Goal: Task Accomplishment & Management: Manage account settings

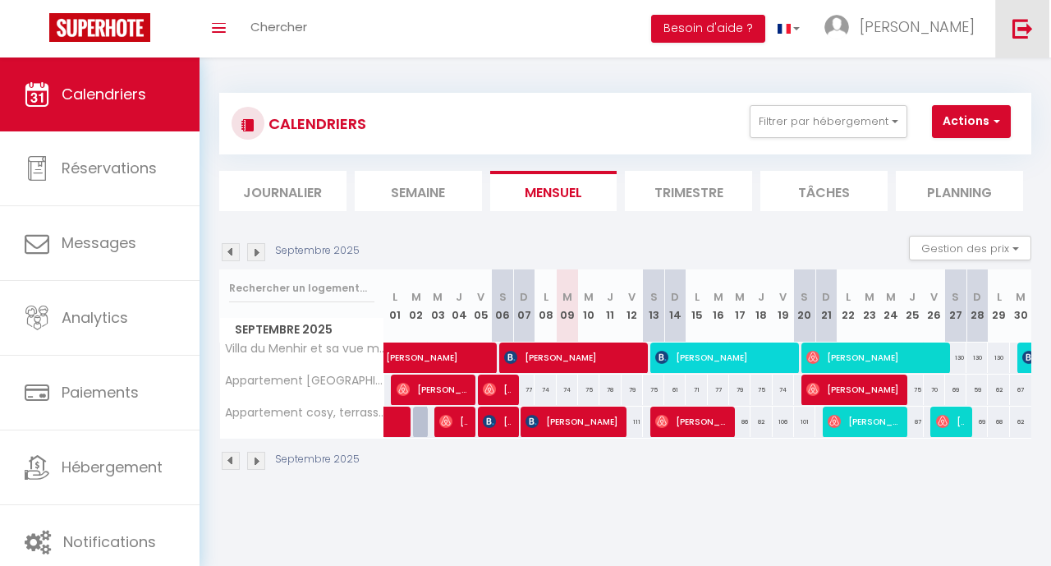
click at [1019, 26] on img at bounding box center [1023, 28] width 21 height 21
click at [1032, 24] on img at bounding box center [1023, 28] width 21 height 21
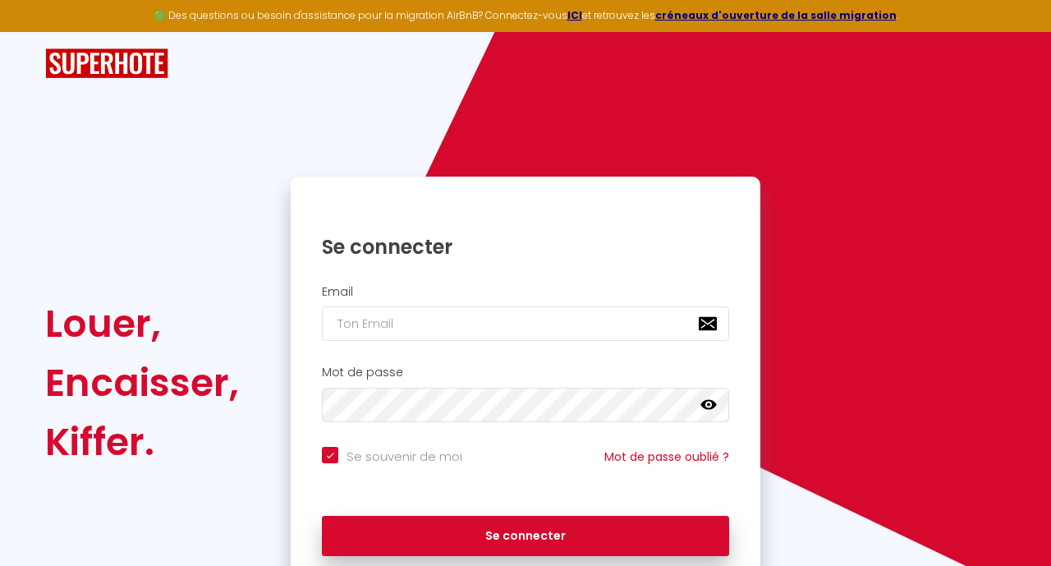
checkbox input "true"
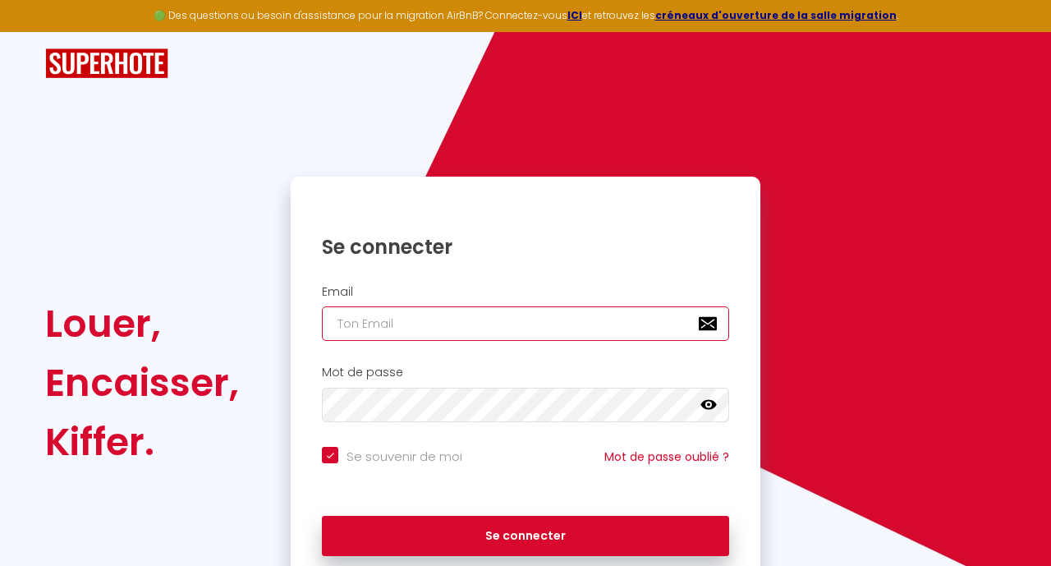
type input "warmhouse.conciergerie@gmail.com"
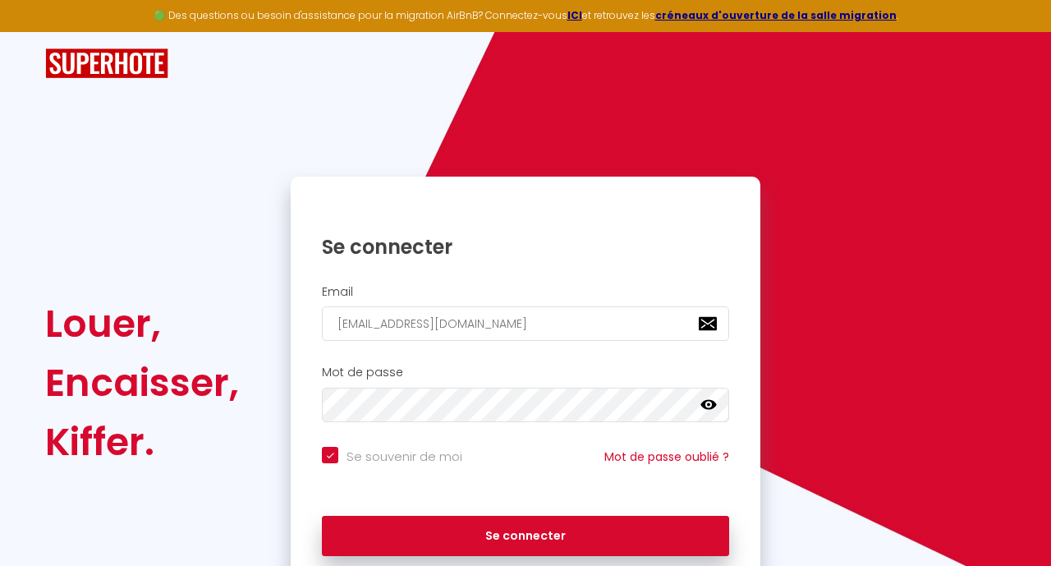
checkbox input "true"
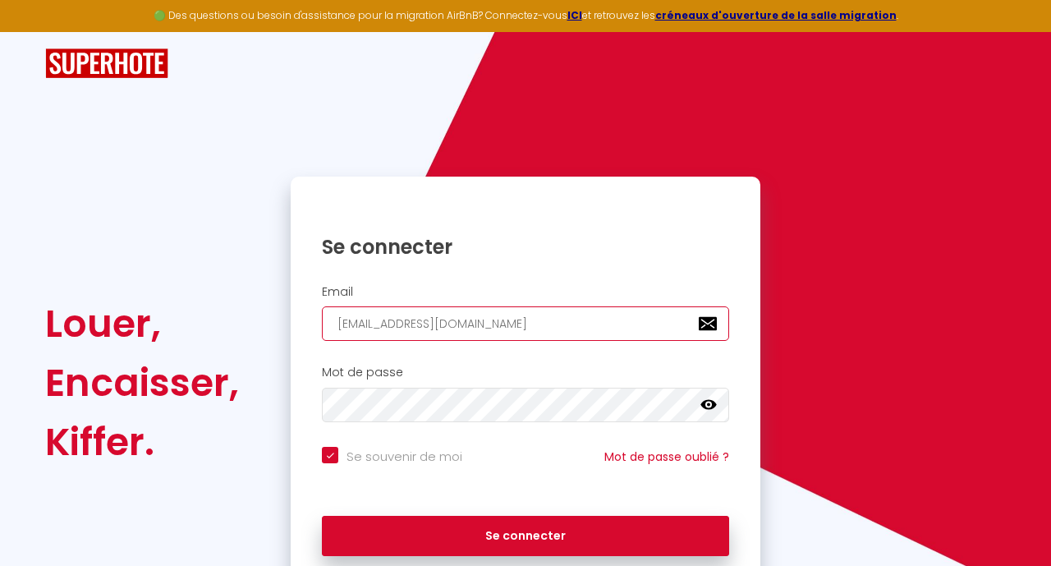
click at [365, 326] on input "warmhouse.conciergerie@gmail.com" at bounding box center [525, 323] width 407 height 34
type input "m"
checkbox input "true"
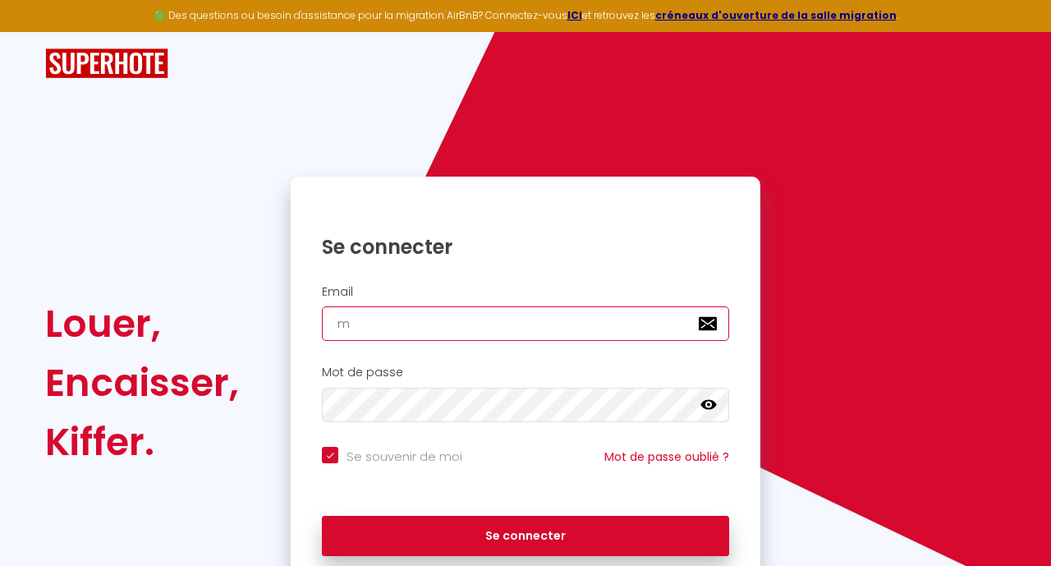
type input "ma"
checkbox input "true"
type input "mar"
checkbox input "true"
type input "marc"
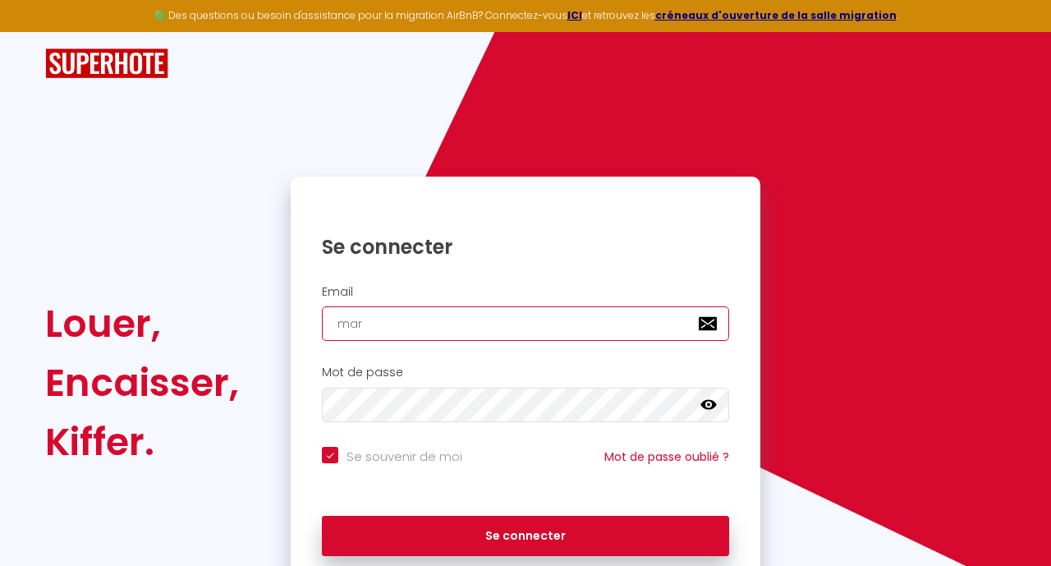
checkbox input "true"
type input "marc."
checkbox input "true"
type input "marc.w"
checkbox input "true"
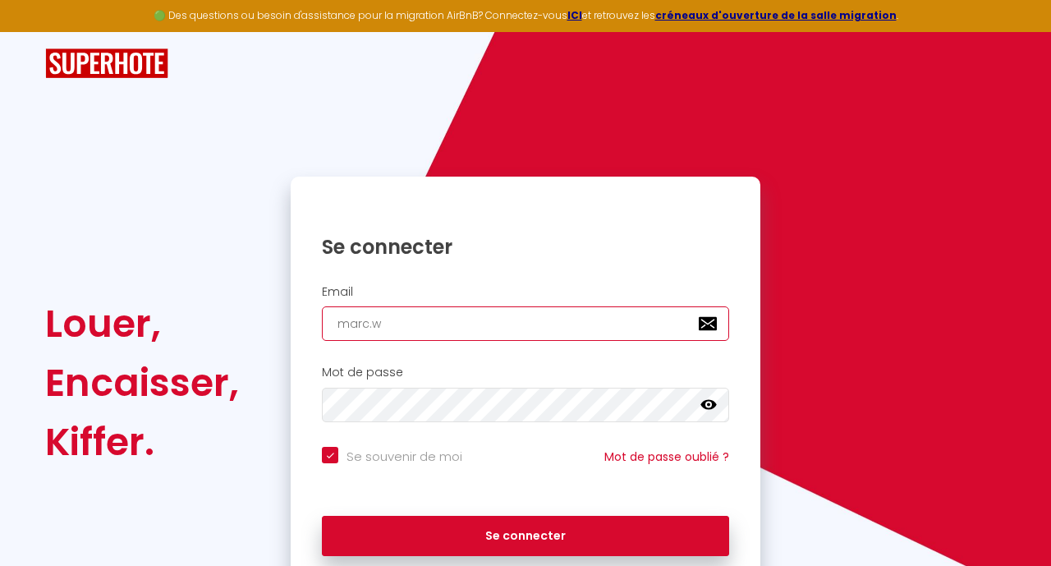
type input "marc.wa"
checkbox input "true"
type input "marc.war"
checkbox input "true"
type input "marc.warm"
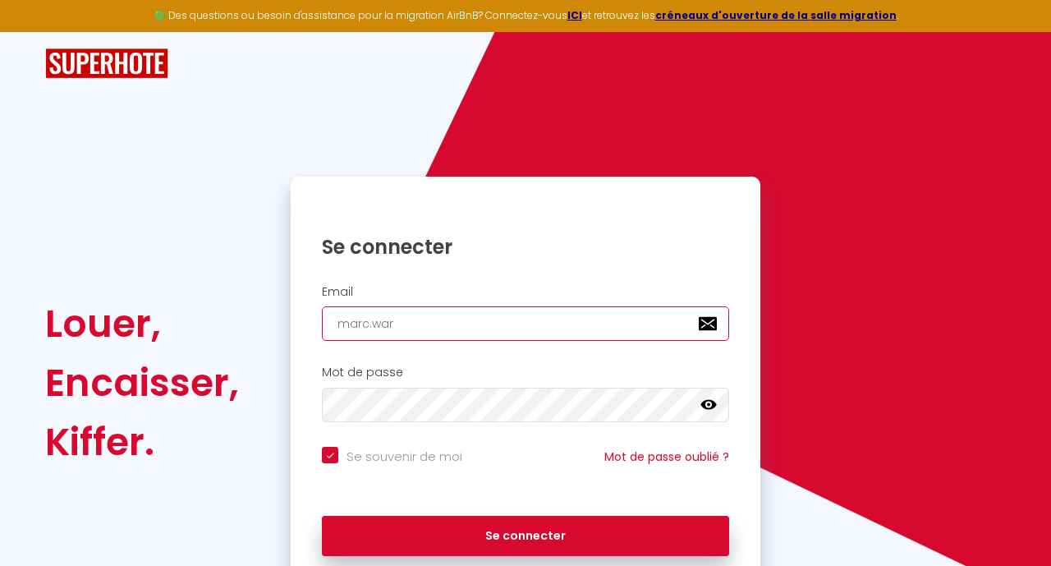
checkbox input "true"
type input "marc.warme"
checkbox input "true"
type input "marc.warme@"
checkbox input "true"
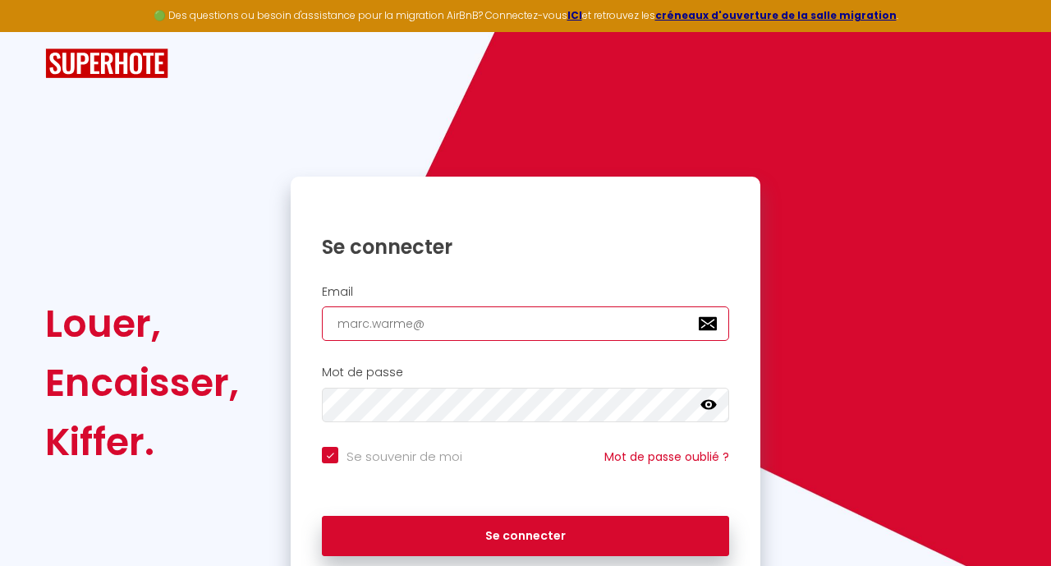
type input "marc.warme@m"
checkbox input "true"
type input "marc.warme@me"
checkbox input "true"
type input "marc.warme@me."
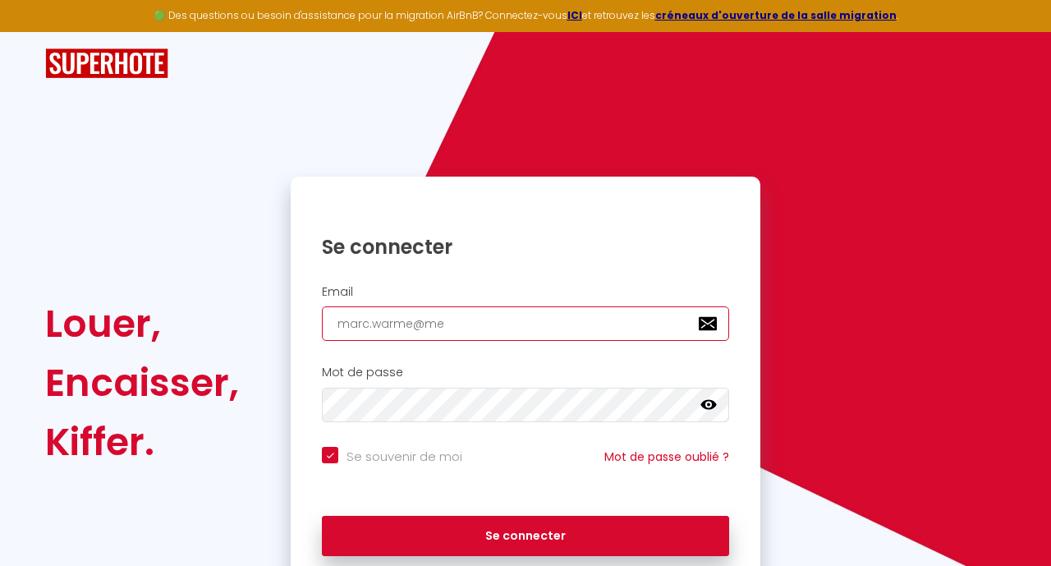
checkbox input "true"
type input "marc.warme@me.c"
checkbox input "true"
type input "marc.warme@me.co"
checkbox input "true"
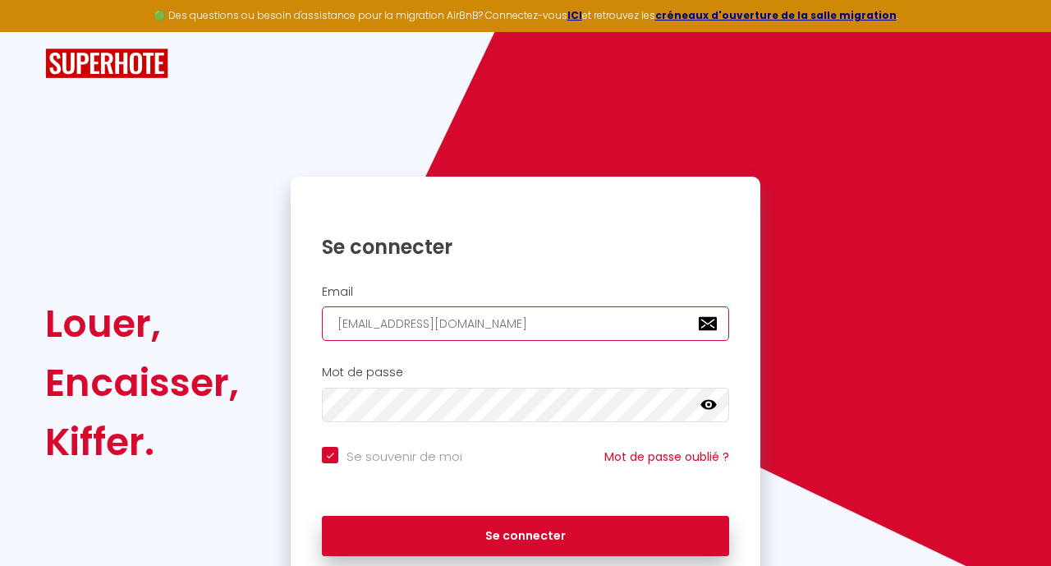
type input "[EMAIL_ADDRESS][DOMAIN_NAME]"
checkbox input "true"
type input "[EMAIL_ADDRESS][DOMAIN_NAME]"
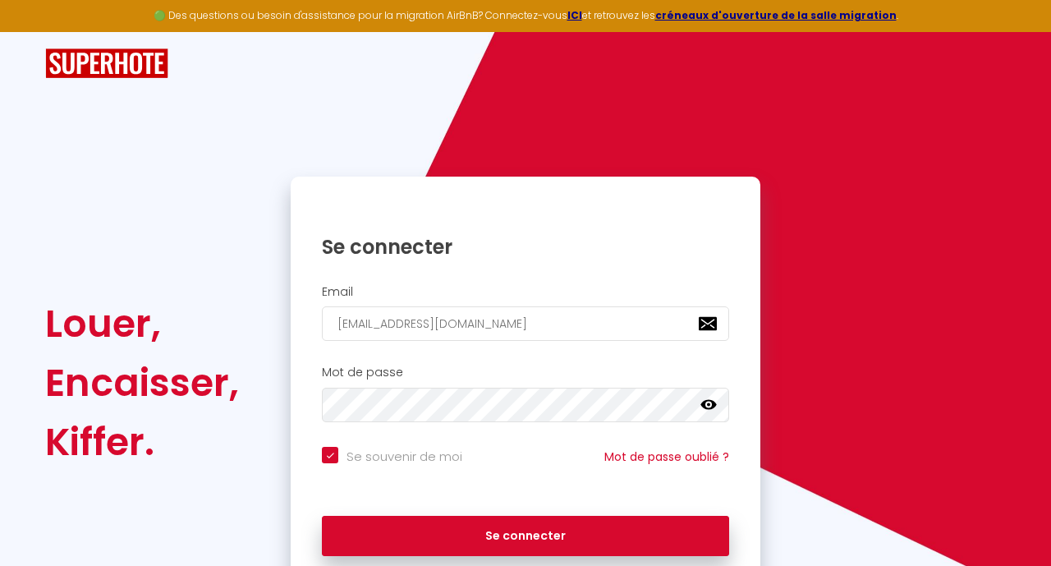
click at [707, 404] on icon at bounding box center [709, 405] width 16 height 10
click at [707, 404] on icon at bounding box center [709, 405] width 16 height 16
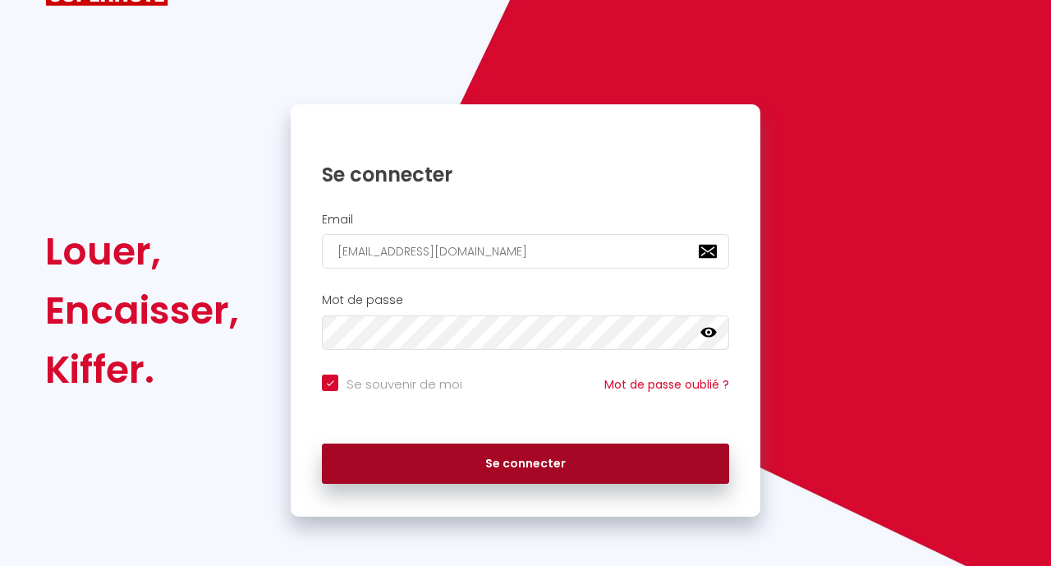
click at [533, 463] on button "Se connecter" at bounding box center [525, 463] width 407 height 41
checkbox input "true"
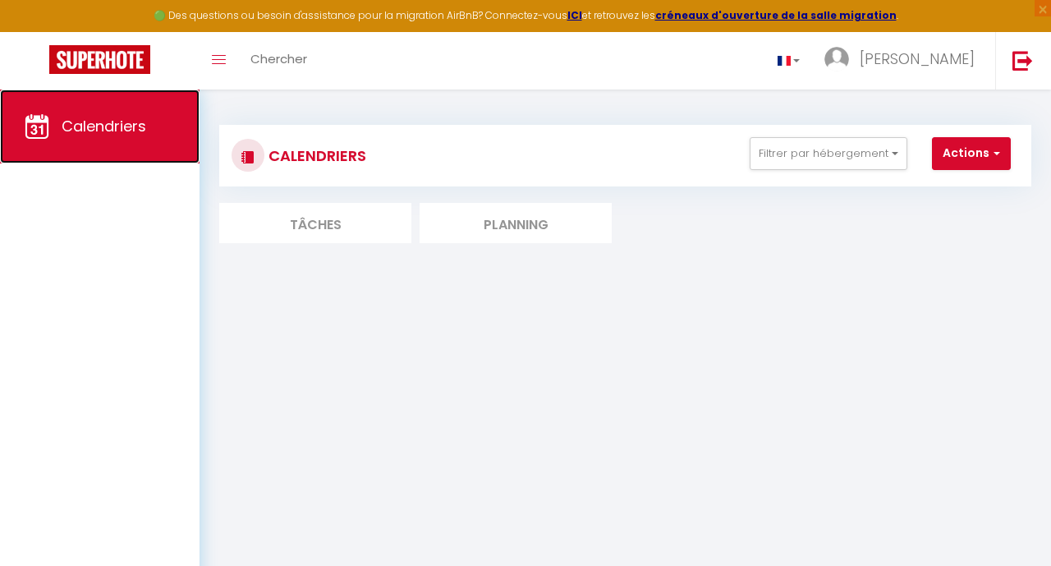
click at [119, 136] on span "Calendriers" at bounding box center [104, 126] width 85 height 21
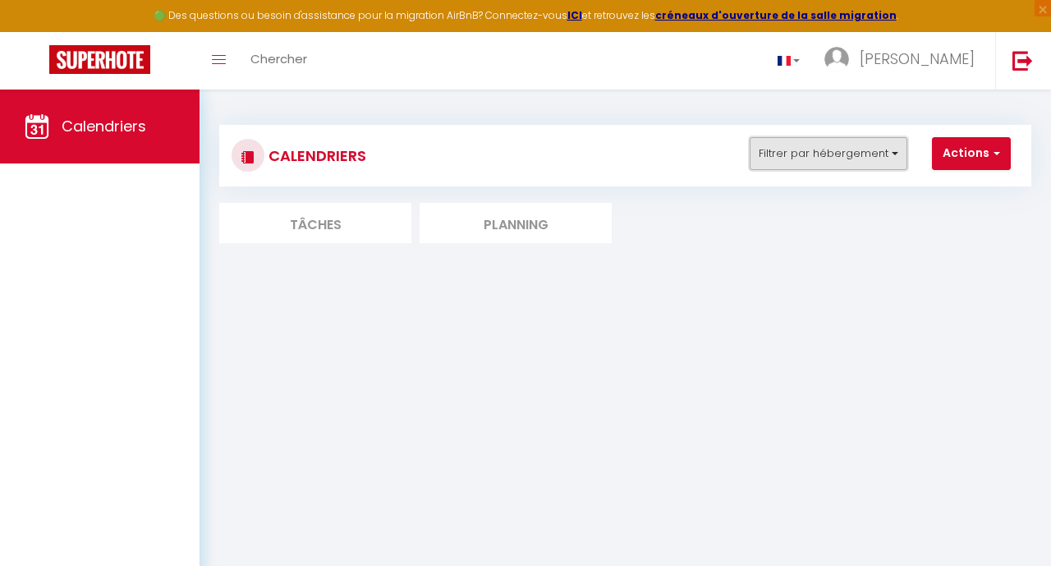
click at [861, 149] on button "Filtrer par hébergement" at bounding box center [829, 153] width 158 height 33
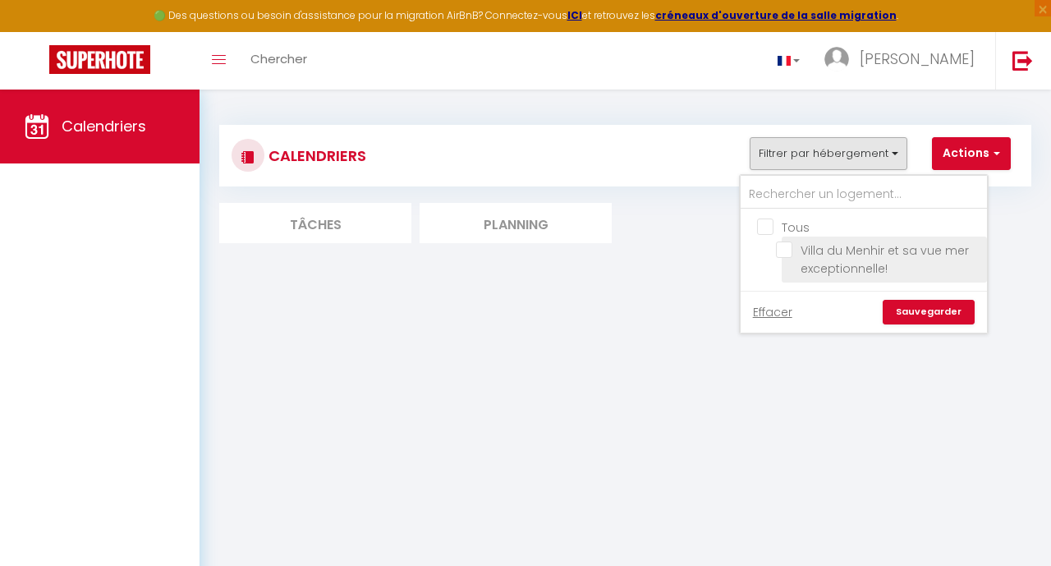
click at [788, 249] on input "Villa du Menhir et sa vue mer exceptionnelle!" at bounding box center [878, 249] width 205 height 16
checkbox input "true"
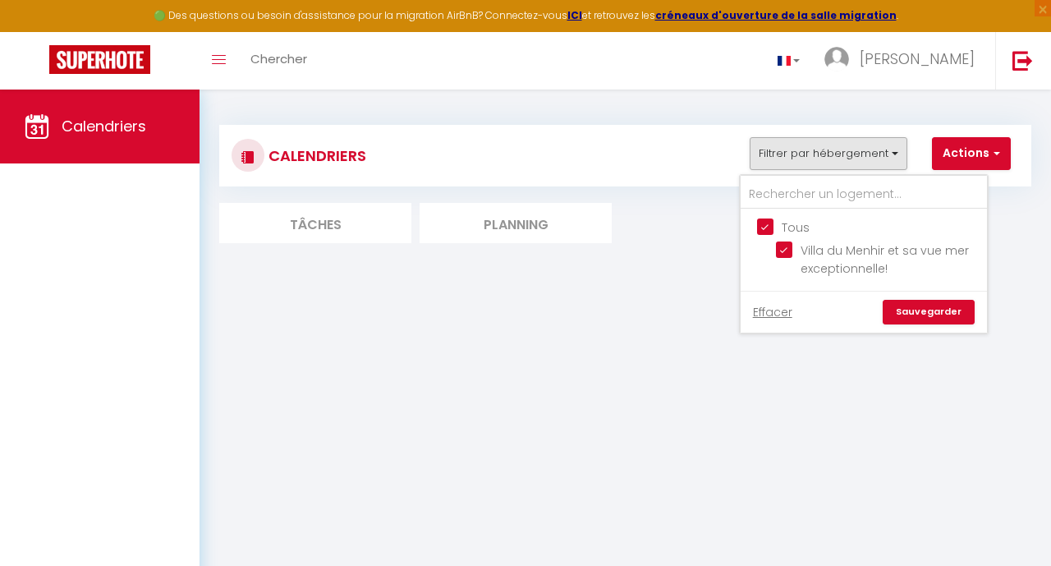
click at [924, 307] on link "Sauvegarder" at bounding box center [929, 312] width 92 height 25
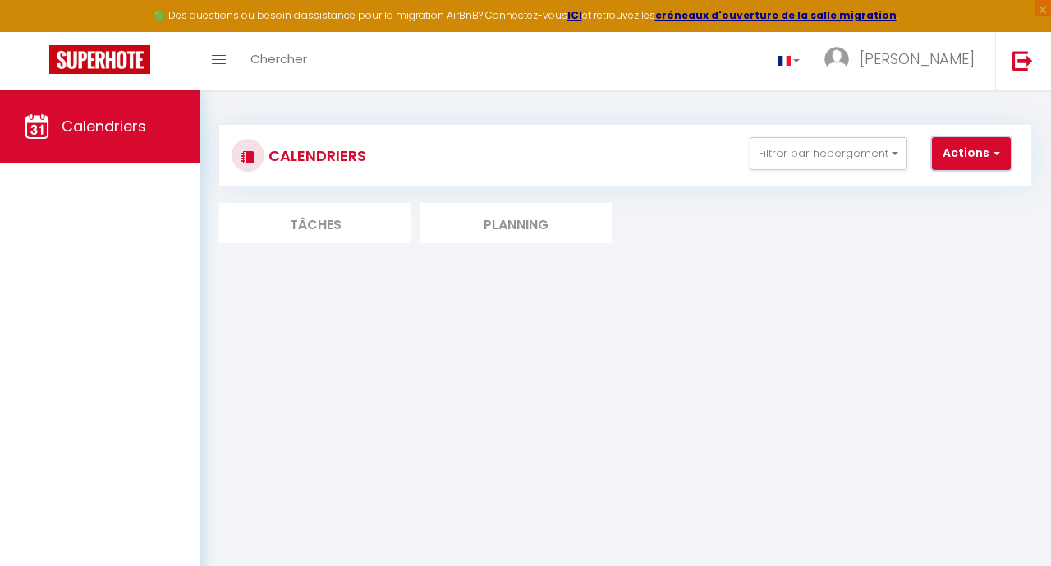
click at [965, 158] on button "Actions" at bounding box center [971, 153] width 79 height 33
click at [776, 255] on section at bounding box center [625, 259] width 812 height 16
click at [528, 232] on li "Planning" at bounding box center [516, 223] width 192 height 40
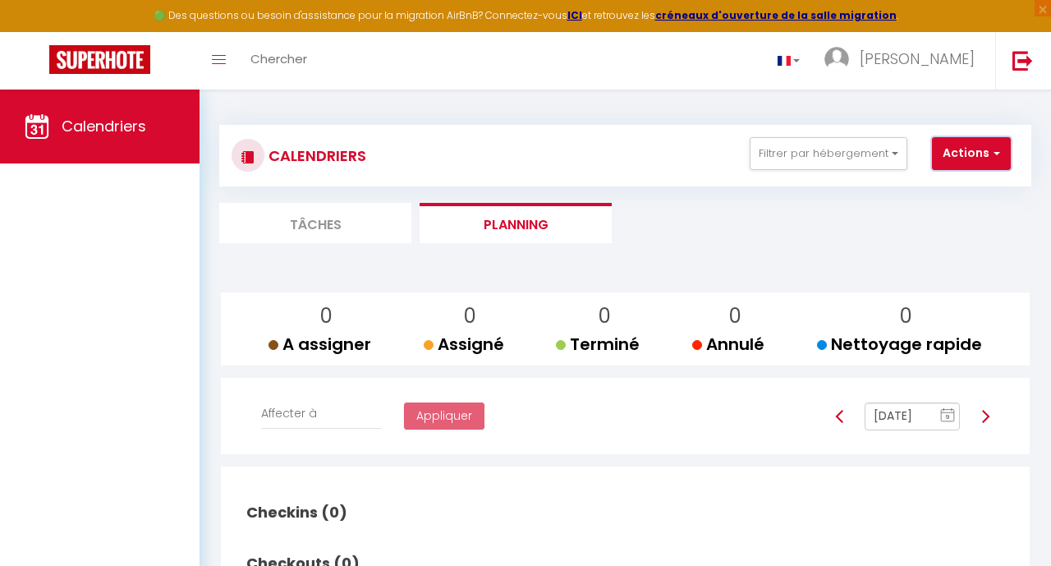
click at [984, 145] on button "Actions" at bounding box center [971, 153] width 79 height 33
click at [825, 242] on ul "Tâches Planning" at bounding box center [625, 223] width 812 height 40
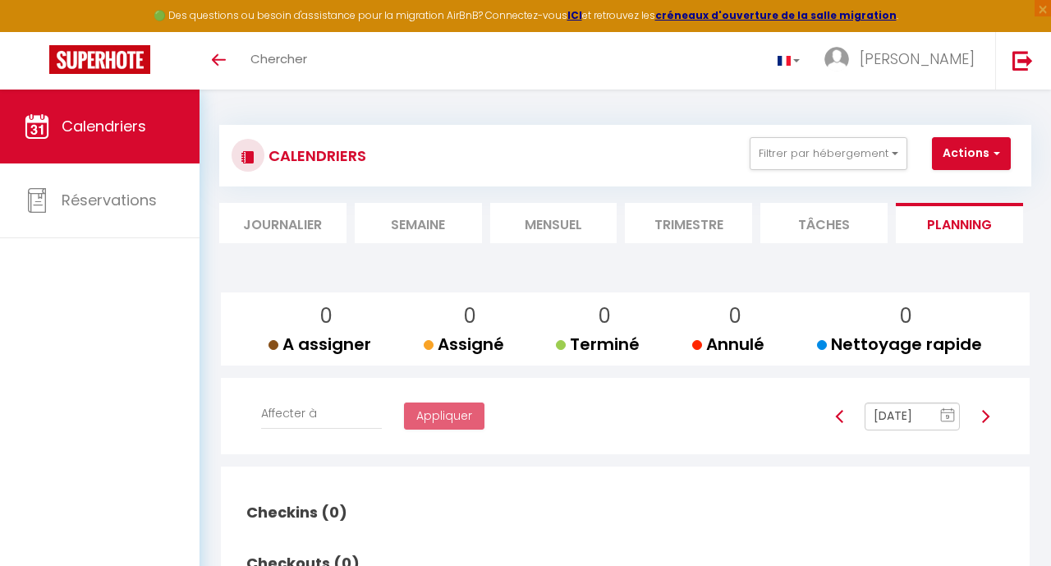
scroll to position [14, 0]
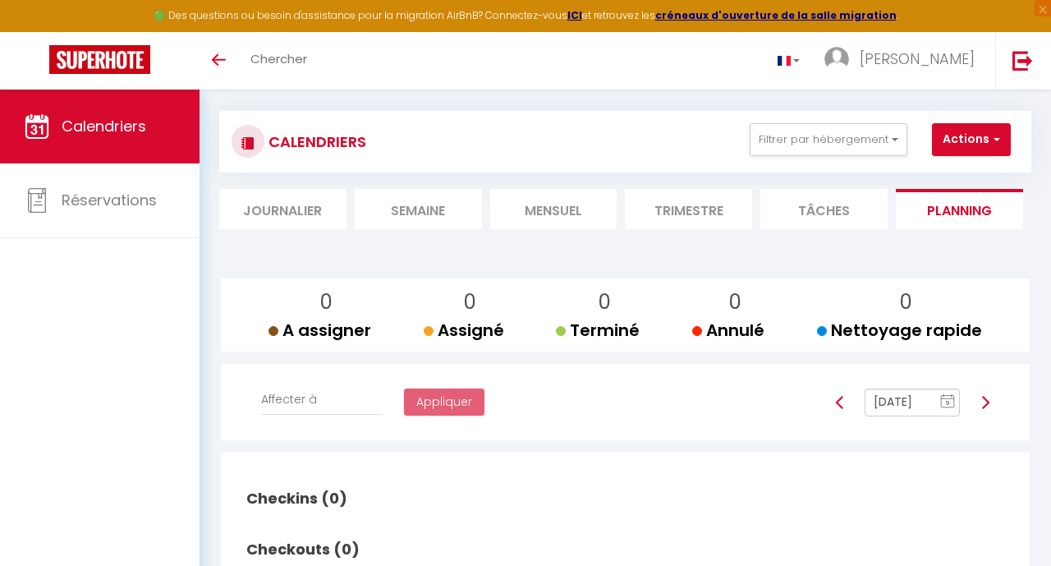
click at [563, 214] on li "Mensuel" at bounding box center [553, 209] width 127 height 40
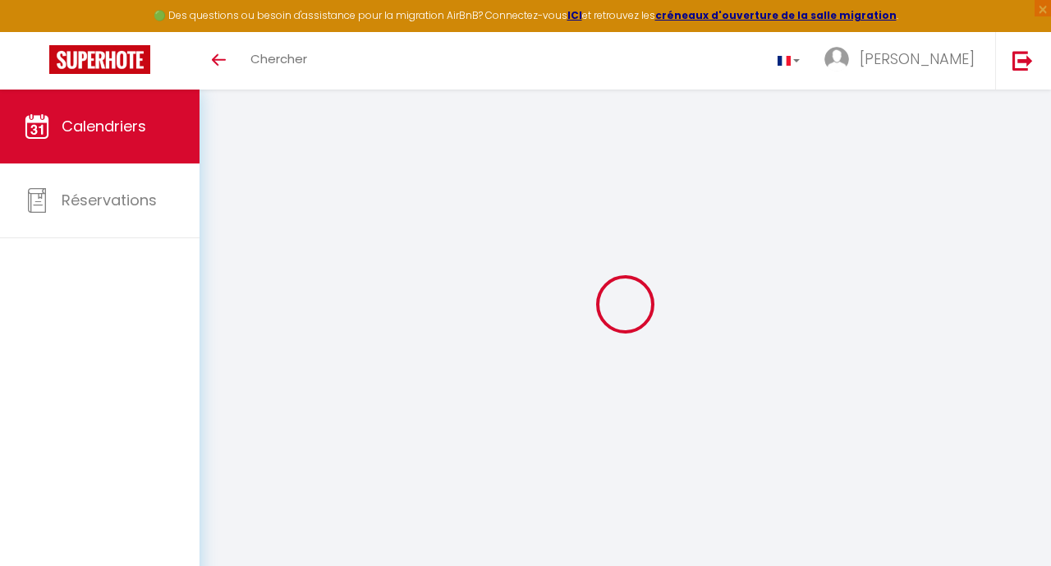
select select
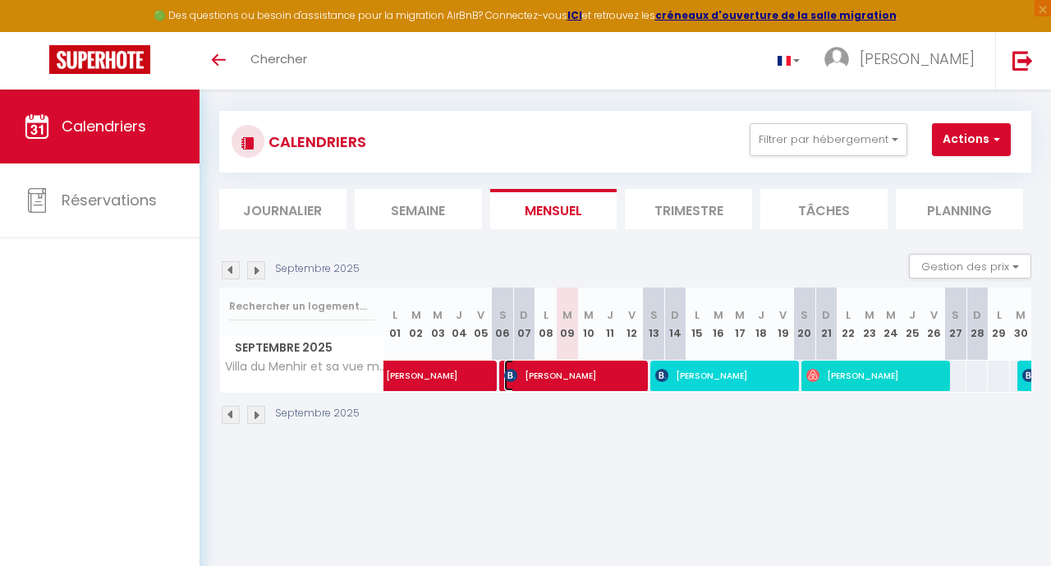
click at [577, 374] on span "[PERSON_NAME]" at bounding box center [572, 375] width 136 height 31
select select "OK"
select select "0"
select select "1"
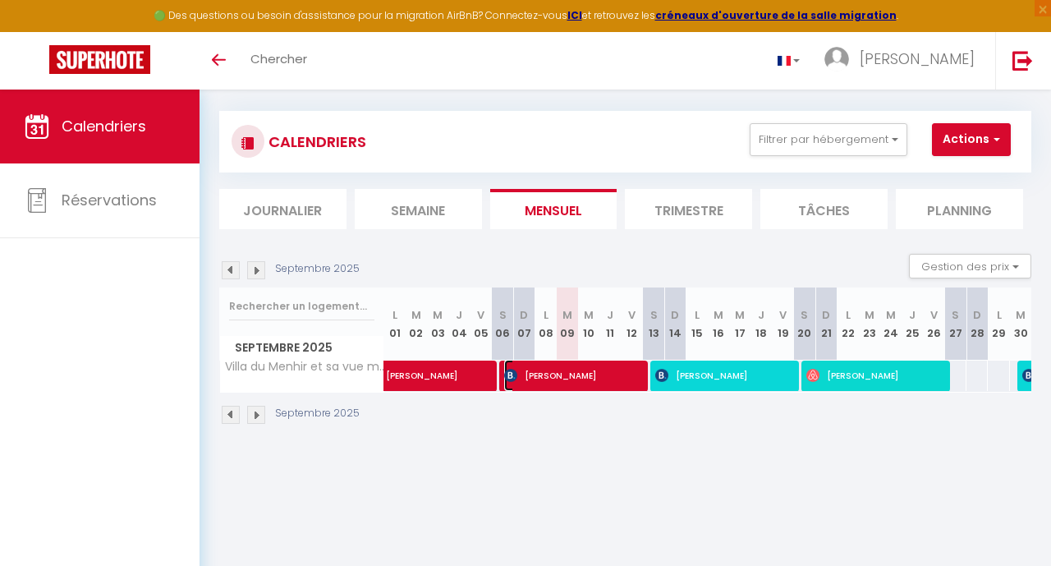
select select "1"
select select
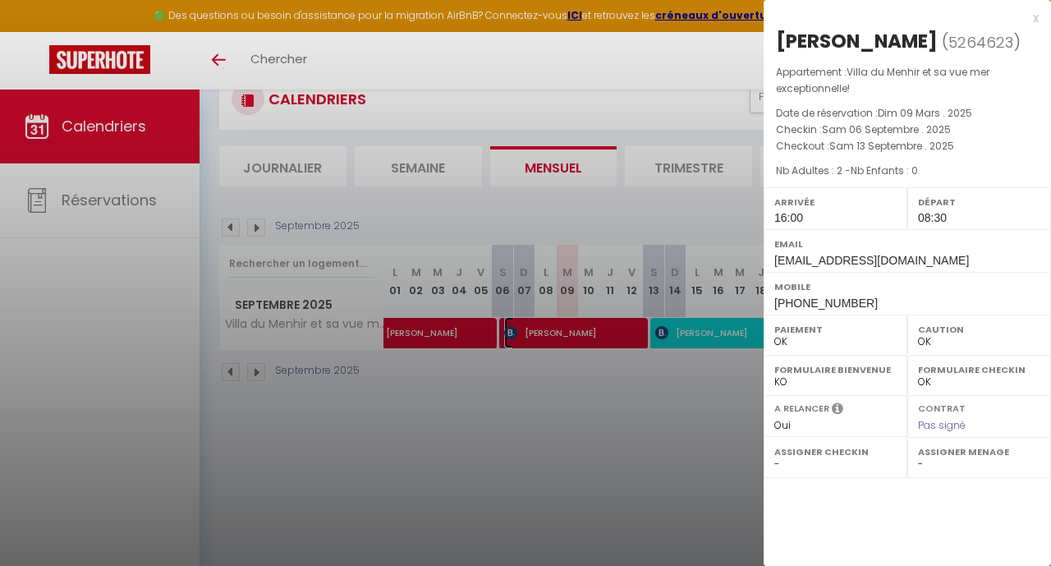
scroll to position [60, 0]
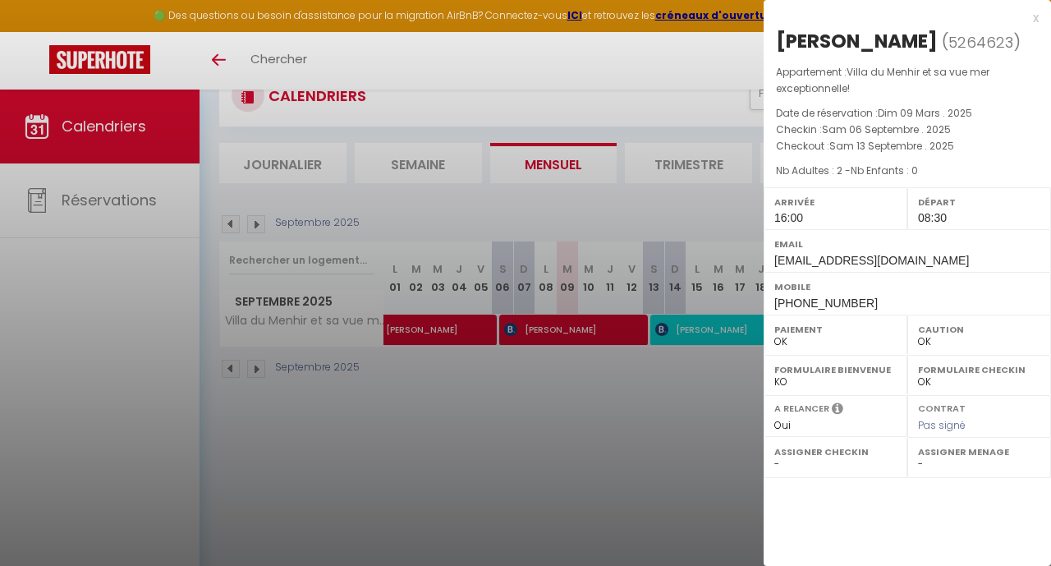
click at [570, 328] on div at bounding box center [525, 283] width 1051 height 566
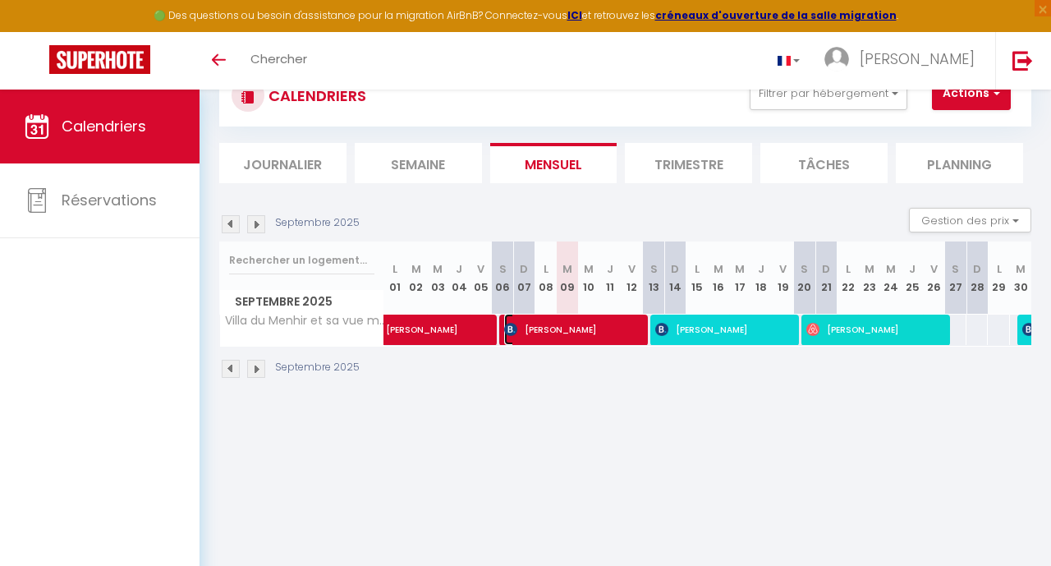
click at [570, 328] on span "[PERSON_NAME]" at bounding box center [572, 329] width 136 height 31
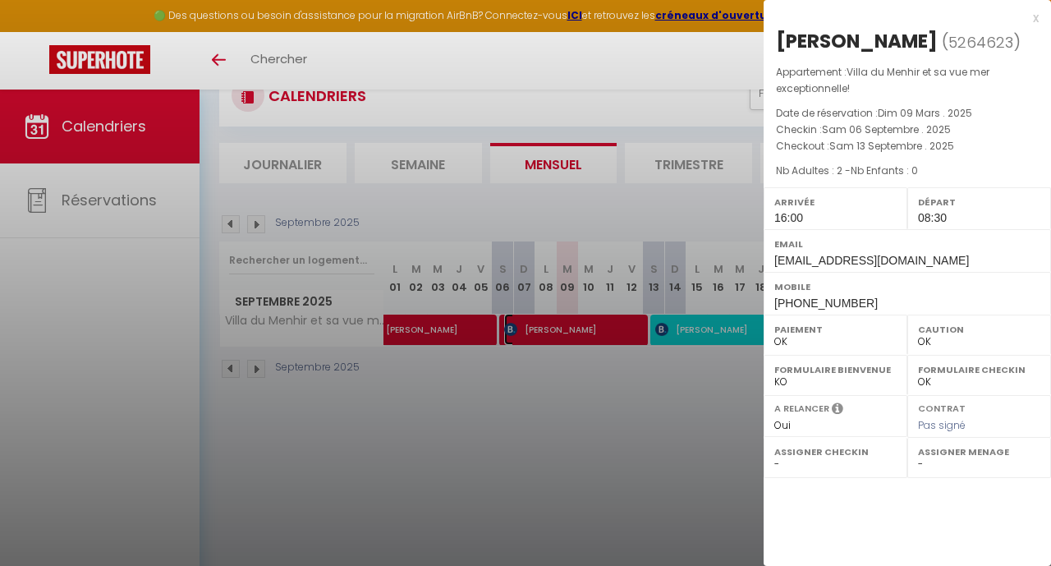
scroll to position [90, 0]
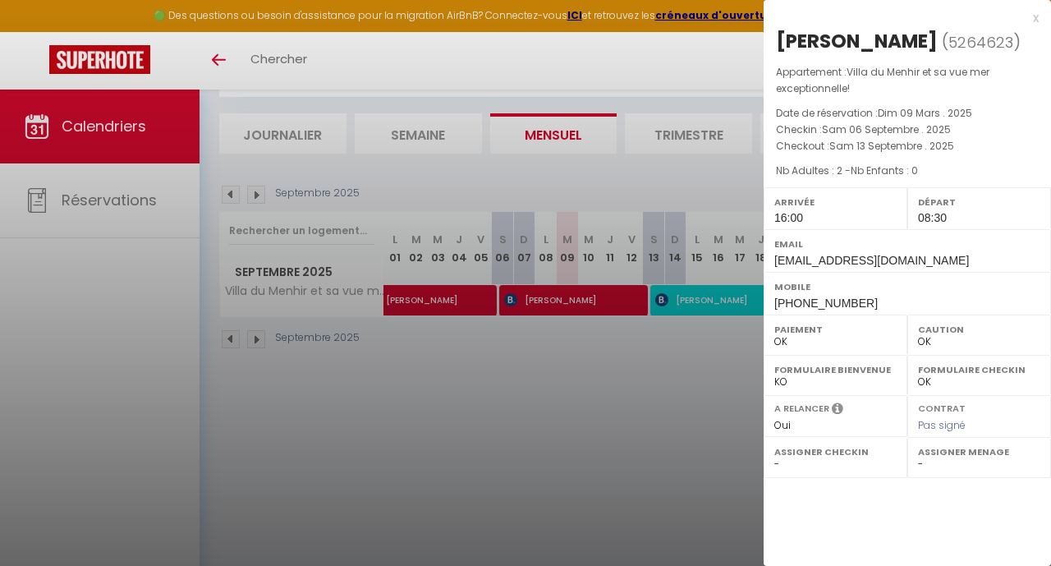
click at [116, 182] on div at bounding box center [525, 283] width 1051 height 566
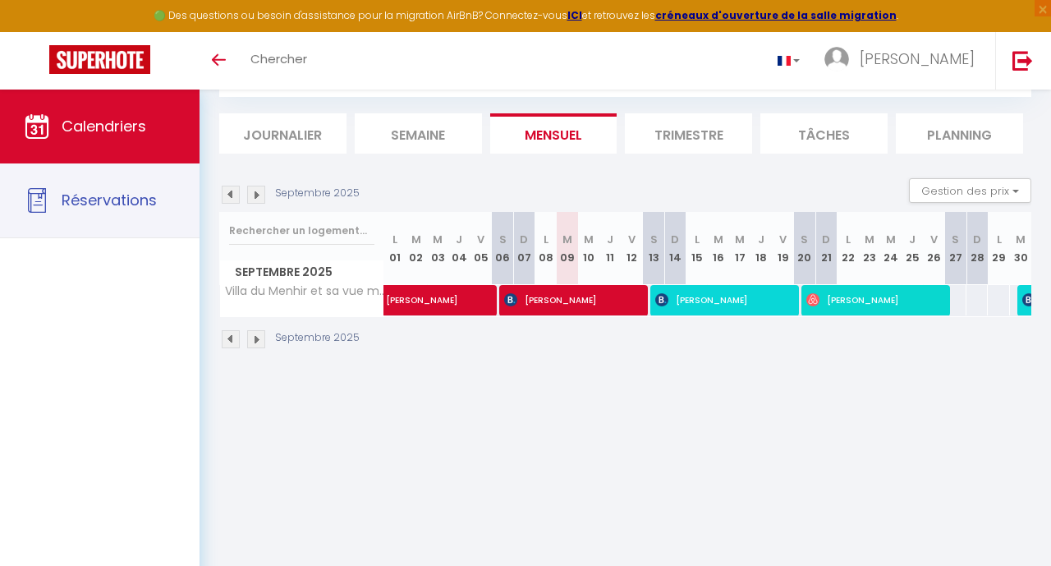
click at [116, 182] on link "Réservations" at bounding box center [100, 200] width 200 height 74
select select "not_cancelled"
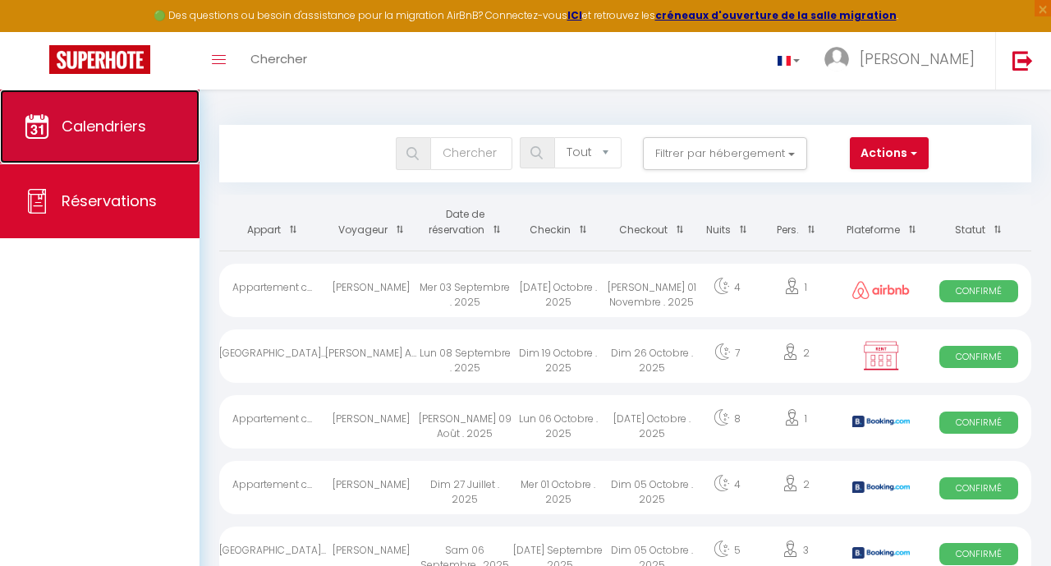
click at [139, 132] on span "Calendriers" at bounding box center [104, 126] width 85 height 21
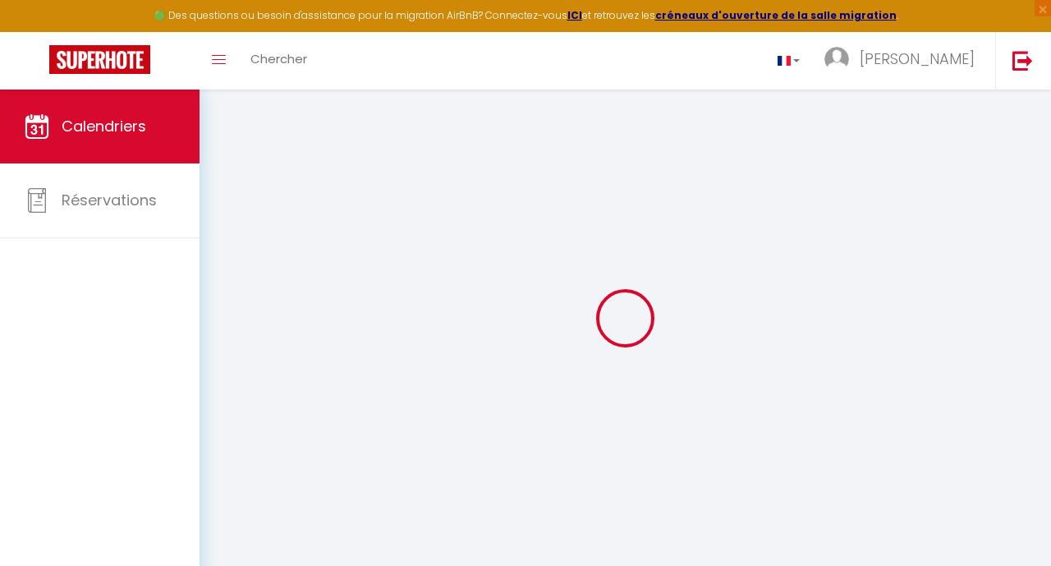
select select
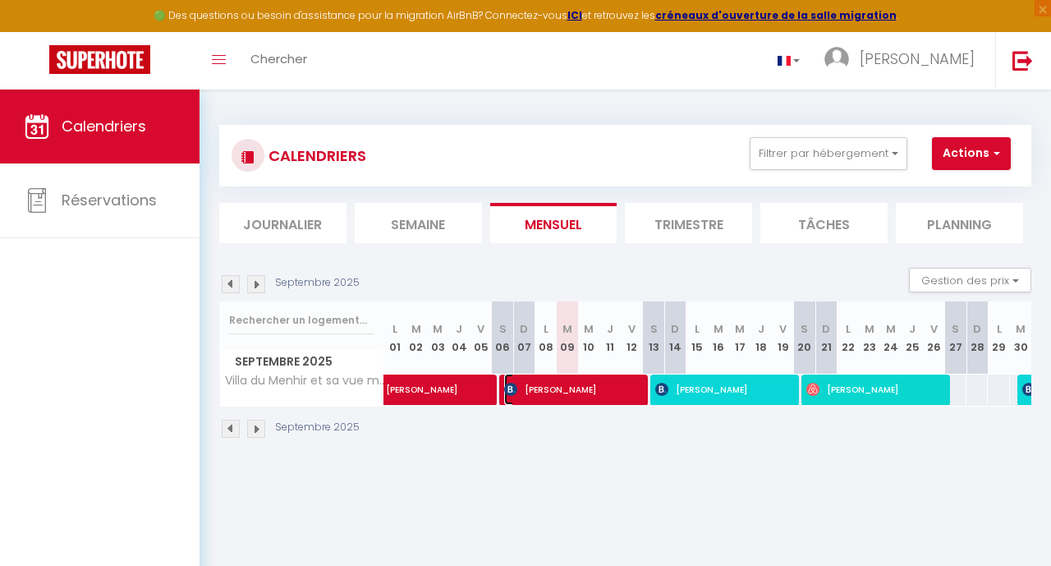
click at [607, 391] on span "[PERSON_NAME]" at bounding box center [572, 389] width 136 height 31
select select "OK"
select select "0"
select select "1"
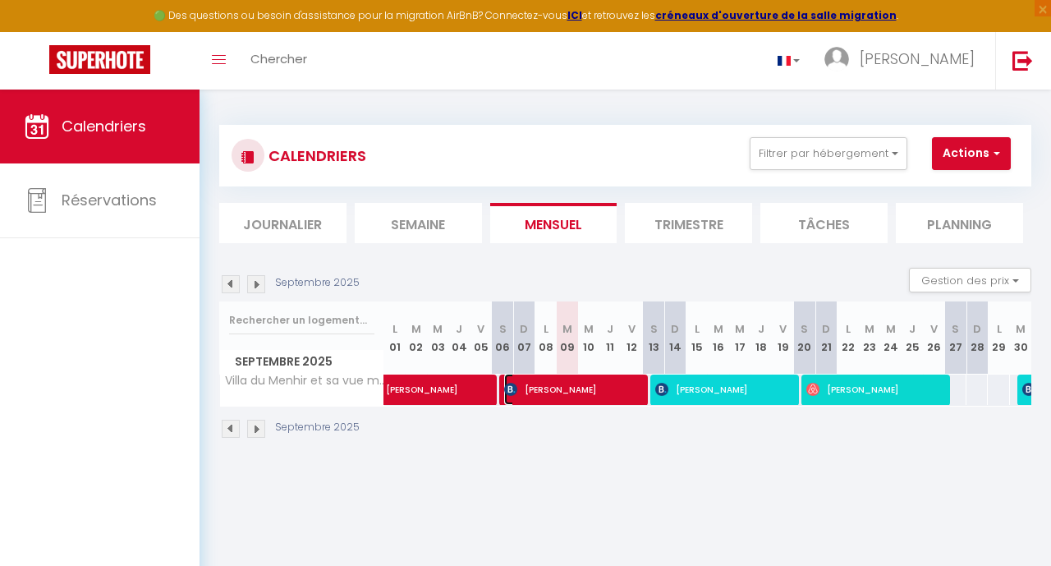
select select "1"
select select
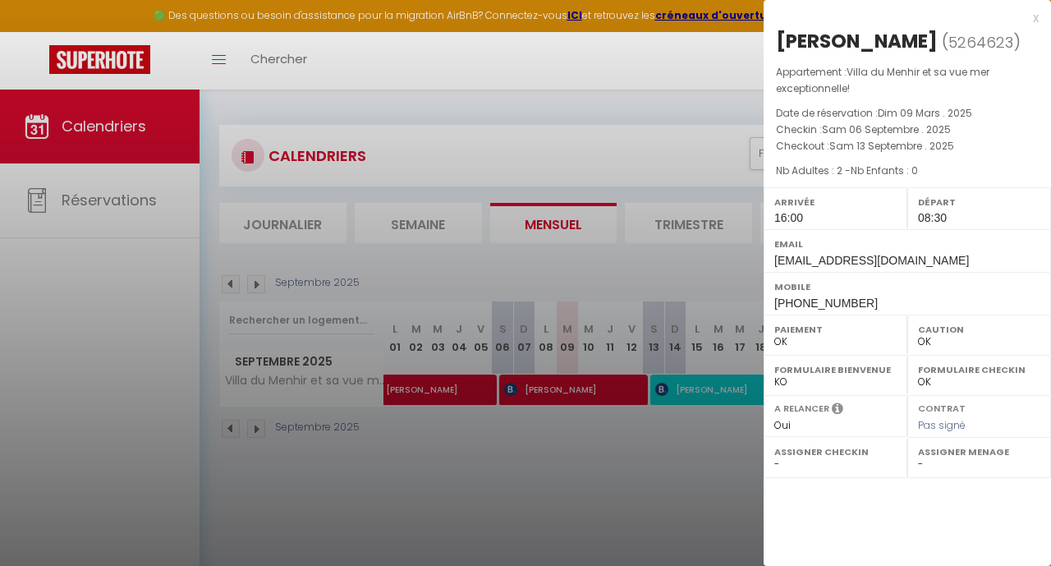
click at [867, 505] on div "x Thomas Elsner ( 5264623 ) Appartement : Villa du Menhir et sa vue mer excepti…" at bounding box center [907, 283] width 287 height 566
click at [901, 48] on div "[PERSON_NAME]" at bounding box center [857, 41] width 162 height 26
click at [897, 136] on span "Sam 06 Septembre . 2025" at bounding box center [886, 129] width 129 height 14
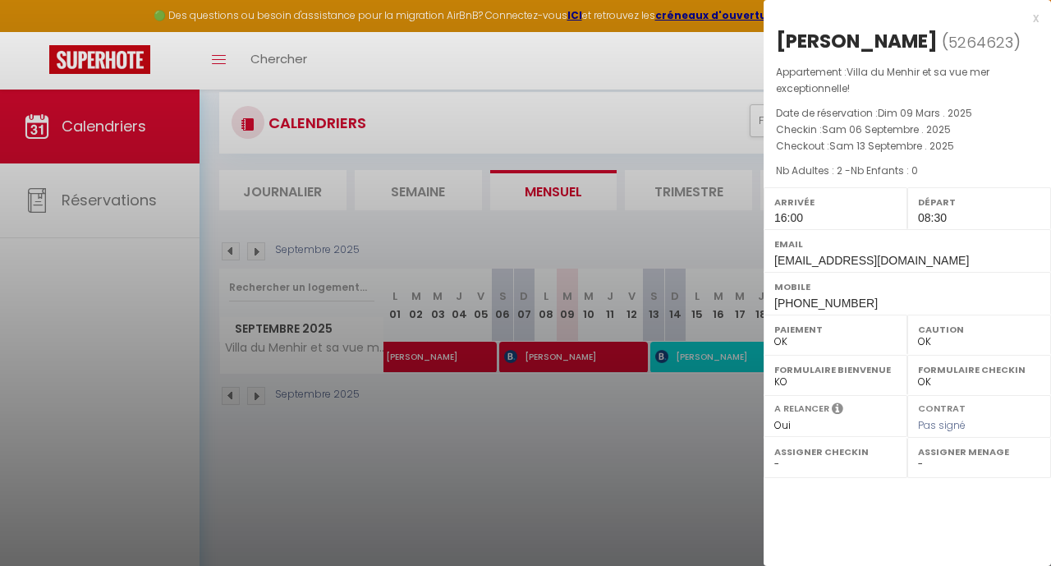
scroll to position [48, 0]
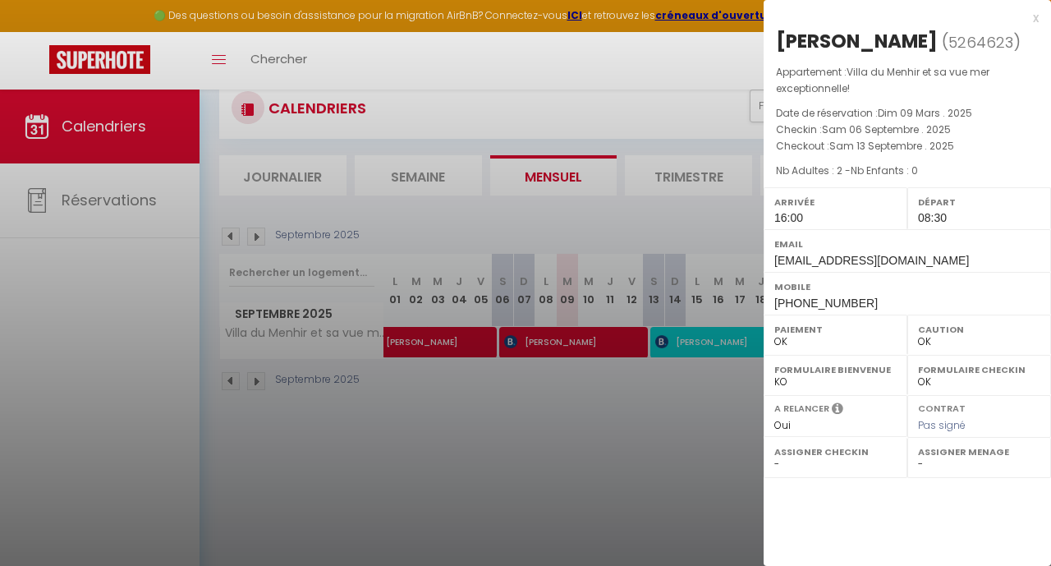
click at [822, 386] on select "OK KO" at bounding box center [835, 381] width 122 height 15
click at [841, 379] on select "OK KO" at bounding box center [835, 381] width 122 height 15
click at [646, 434] on div at bounding box center [525, 283] width 1051 height 566
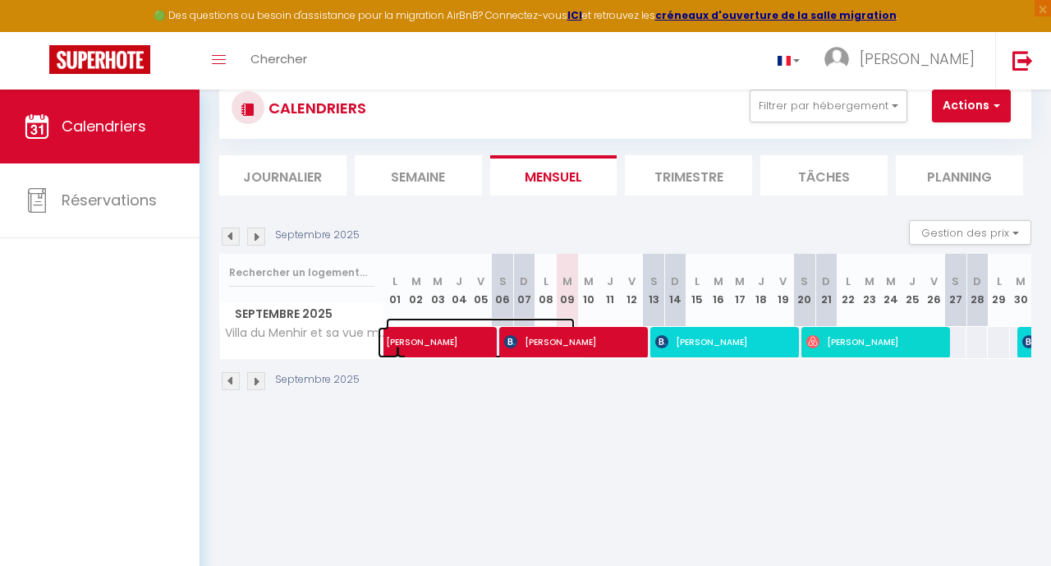
click at [452, 341] on span "[PERSON_NAME]" at bounding box center [480, 333] width 189 height 31
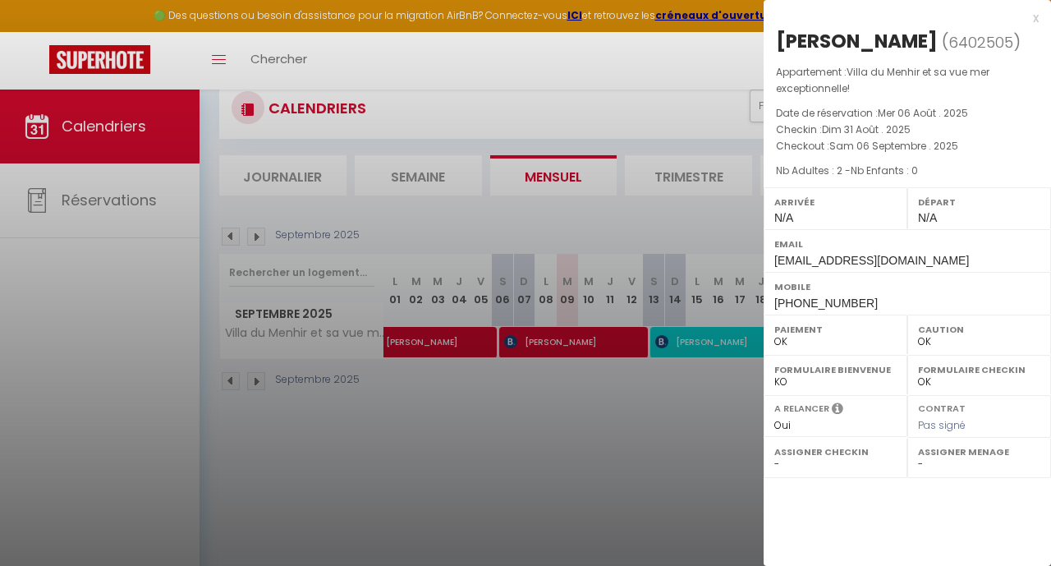
click at [583, 342] on div at bounding box center [525, 283] width 1051 height 566
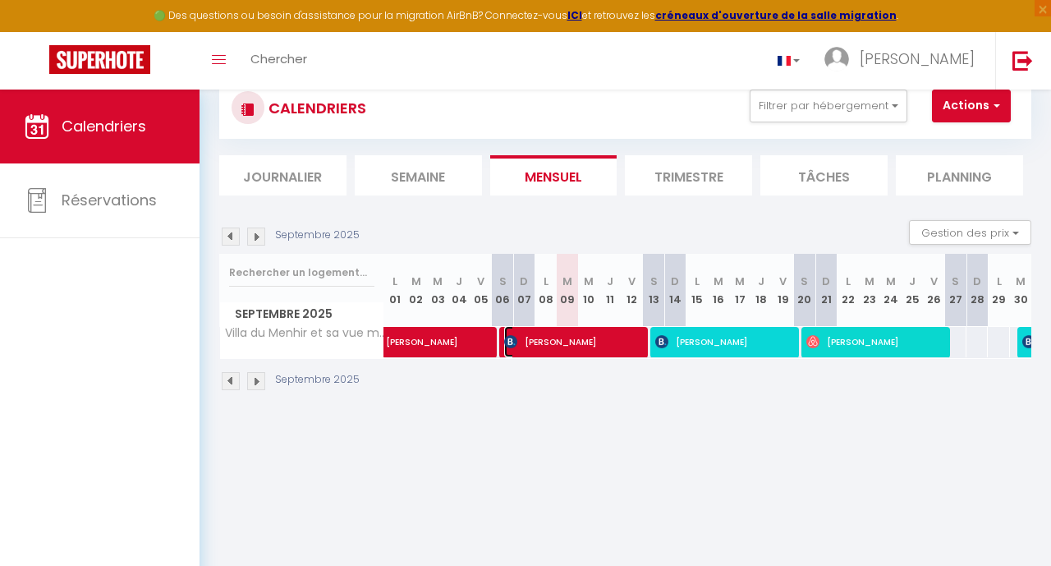
click at [583, 342] on span "[PERSON_NAME]" at bounding box center [572, 341] width 136 height 31
select select "1"
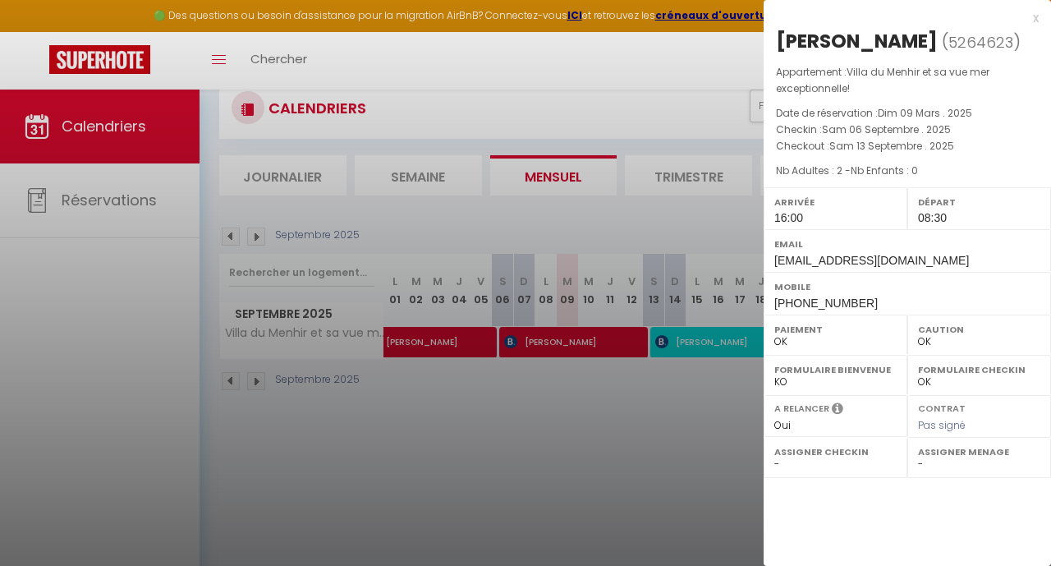
click at [713, 411] on div at bounding box center [525, 283] width 1051 height 566
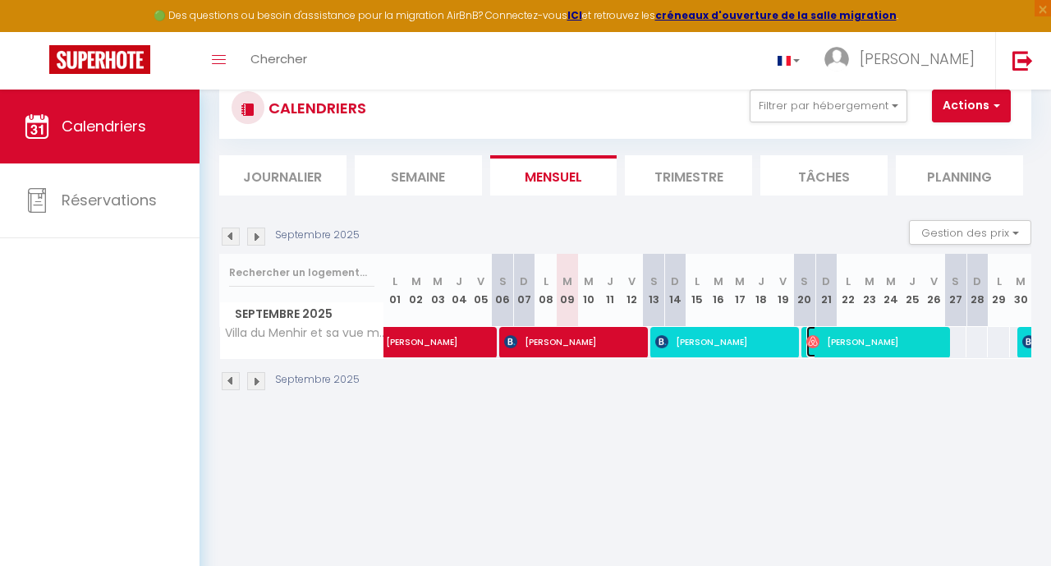
click at [842, 342] on span "[PERSON_NAME]" at bounding box center [874, 341] width 136 height 31
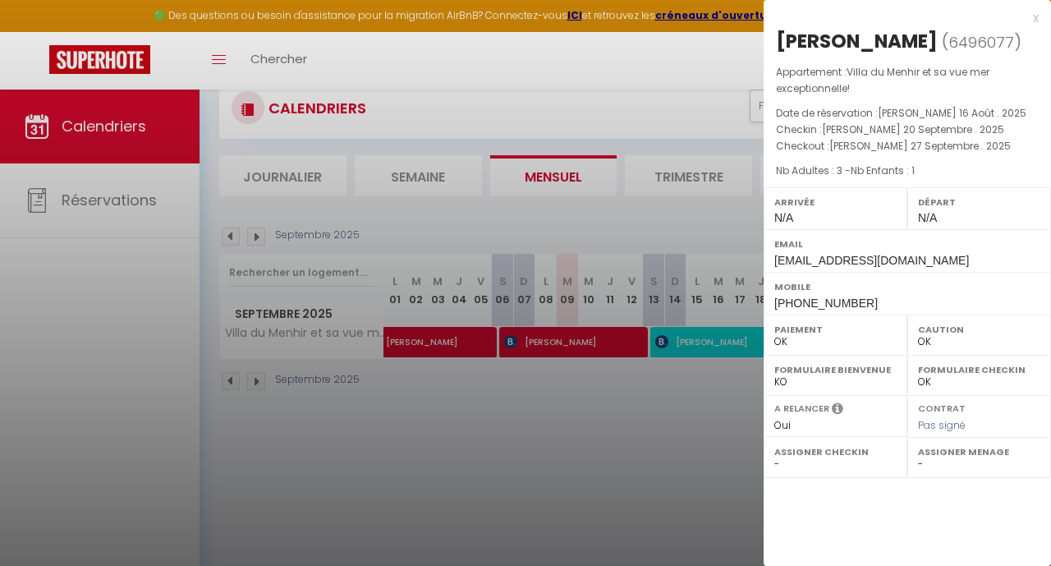
click at [704, 402] on div at bounding box center [525, 283] width 1051 height 566
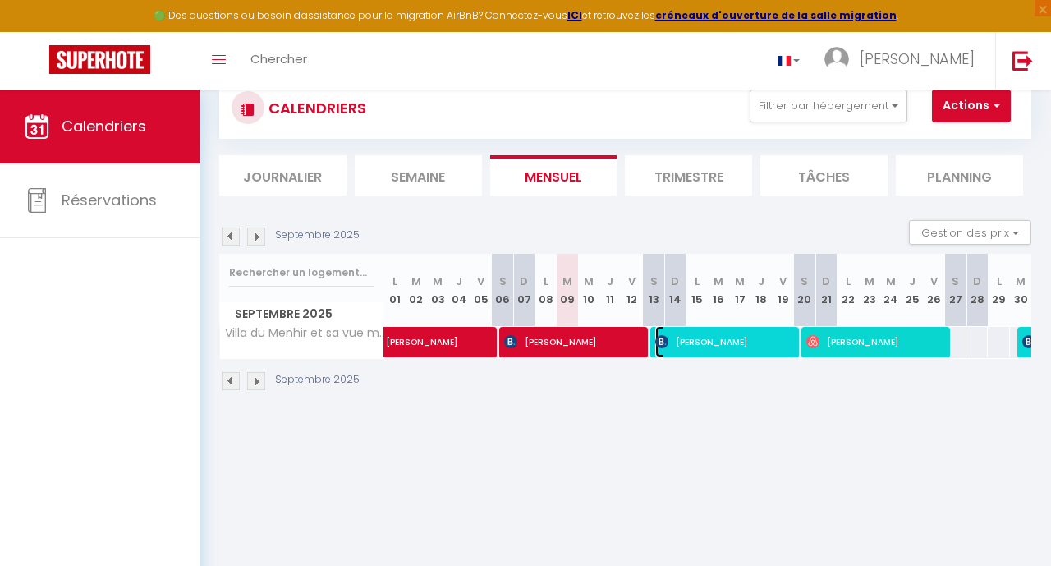
click at [711, 343] on span "[PERSON_NAME]" at bounding box center [723, 341] width 136 height 31
select select "KO"
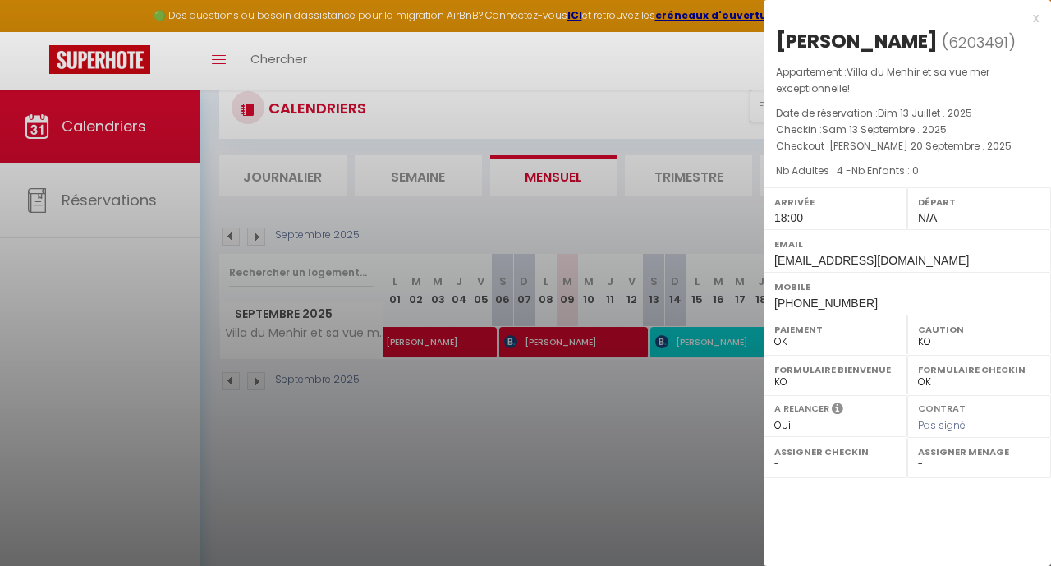
click at [697, 420] on div at bounding box center [525, 283] width 1051 height 566
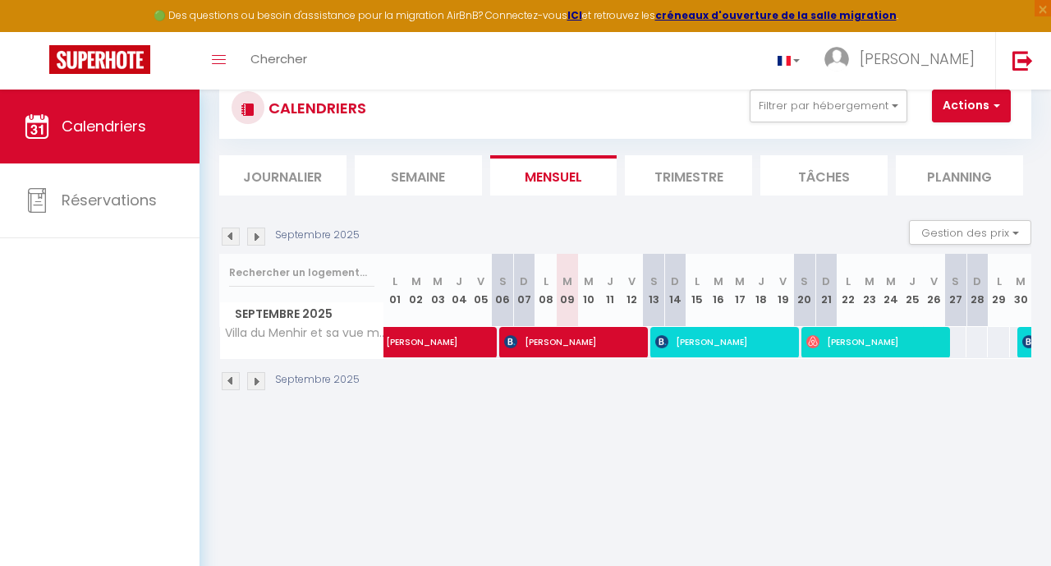
click at [260, 237] on img at bounding box center [256, 236] width 18 height 18
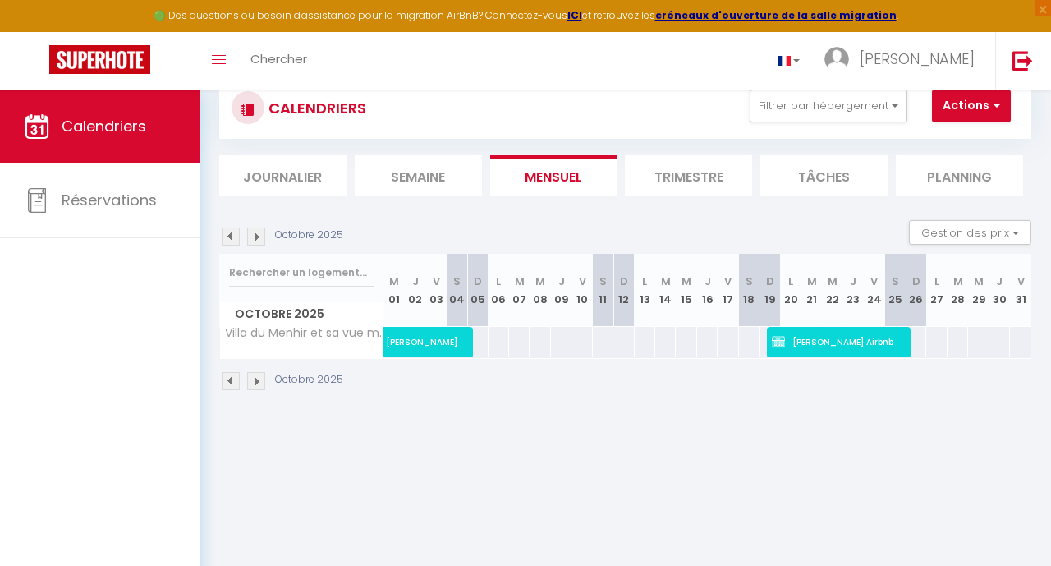
click at [234, 237] on img at bounding box center [231, 236] width 18 height 18
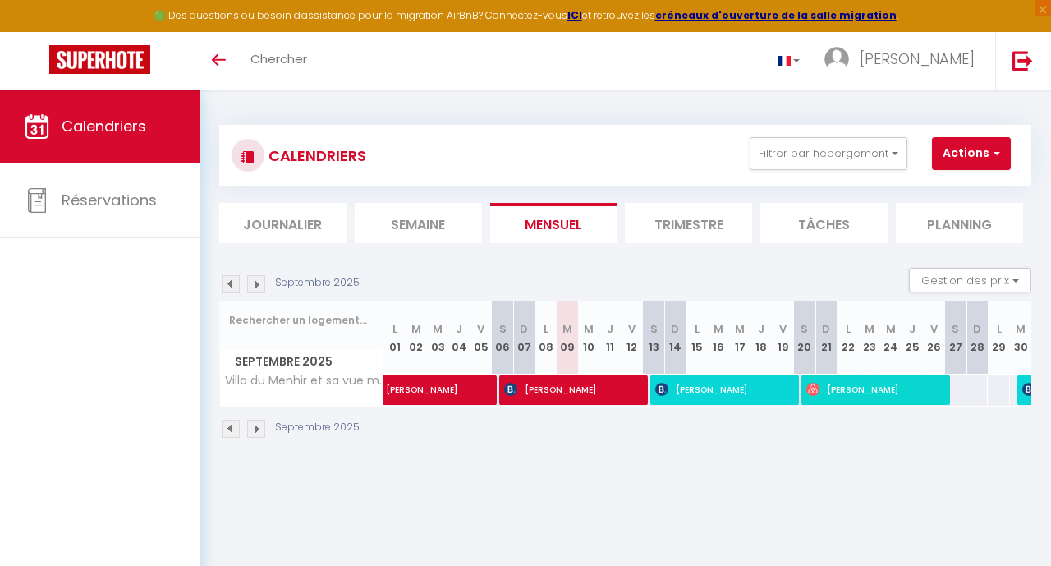
scroll to position [48, 0]
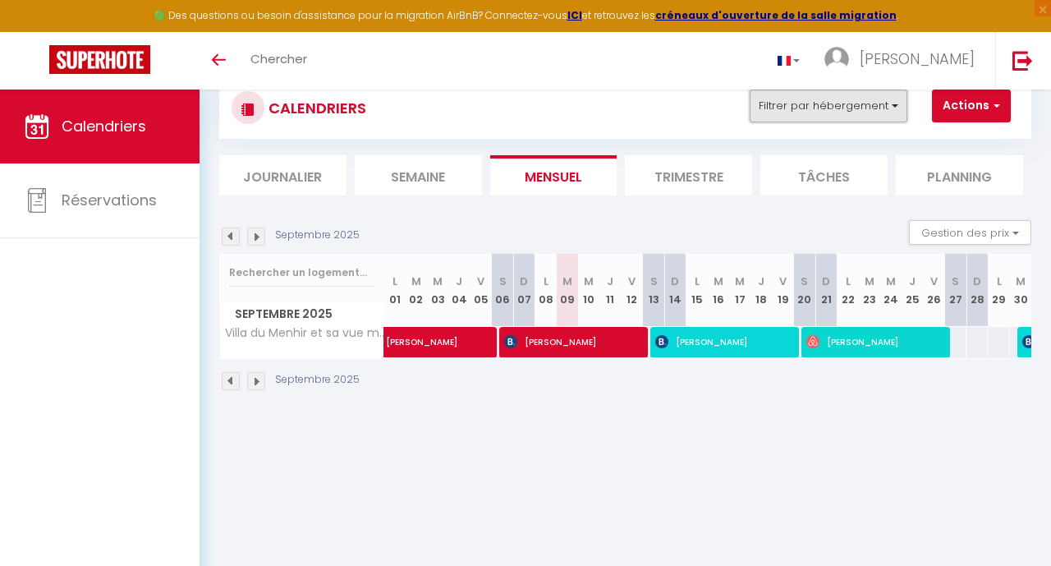
click at [816, 117] on button "Filtrer par hébergement" at bounding box center [829, 106] width 158 height 33
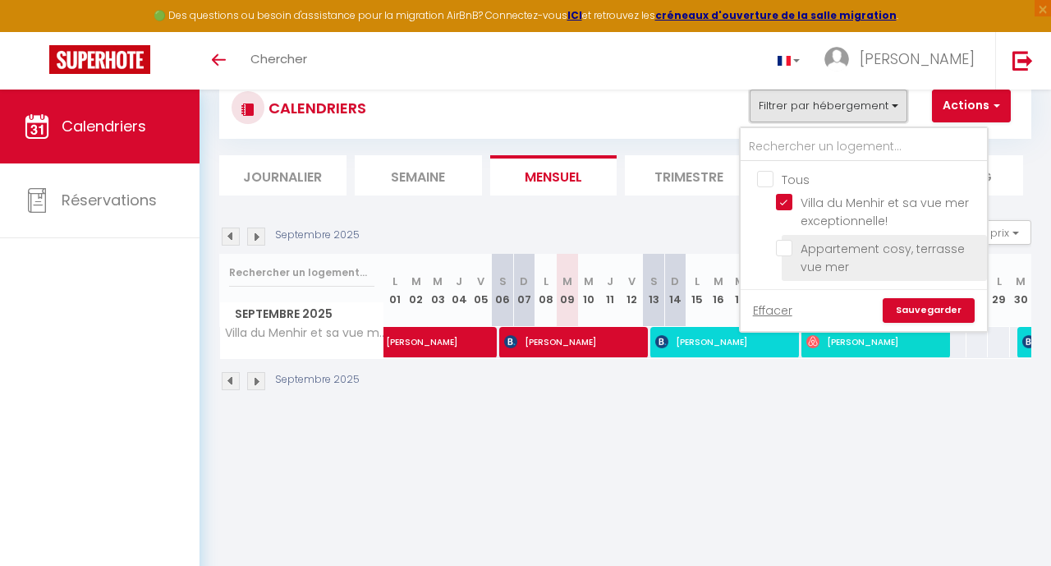
scroll to position [0, 0]
click at [788, 254] on input "Appartement cosy, terrasse vue mer" at bounding box center [878, 248] width 205 height 16
checkbox input "true"
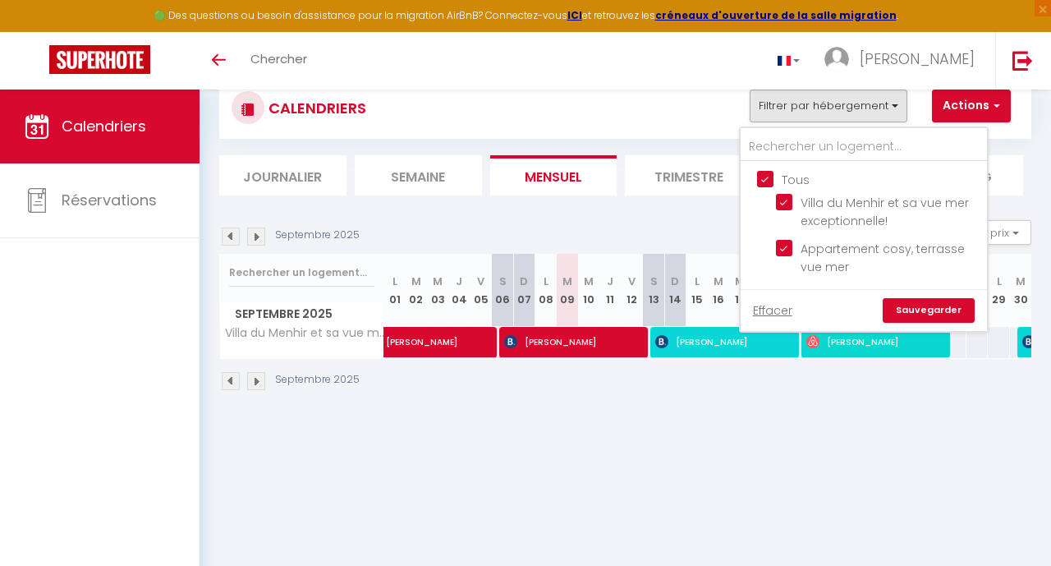
click at [935, 310] on link "Sauvegarder" at bounding box center [929, 310] width 92 height 25
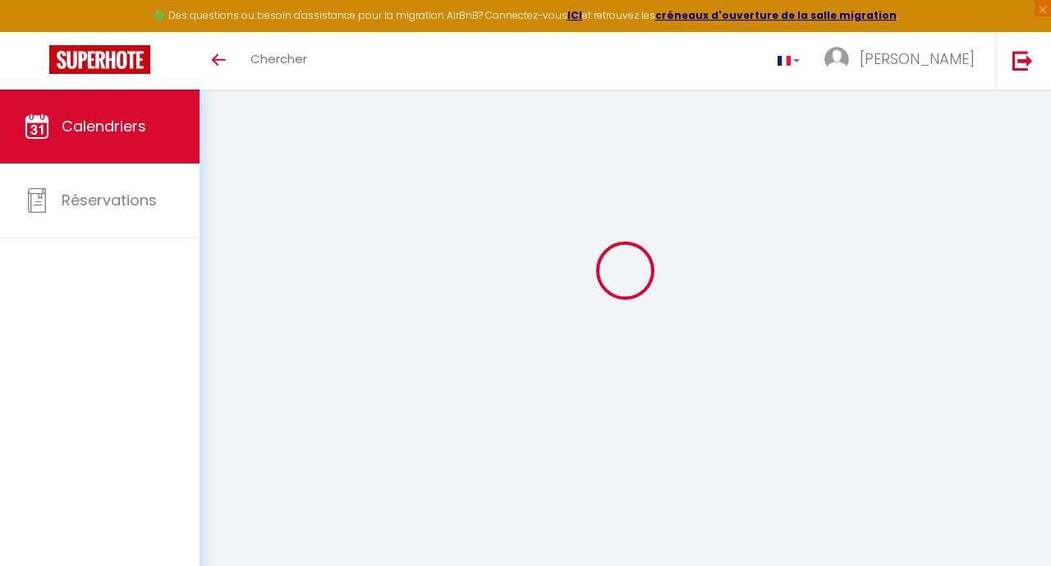
select select
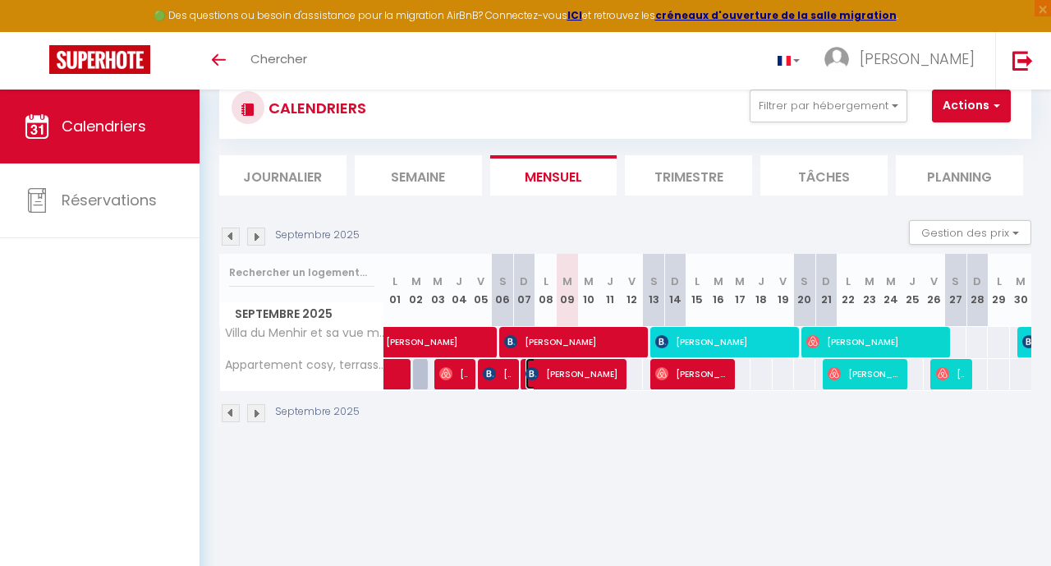
click at [591, 375] on span "[PERSON_NAME]" at bounding box center [572, 373] width 93 height 31
select select "OK"
select select "KO"
select select "1"
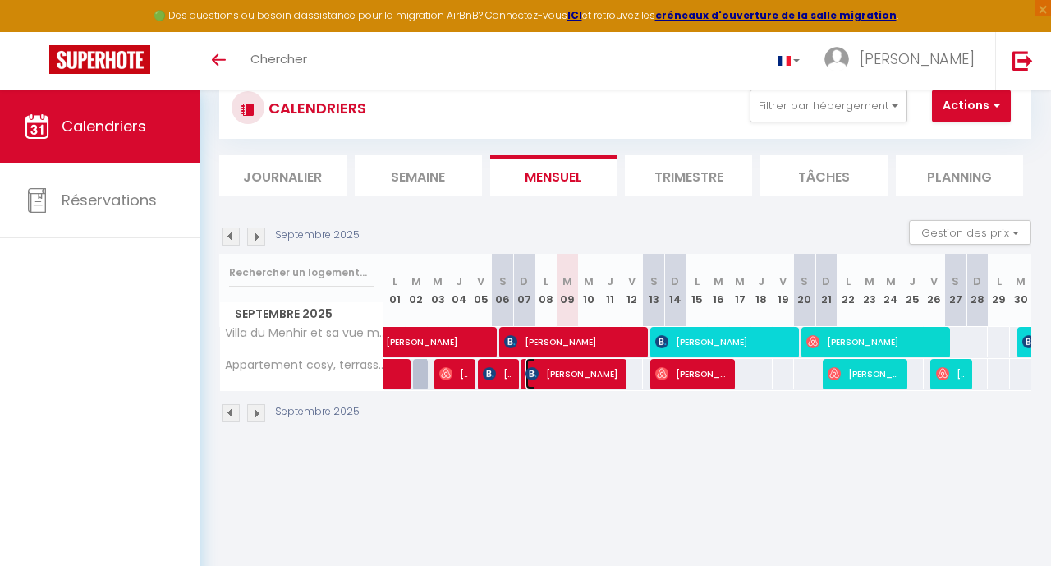
select select "1"
select select
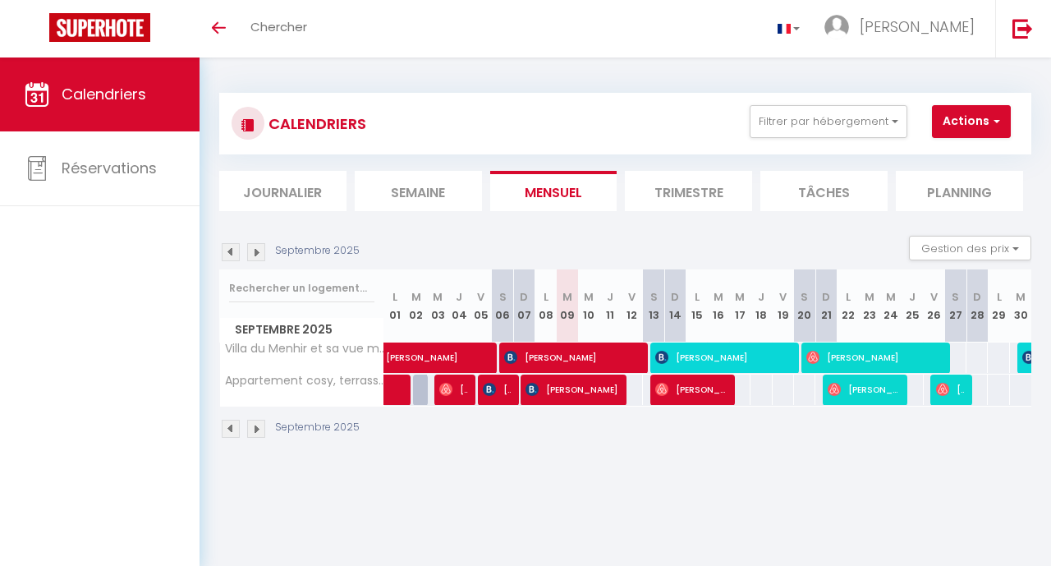
select select
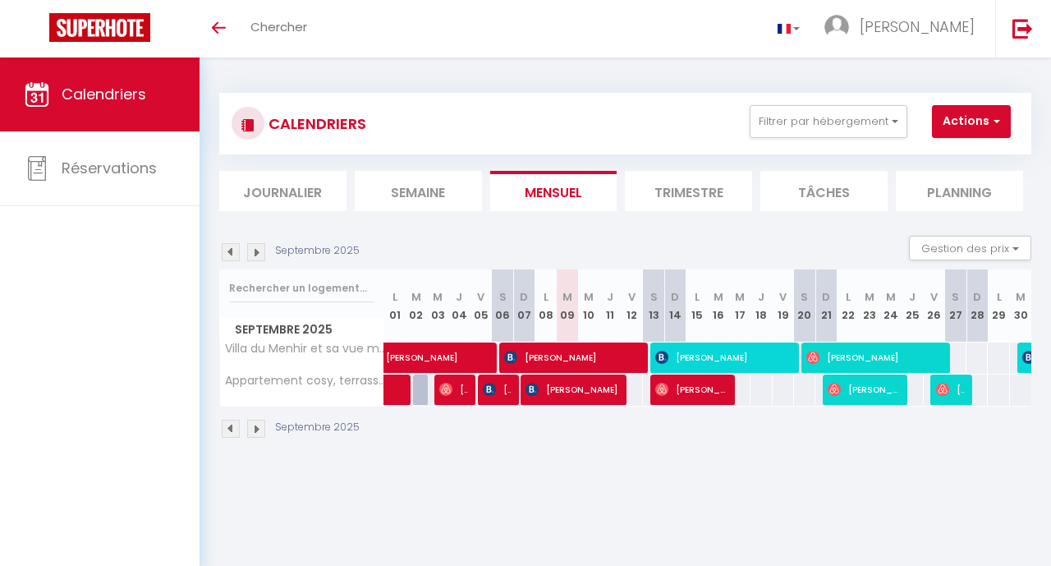
select select
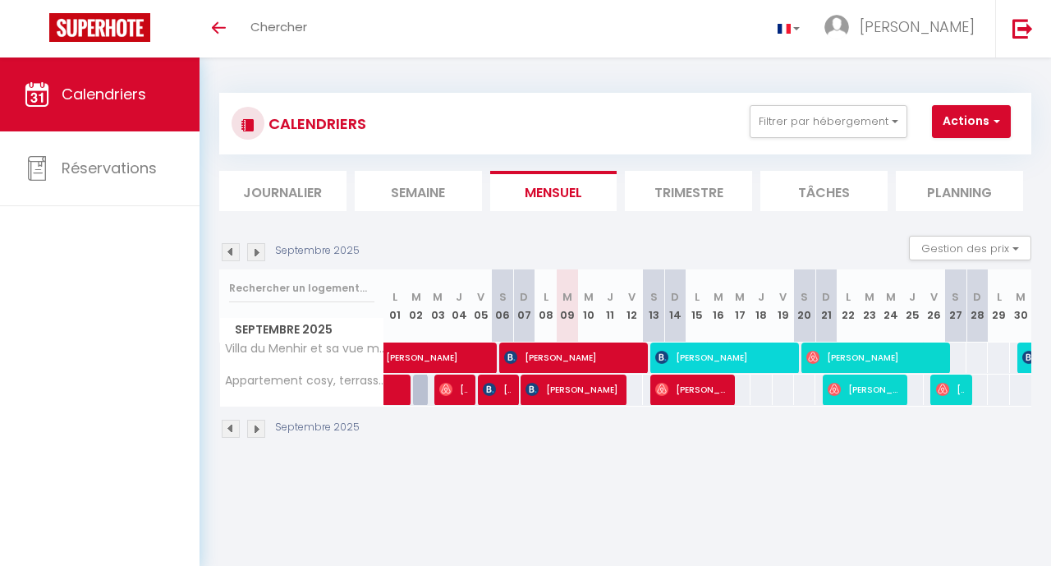
select select
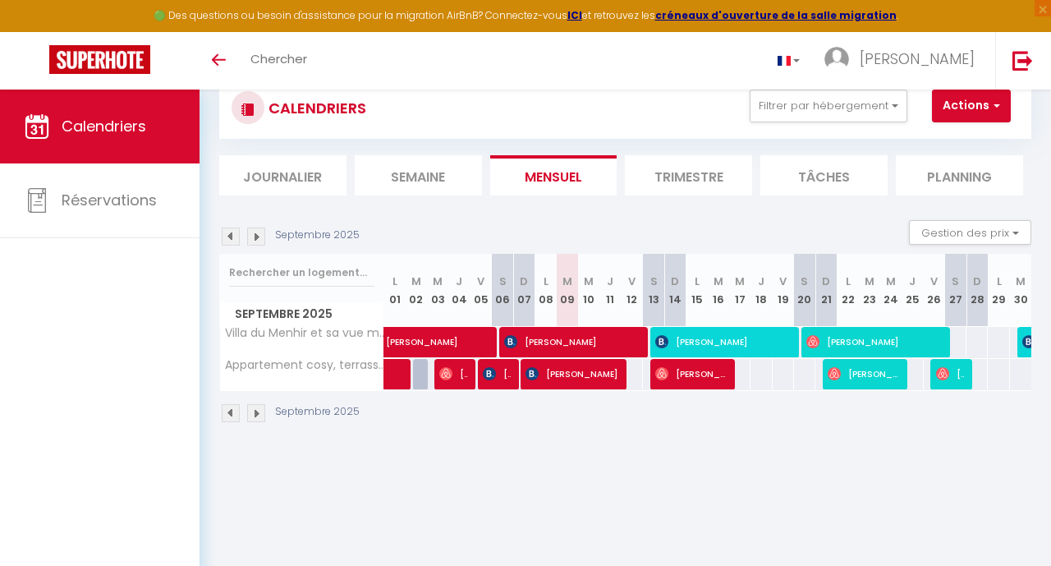
scroll to position [48, 0]
click at [584, 376] on span "[PERSON_NAME]" at bounding box center [572, 373] width 93 height 31
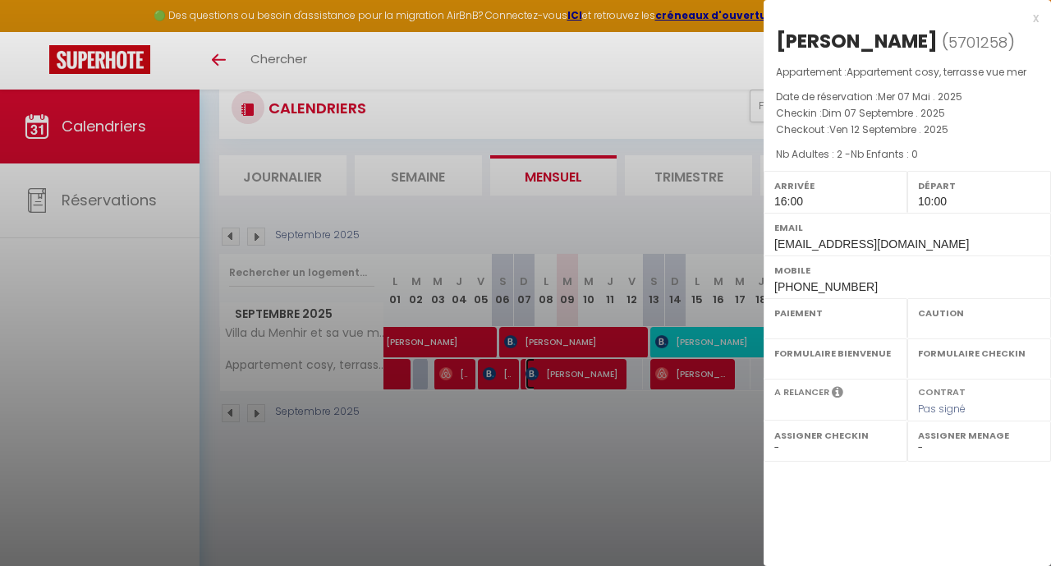
select select "OK"
select select "KO"
select select "1"
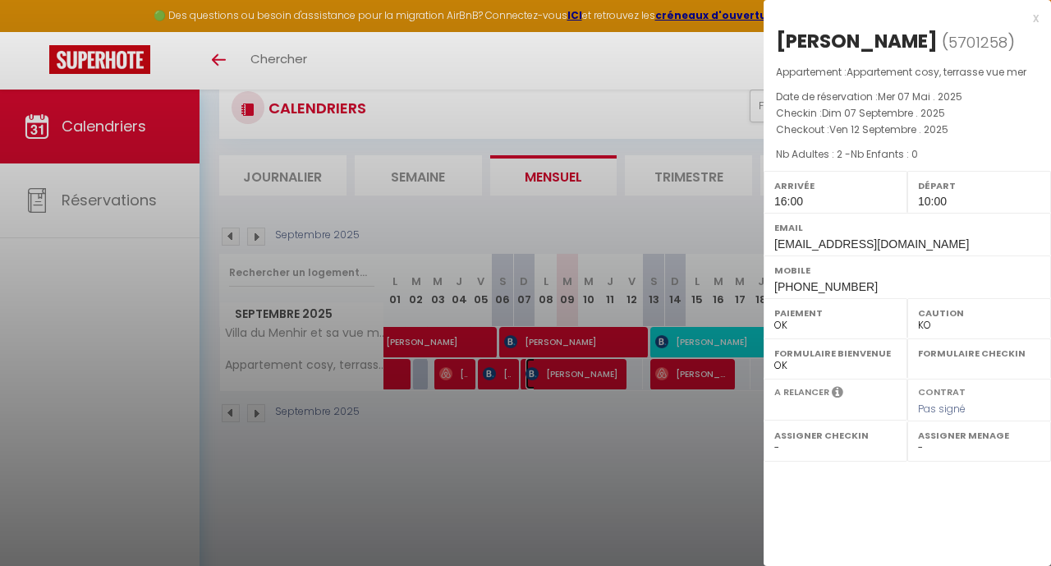
select select
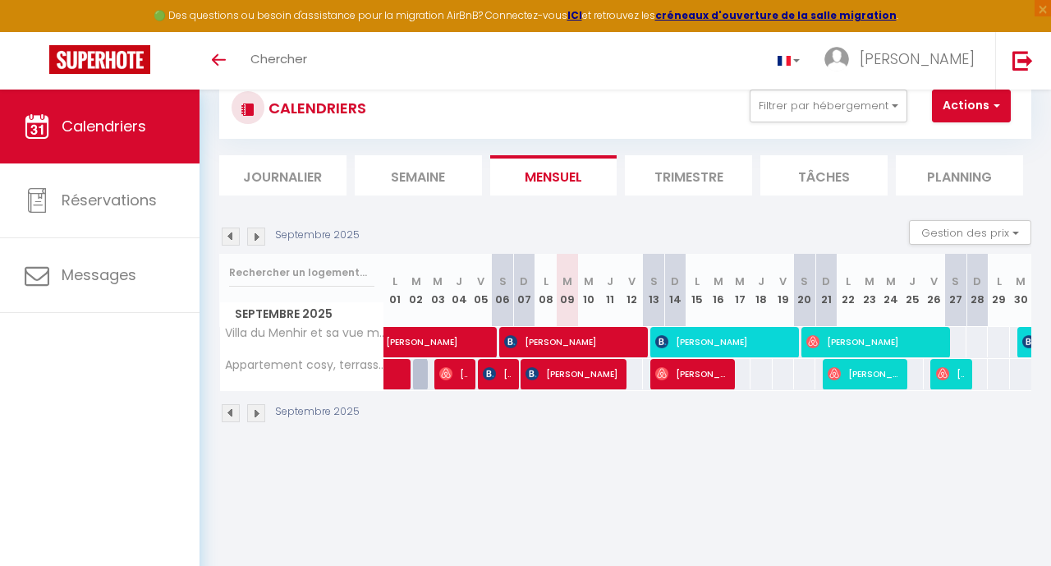
click at [598, 413] on div "Septembre 2025" at bounding box center [625, 415] width 812 height 48
click at [585, 374] on span "[PERSON_NAME]" at bounding box center [572, 373] width 93 height 31
select select "OK"
select select "KO"
select select "1"
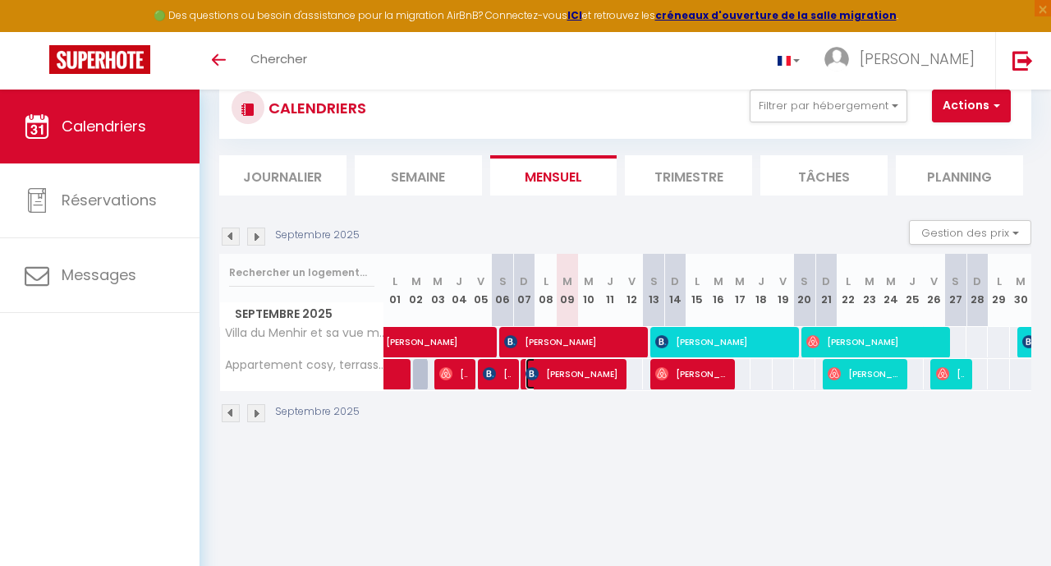
select select "1"
select select
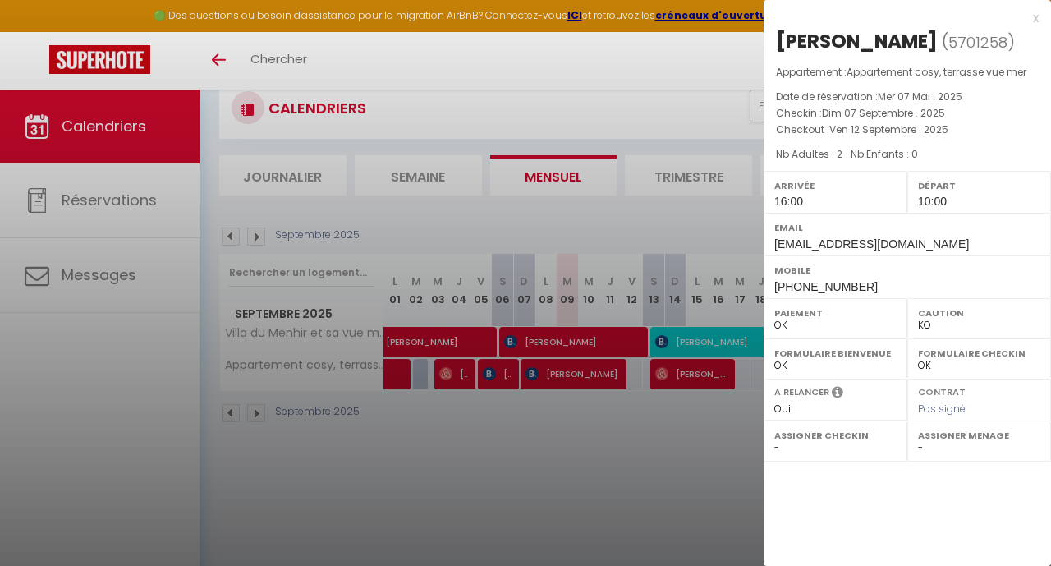
click at [585, 374] on div at bounding box center [525, 283] width 1051 height 566
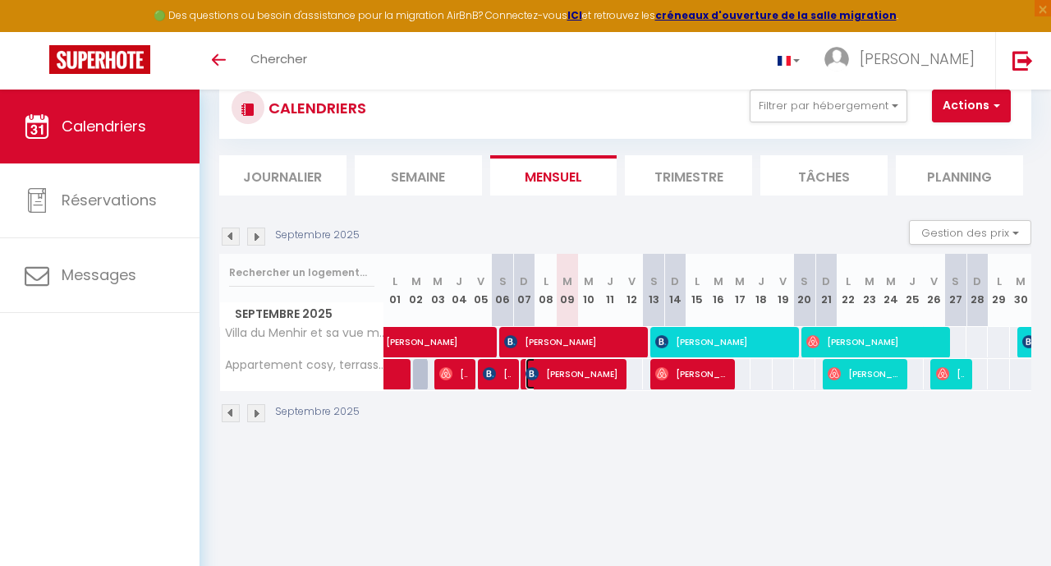
click at [585, 374] on span "[PERSON_NAME]" at bounding box center [572, 373] width 93 height 31
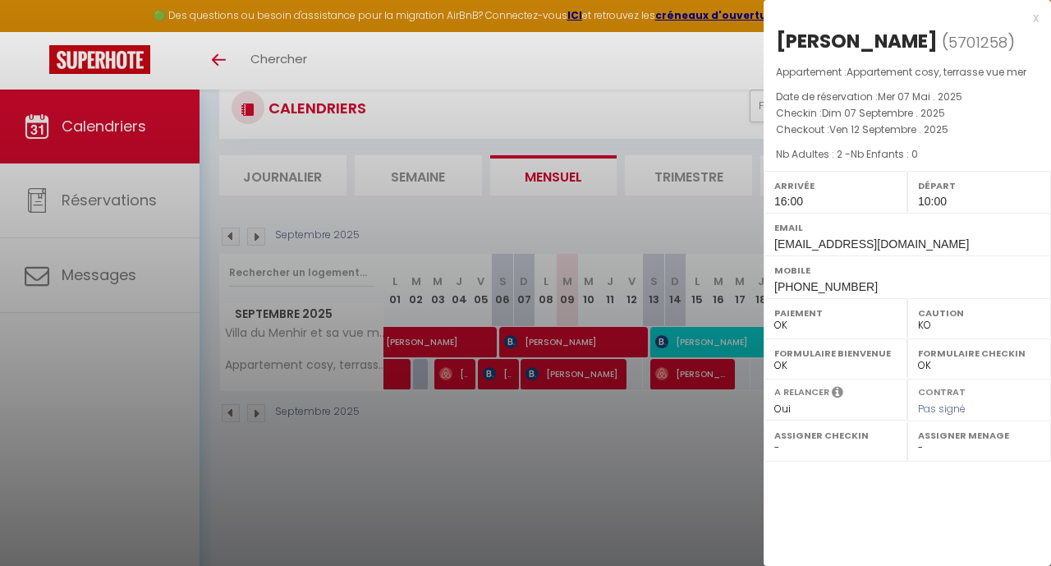
click at [51, 283] on div at bounding box center [525, 283] width 1051 height 566
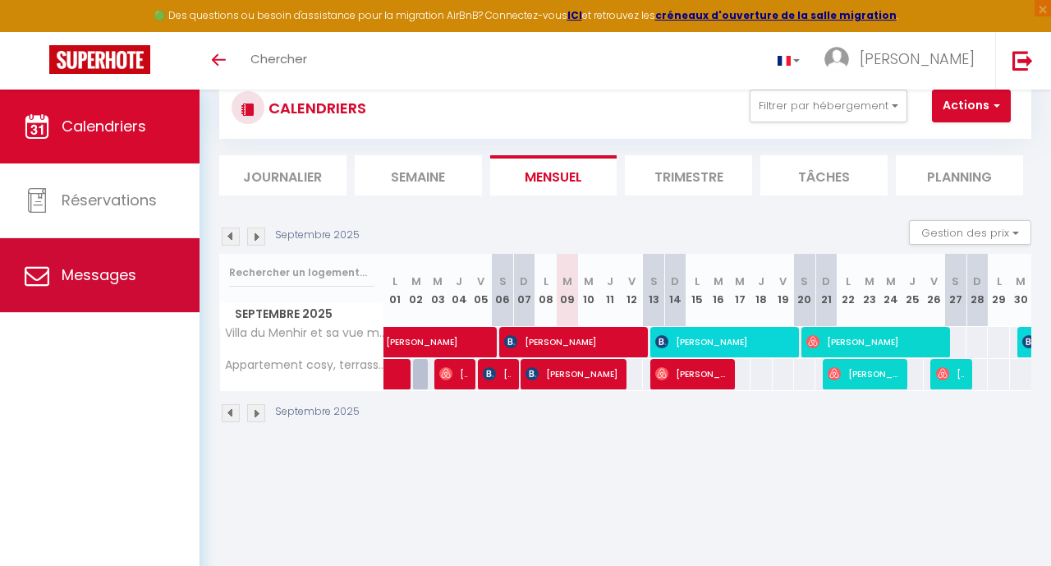
click at [73, 275] on span "Messages" at bounding box center [99, 274] width 75 height 21
select select "message"
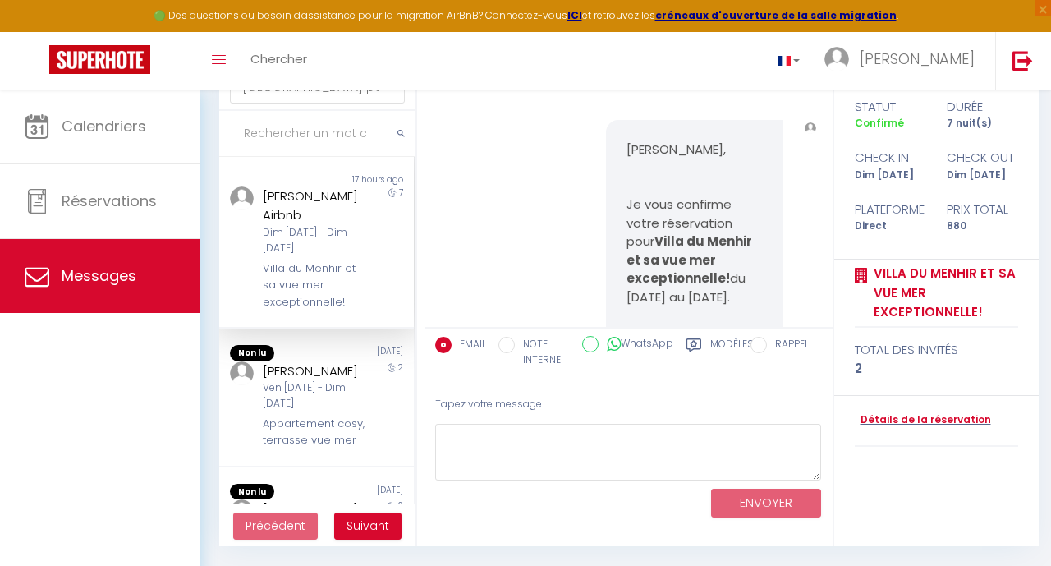
click at [509, 344] on input "NOTE INTERNE" at bounding box center [507, 345] width 16 height 16
radio input "true"
click at [447, 346] on input "EMAIL" at bounding box center [443, 345] width 16 height 16
radio input "true"
radio input "false"
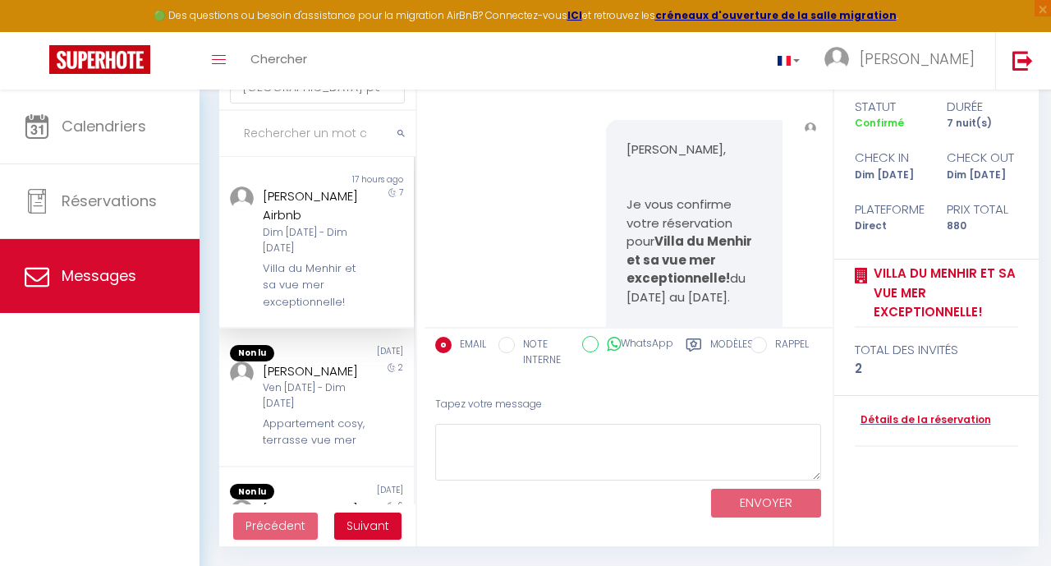
click at [761, 345] on input "RAPPEL" at bounding box center [759, 345] width 16 height 16
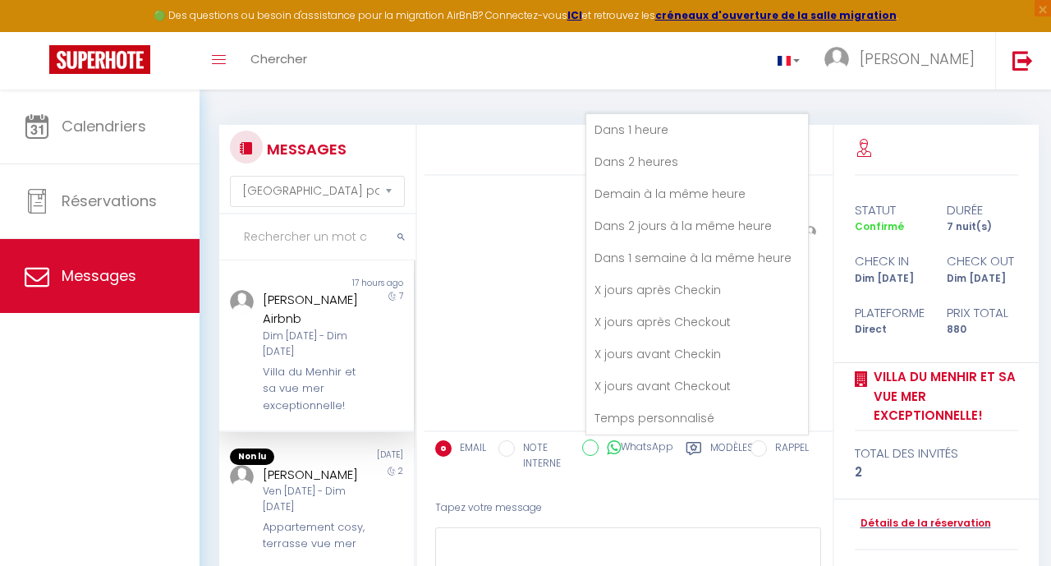
click at [783, 96] on div "MESSAGES Trier par date de réservation Trier par date de message Non lu 17 hour…" at bounding box center [626, 380] width 852 height 580
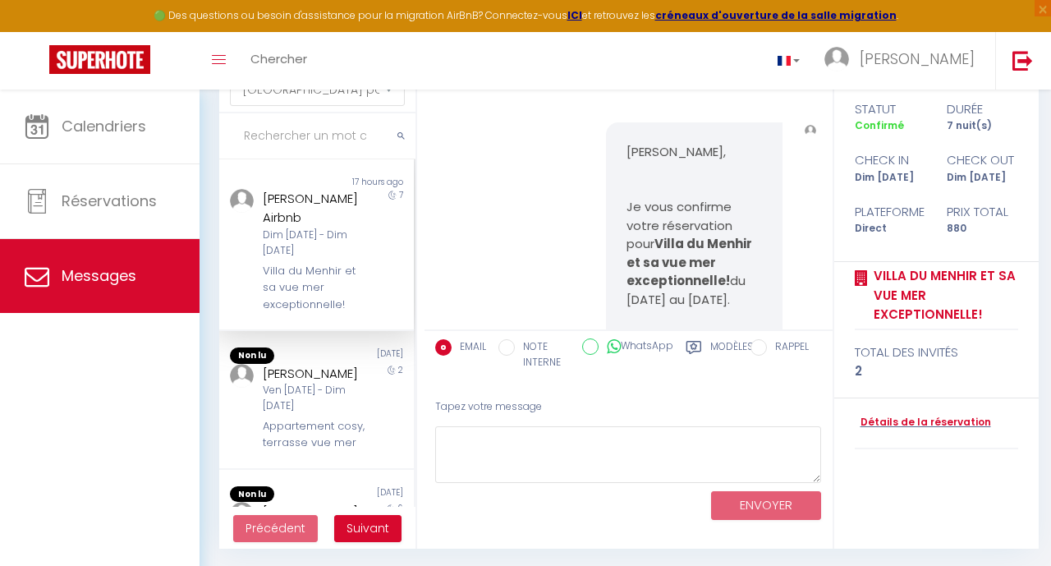
scroll to position [103, 0]
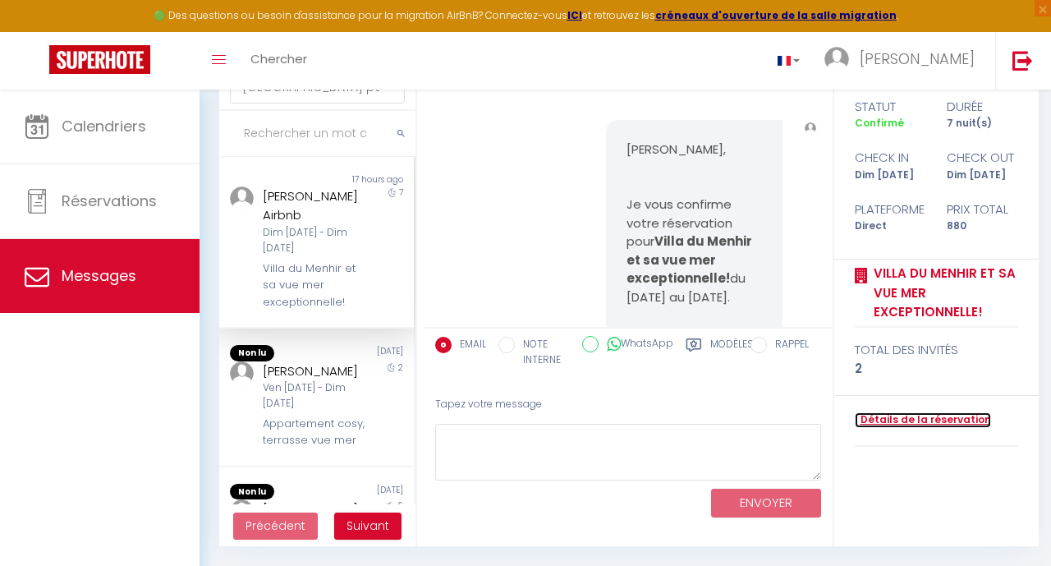
click at [935, 420] on link "Détails de la réservation" at bounding box center [923, 420] width 136 height 16
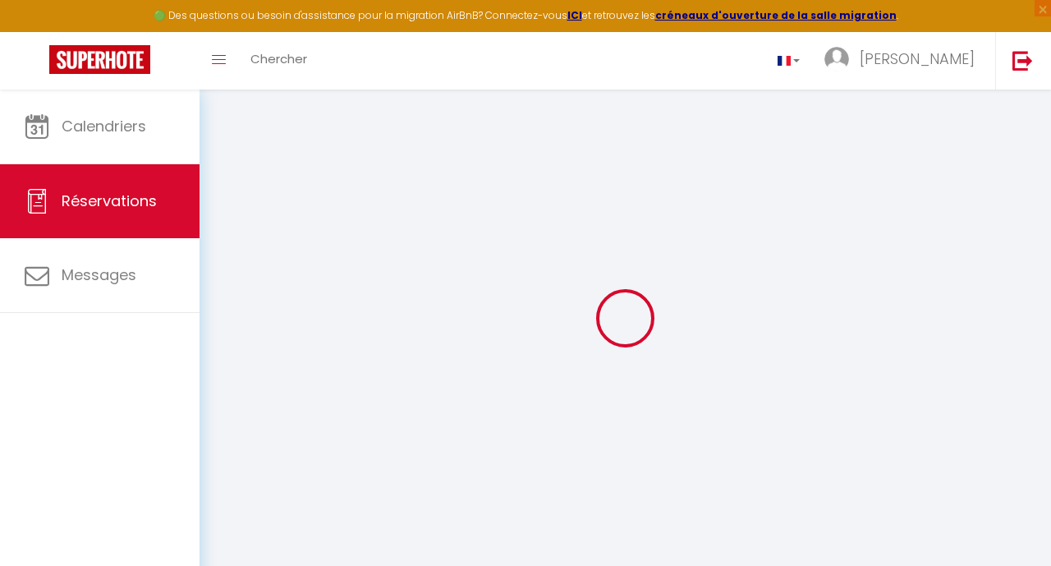
select select
select select "14"
checkbox input "false"
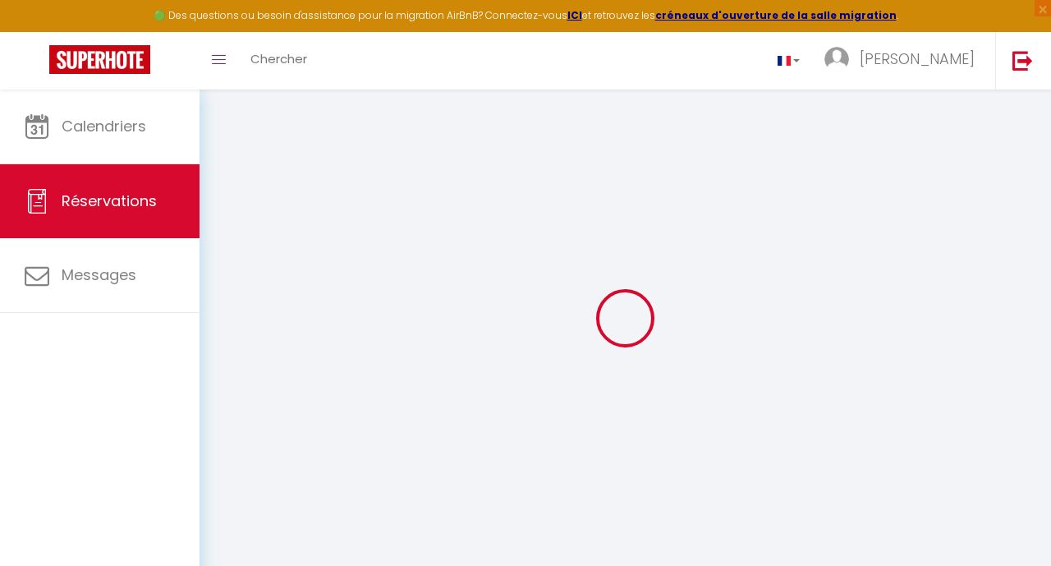
select select
checkbox input "false"
select select
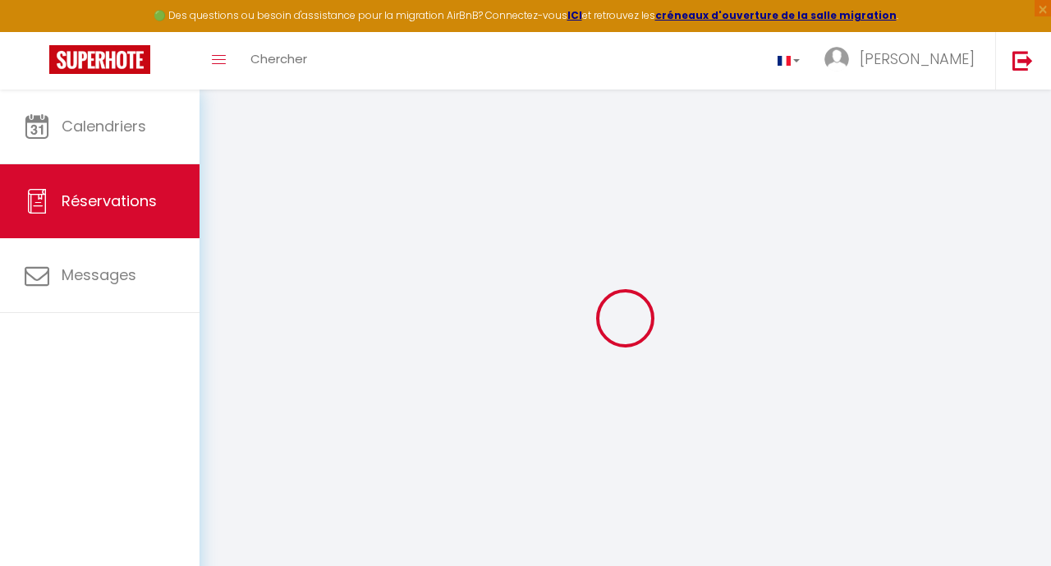
select select
checkbox input "false"
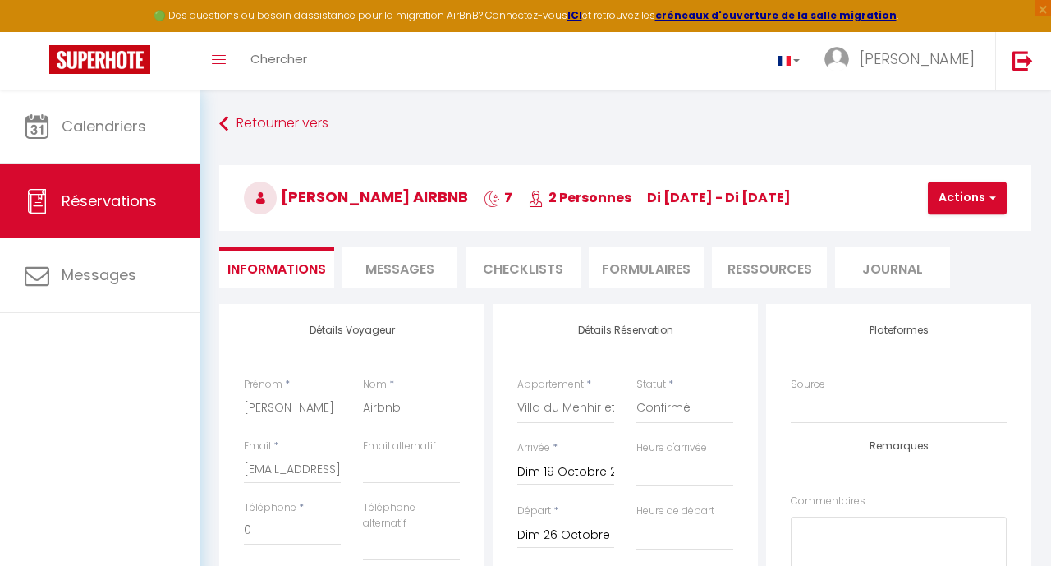
select select
checkbox input "false"
select select
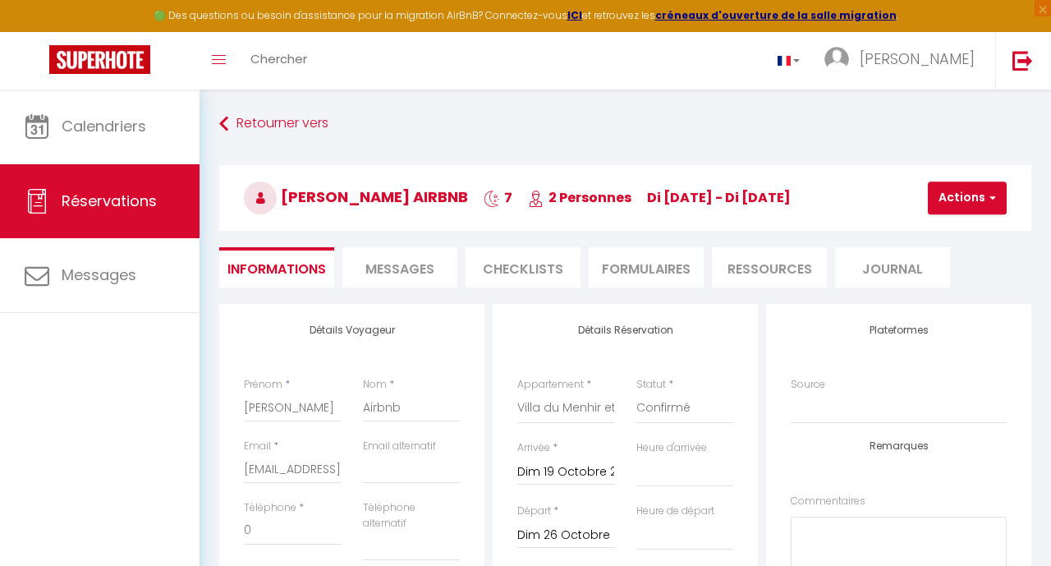
type input "90"
type input "10"
select select
checkbox input "false"
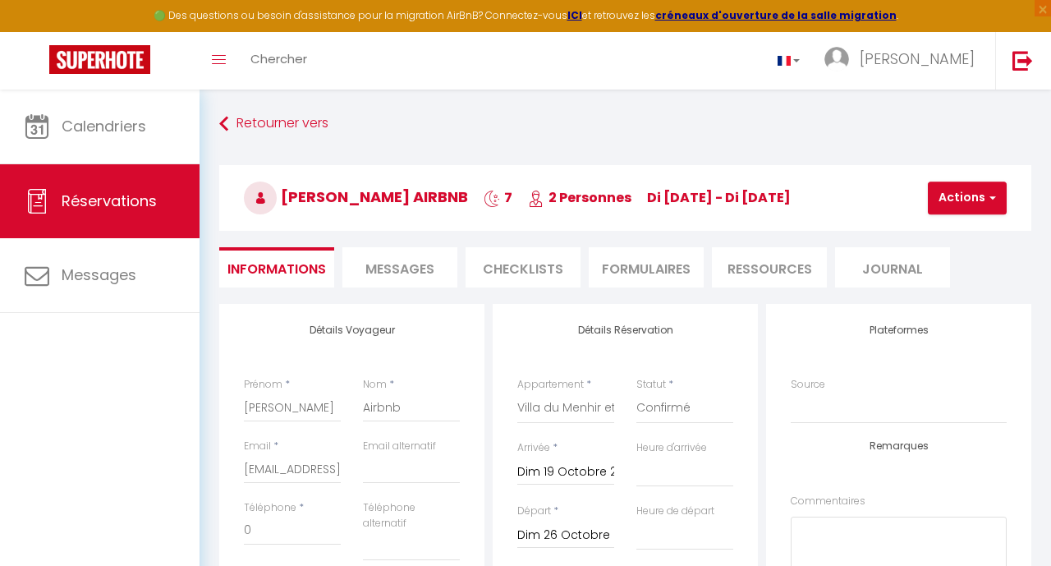
select select
checkbox input "false"
select select "14:00"
select select "11:00"
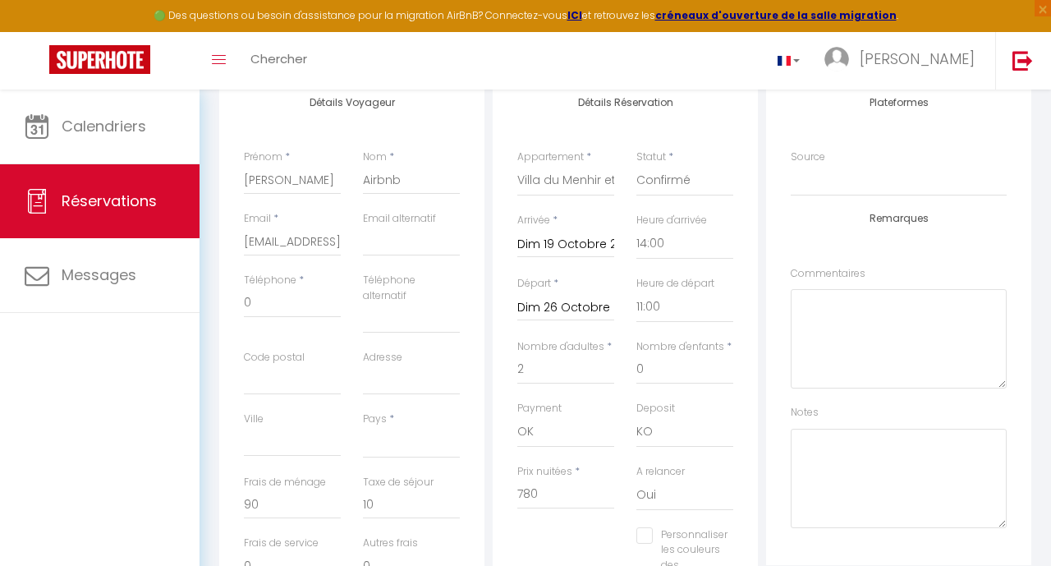
scroll to position [228, 0]
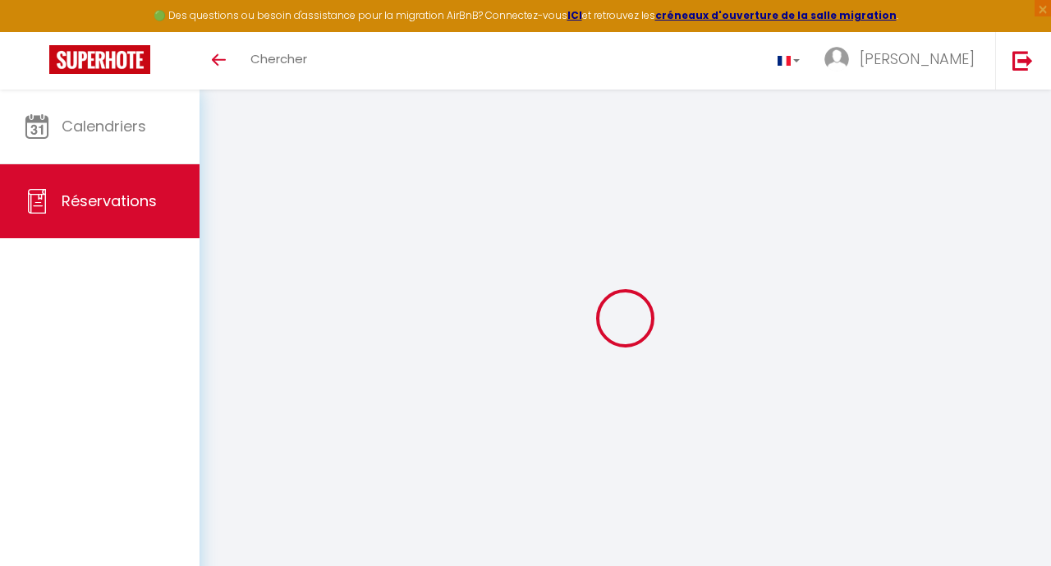
select select
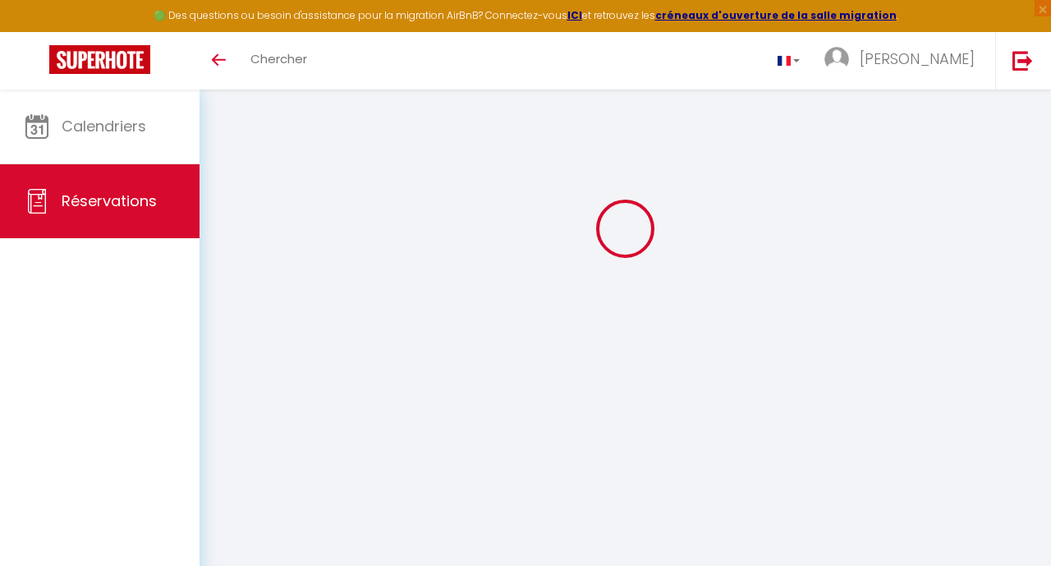
type input "[PERSON_NAME]"
type input "Airbnb"
type input "[EMAIL_ADDRESS][DOMAIN_NAME]"
type input "0"
select select
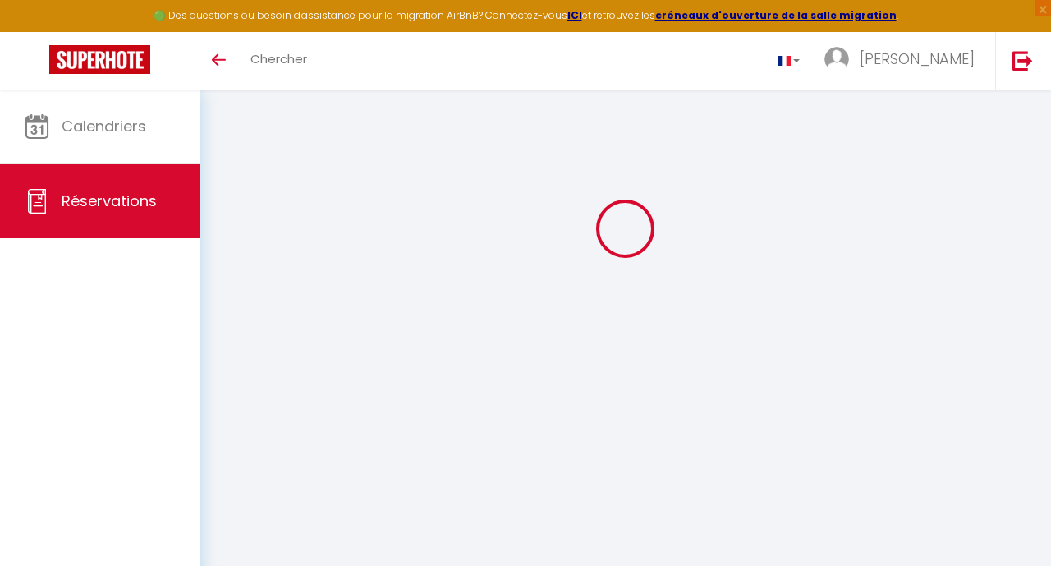
select select "59984"
select select "1"
type input "Dim 19 Octobre 2025"
select select
type input "Dim 26 Octobre 2025"
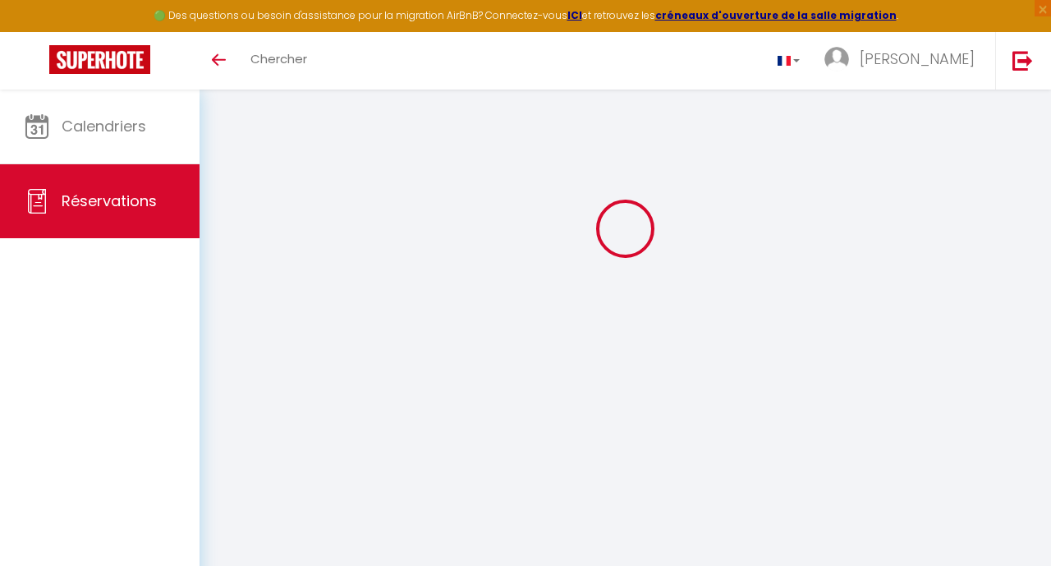
select select
type input "2"
select select "12"
select select
type input "780"
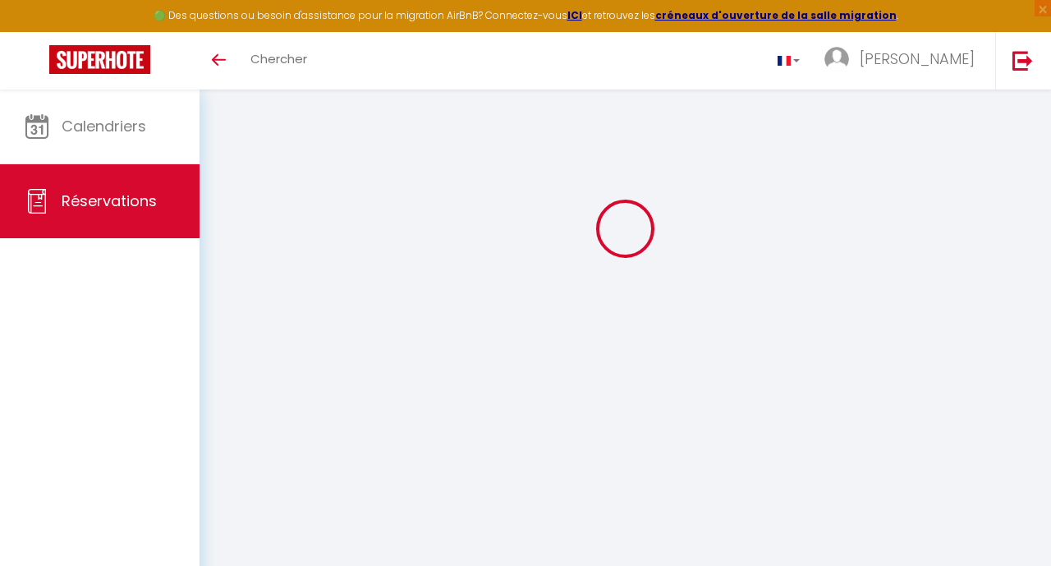
checkbox input "false"
type input "0"
select select
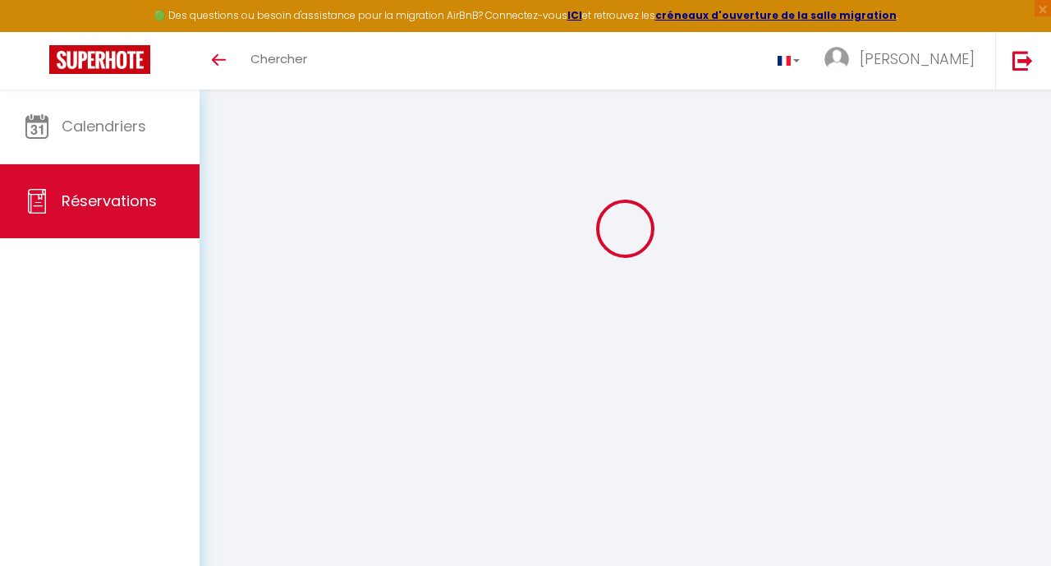
select select
select select "14"
checkbox input "false"
select select
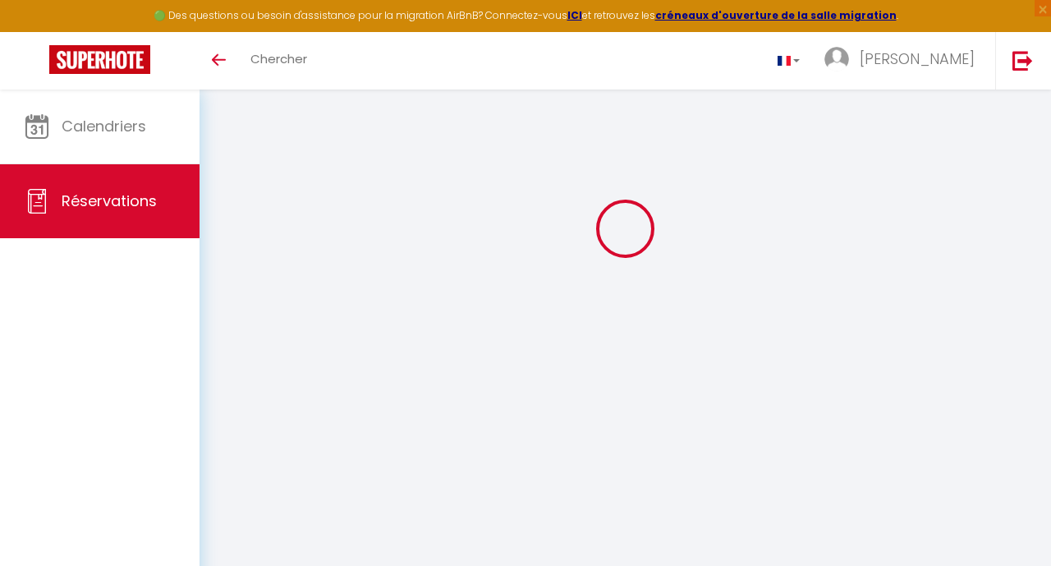
select select
checkbox input "false"
select select
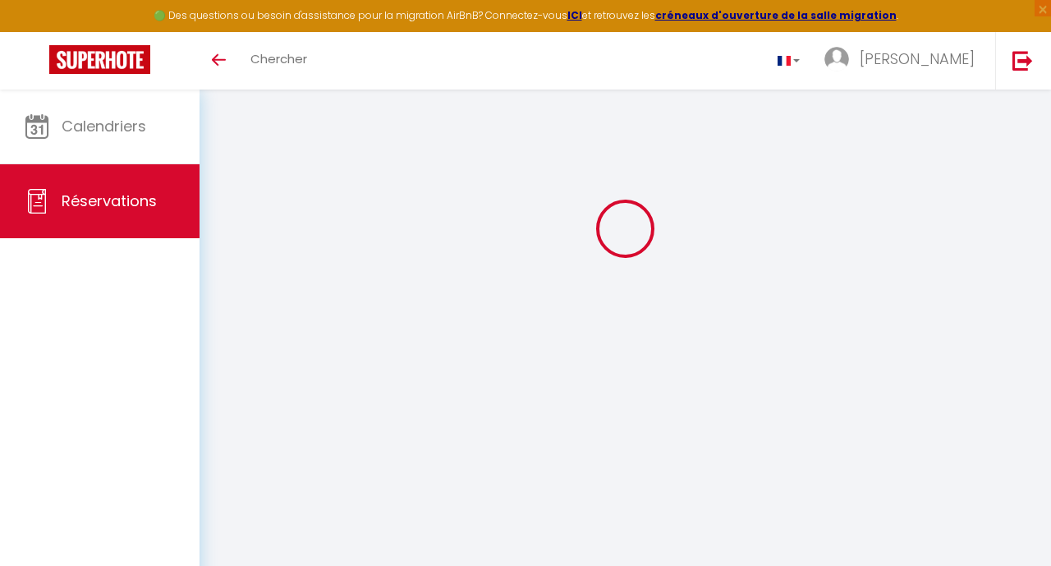
select select
checkbox input "false"
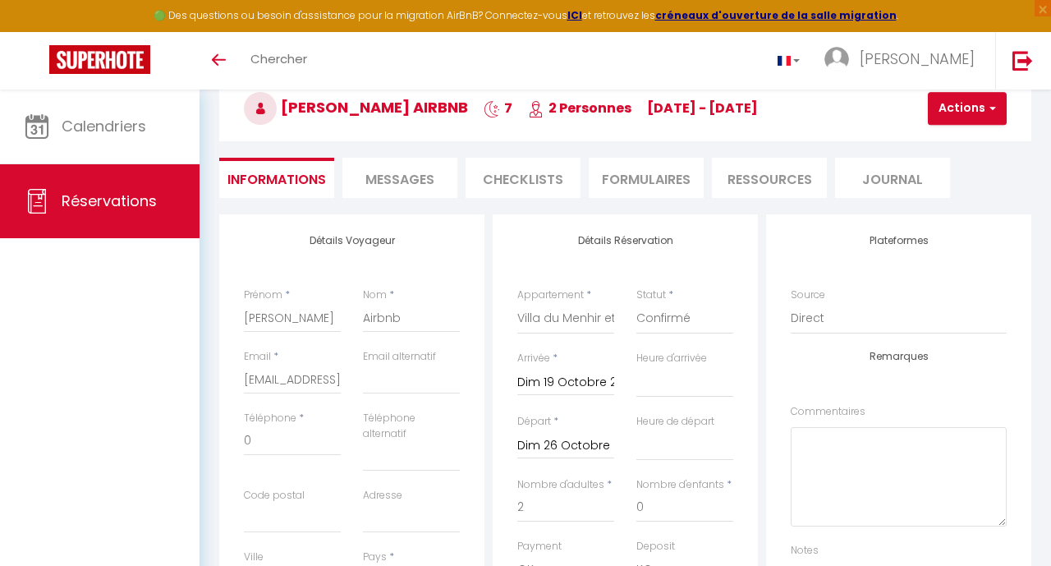
select select
checkbox input "false"
select select
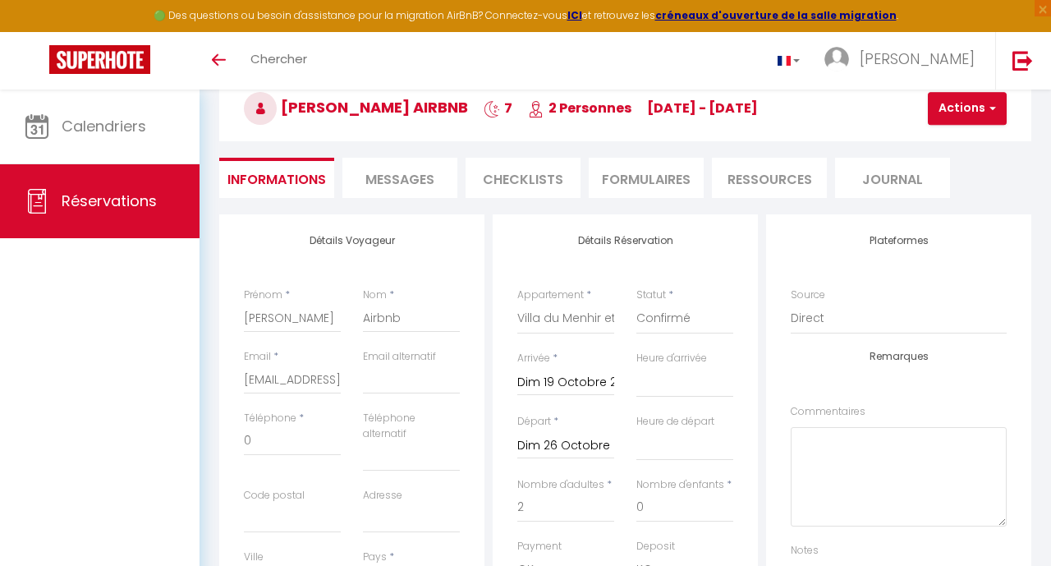
type input "90"
type input "10"
select select
checkbox input "false"
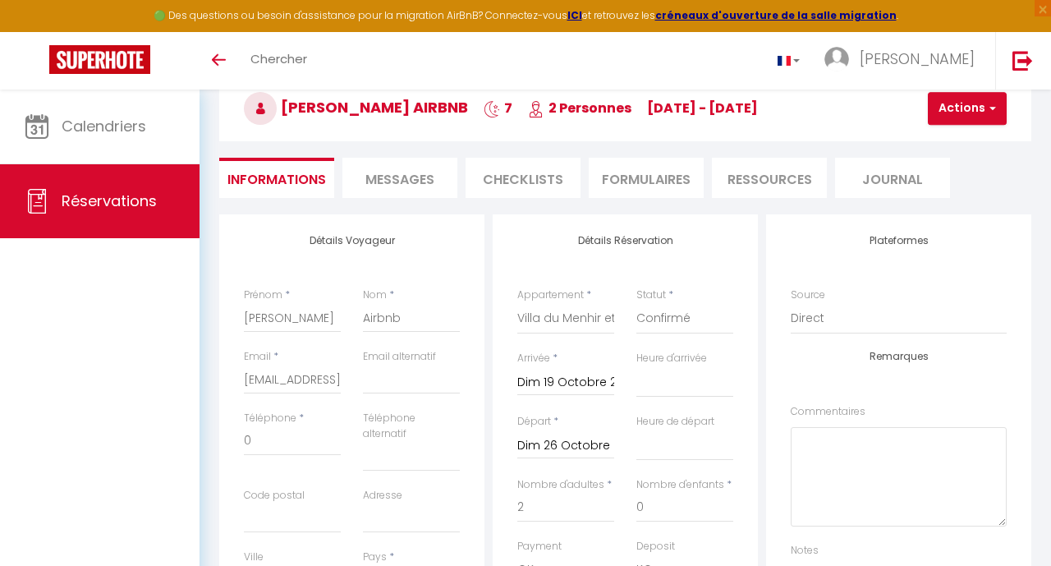
select select
checkbox input "false"
select select "14:00"
select select "11:00"
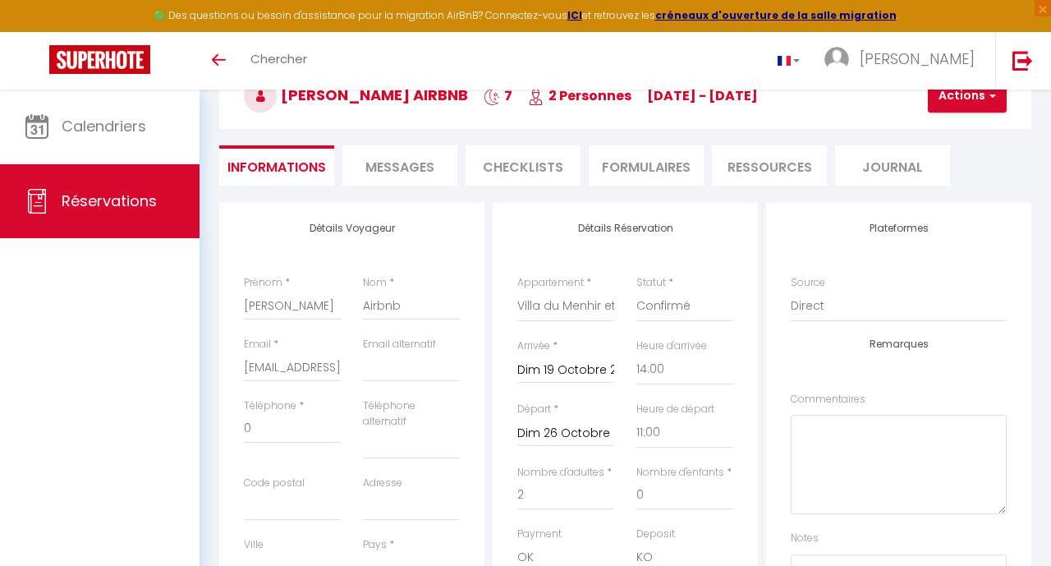
scroll to position [103, 0]
click at [139, 199] on span "Réservations" at bounding box center [109, 201] width 95 height 21
select select "not_cancelled"
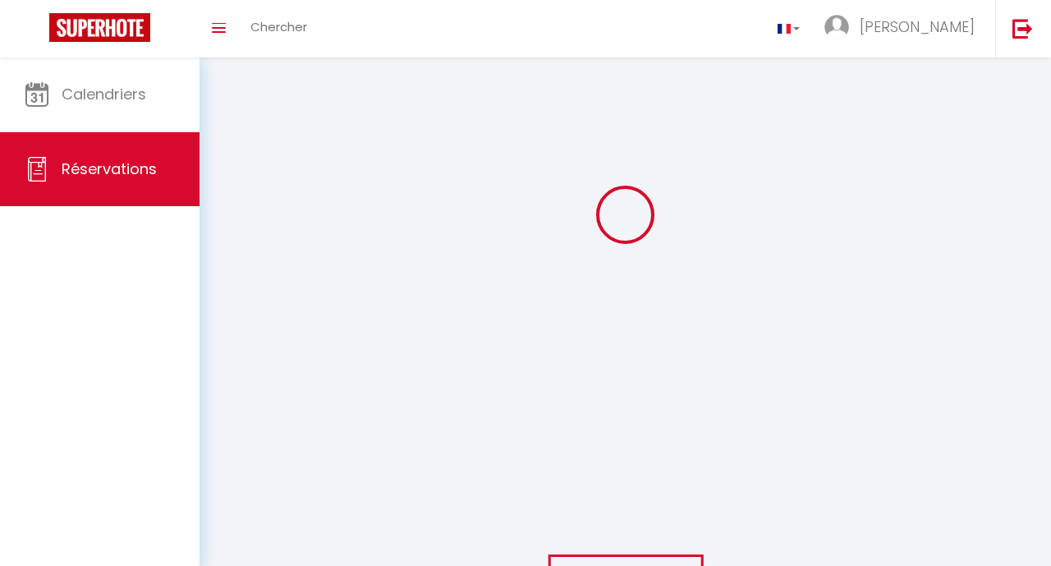
scroll to position [103, 0]
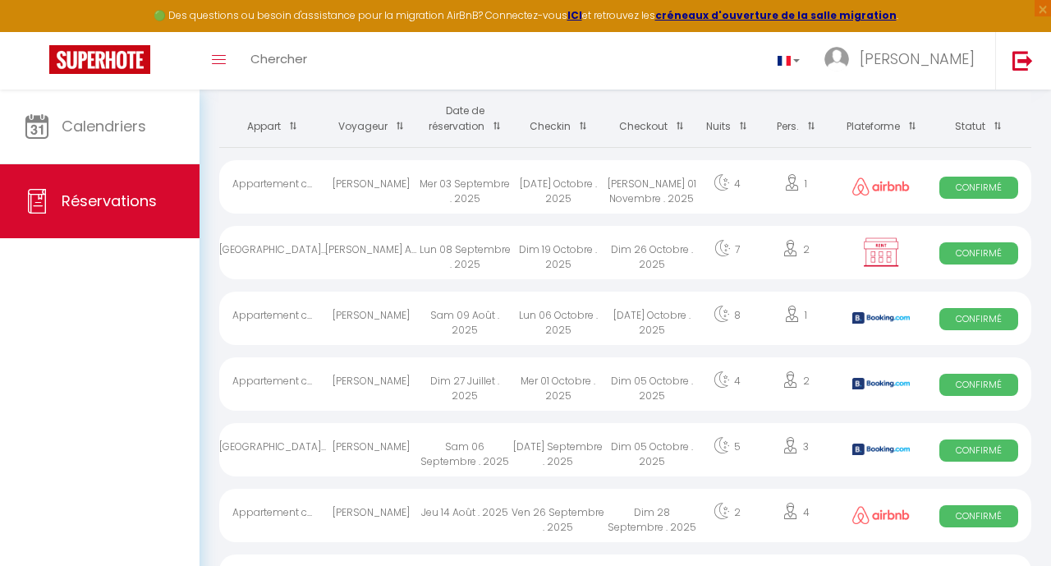
click at [485, 314] on div "Sam 09 Août . 2025" at bounding box center [465, 318] width 94 height 53
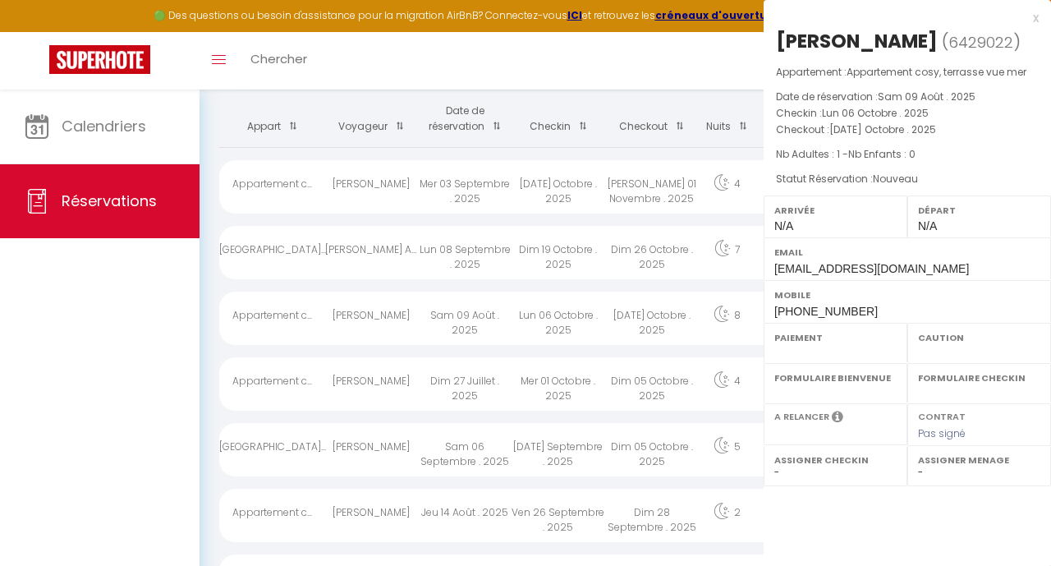
select select "OK"
select select "KO"
select select "0"
select select "1"
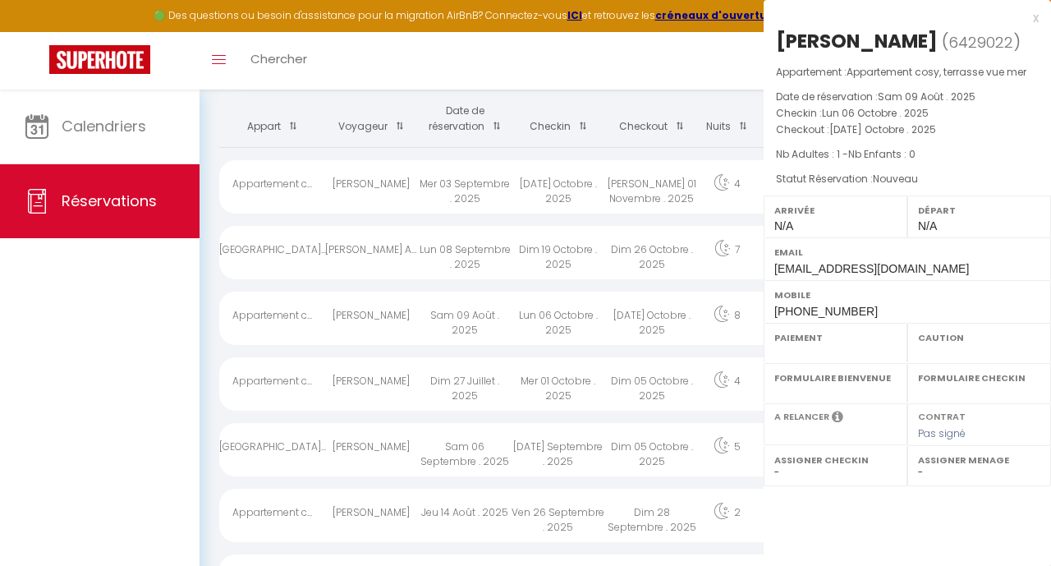
select select
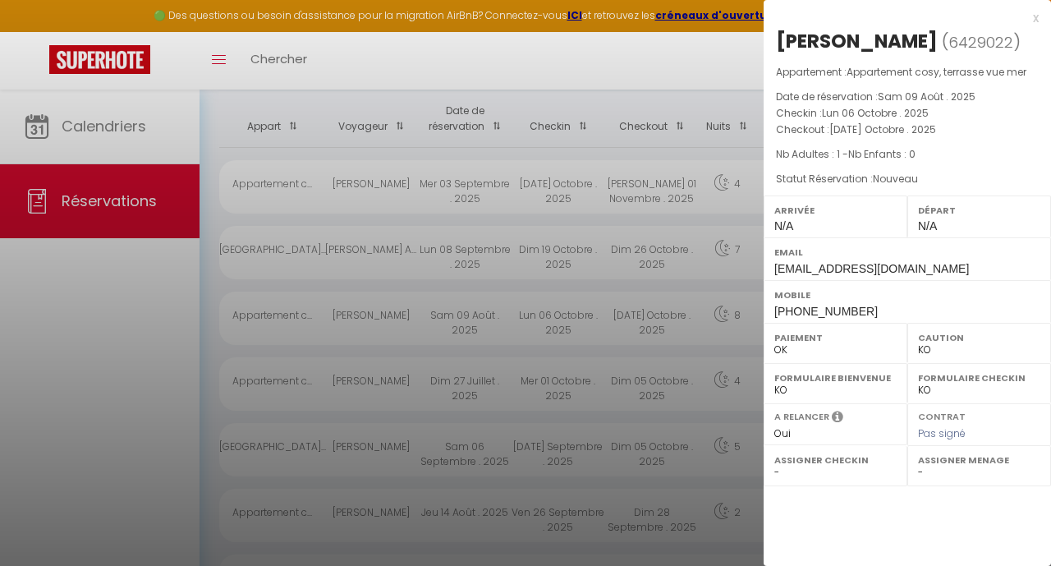
click at [482, 312] on div at bounding box center [525, 283] width 1051 height 566
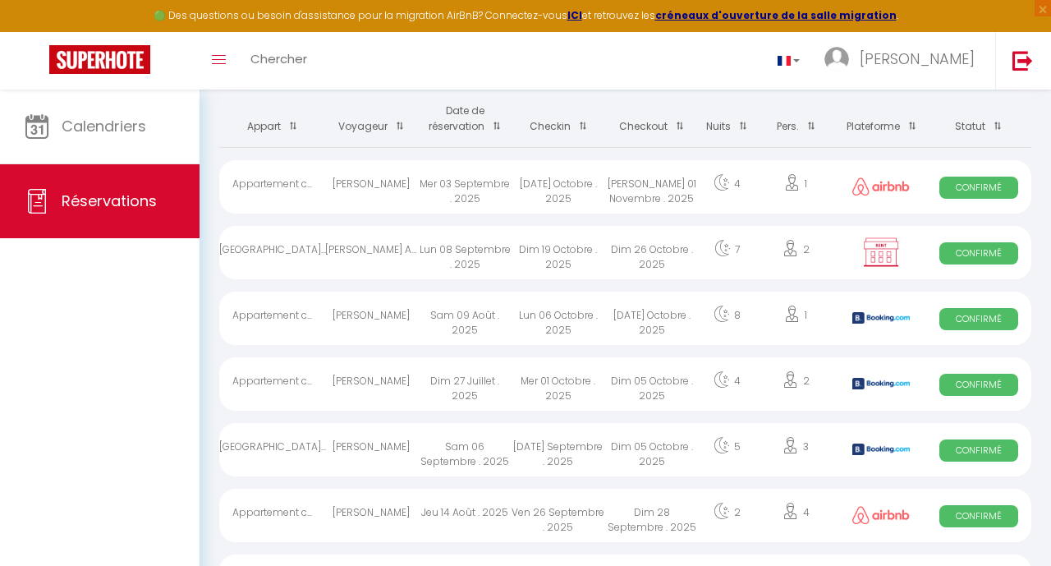
click at [903, 319] on img at bounding box center [880, 318] width 57 height 12
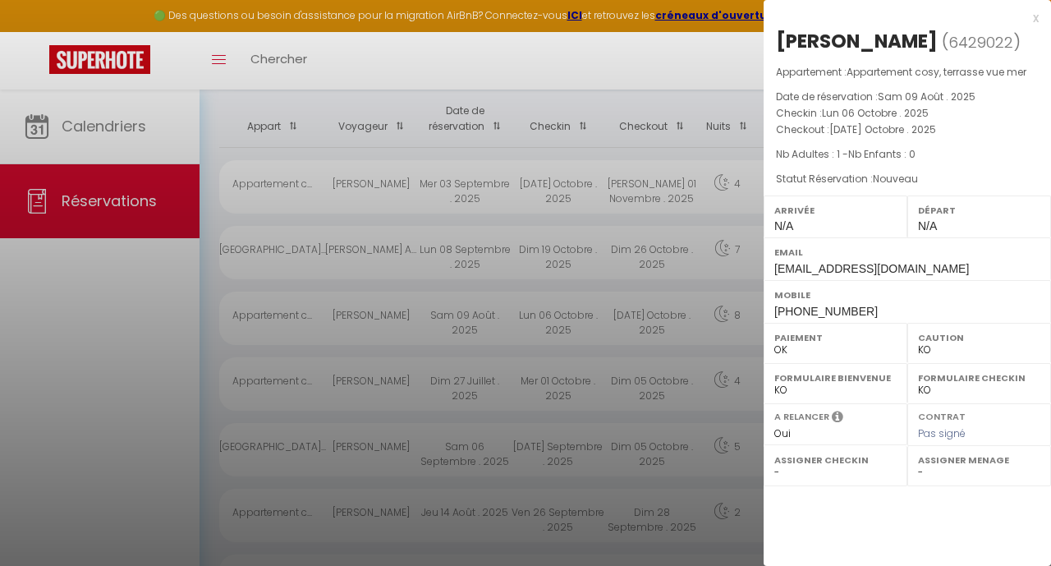
click at [701, 328] on div at bounding box center [525, 283] width 1051 height 566
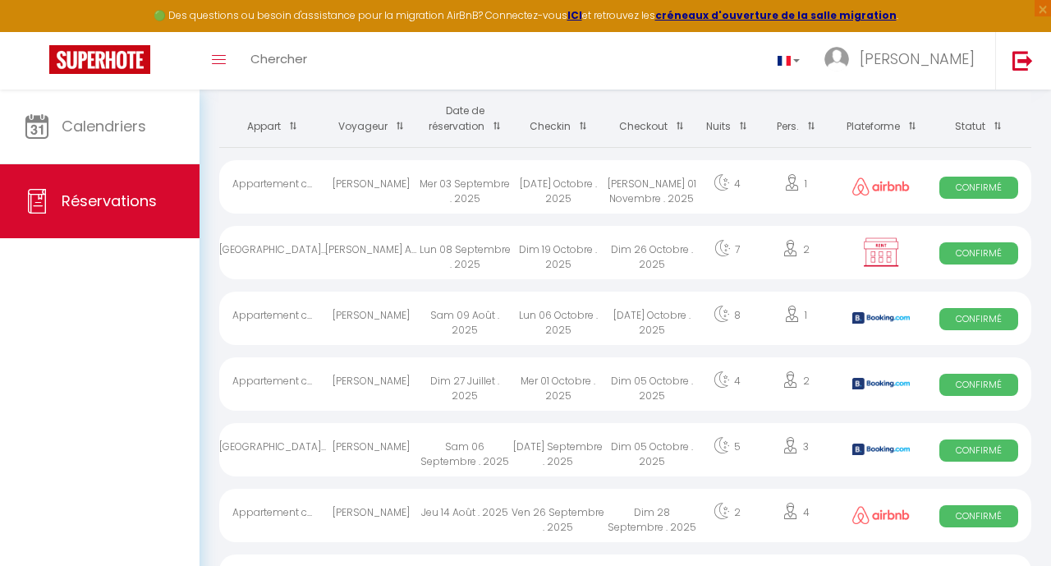
click at [447, 316] on div "Sam 09 Août . 2025" at bounding box center [465, 318] width 94 height 53
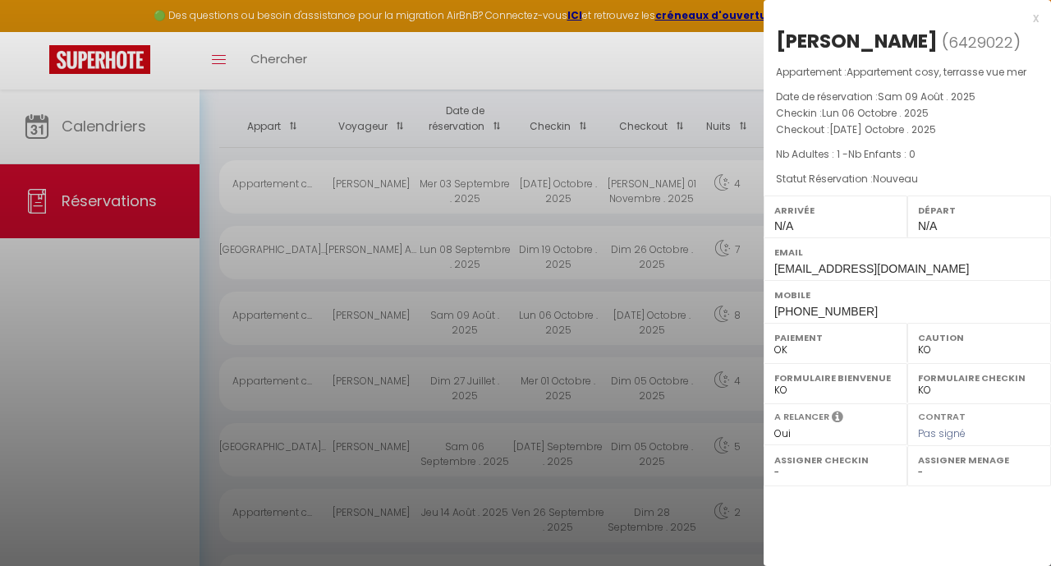
click at [447, 316] on div at bounding box center [525, 283] width 1051 height 566
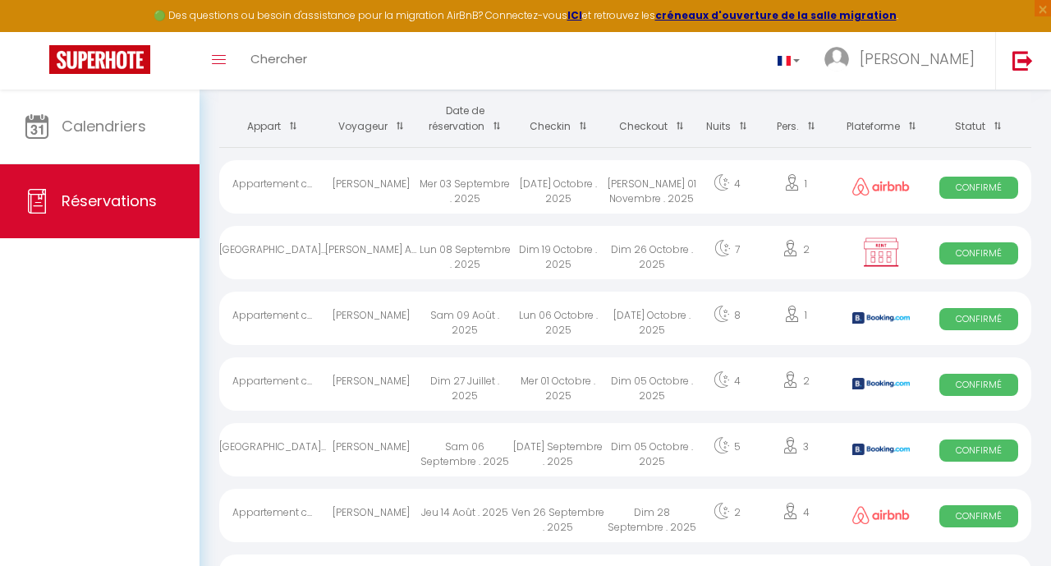
click at [329, 315] on div "[PERSON_NAME]" at bounding box center [372, 318] width 94 height 53
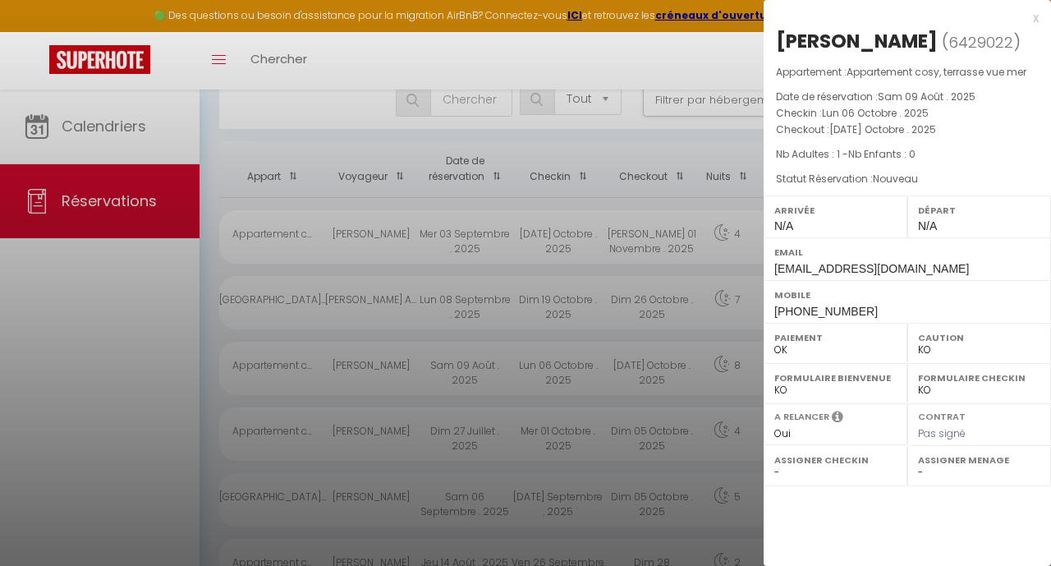
scroll to position [51, 0]
click at [618, 347] on div at bounding box center [525, 283] width 1051 height 566
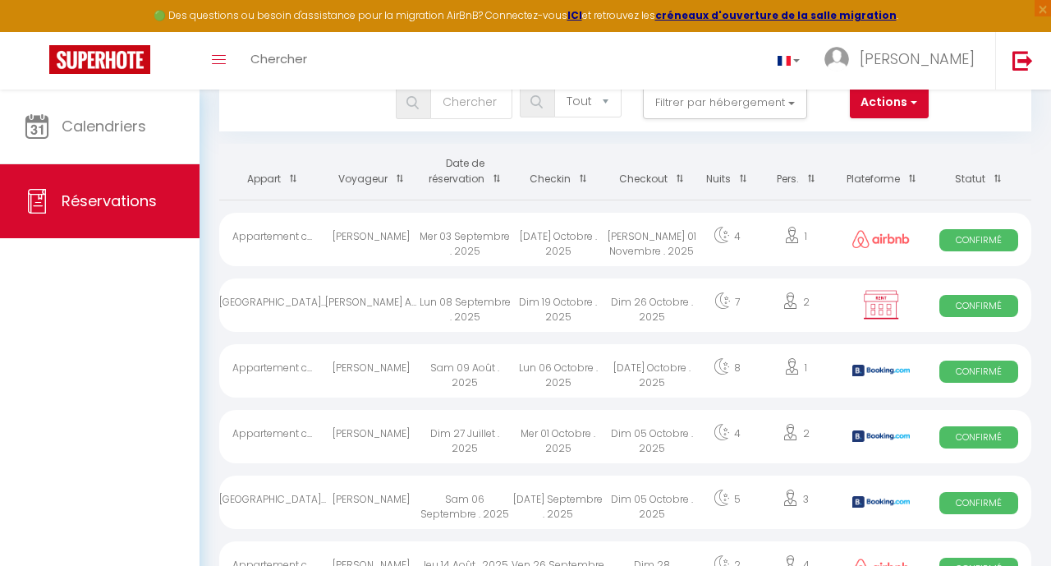
click at [508, 367] on div "Sam 09 Août . 2025" at bounding box center [465, 370] width 94 height 53
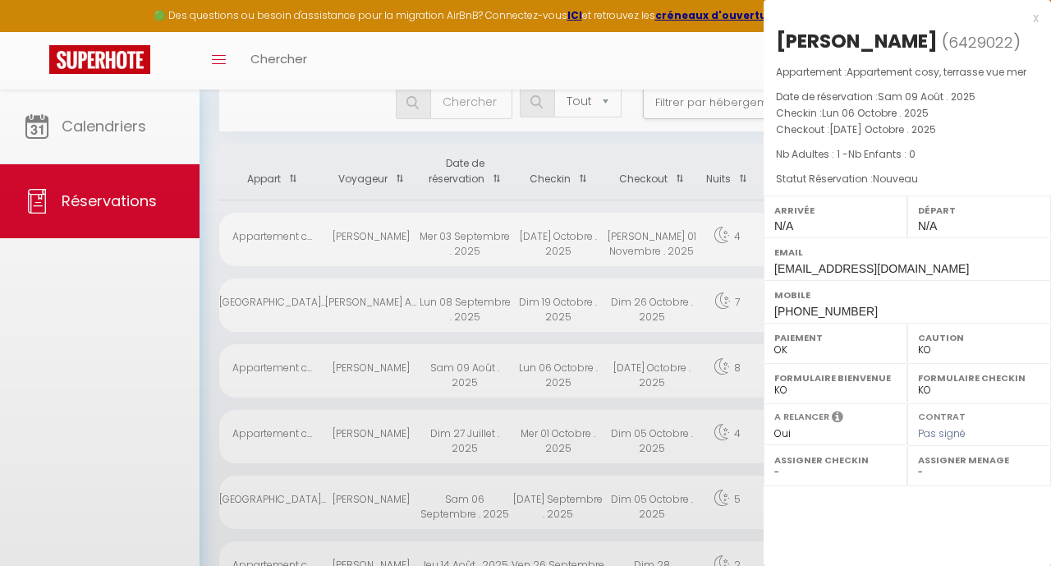
checkbox input "false"
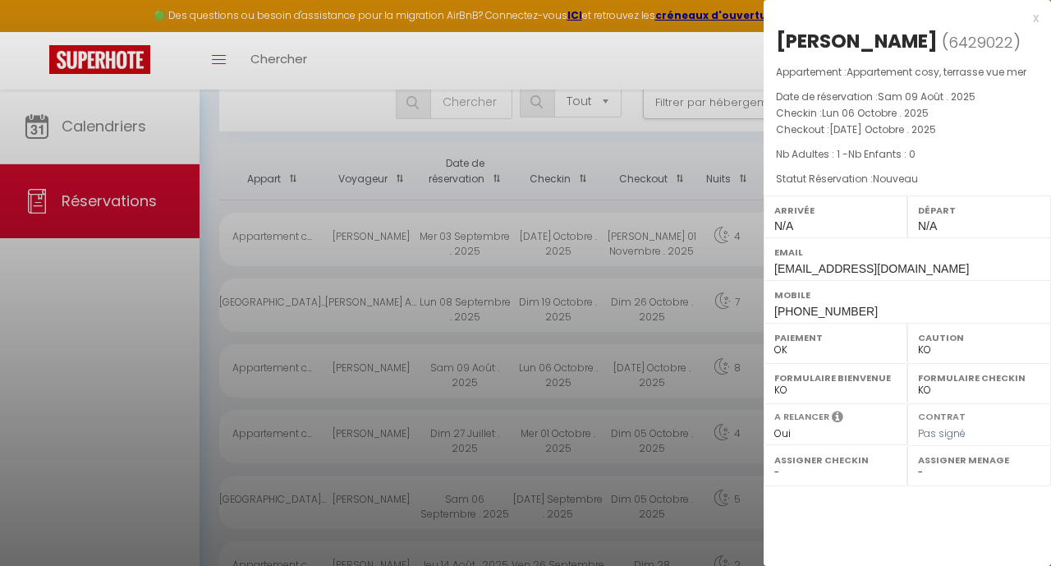
checkbox input "false"
click at [485, 436] on div at bounding box center [525, 283] width 1051 height 566
checkbox input "false"
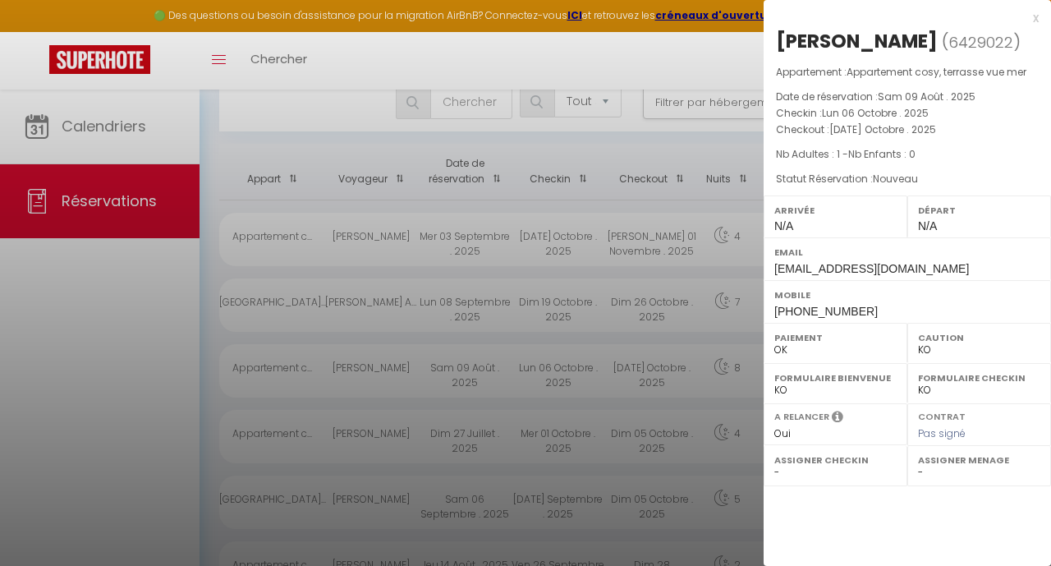
checkbox input "false"
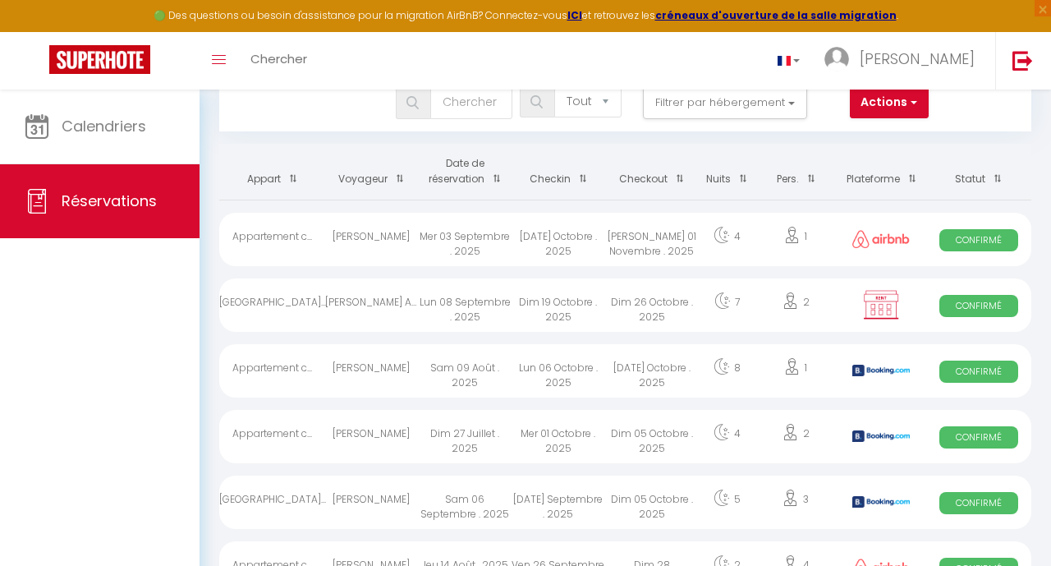
click at [483, 436] on div "Dim 27 Juillet . 2025" at bounding box center [465, 436] width 94 height 53
checkbox input "false"
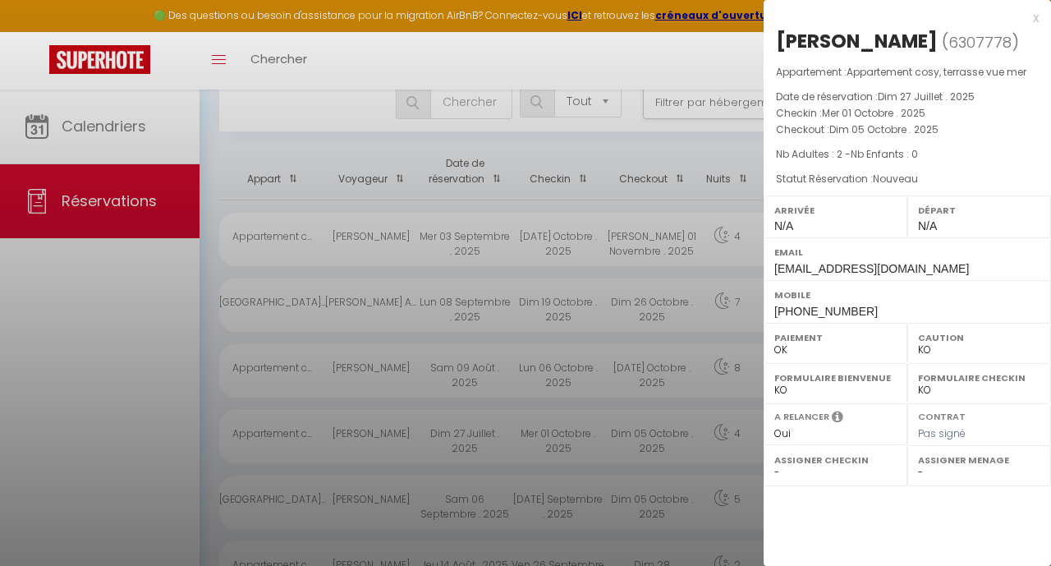
checkbox input "false"
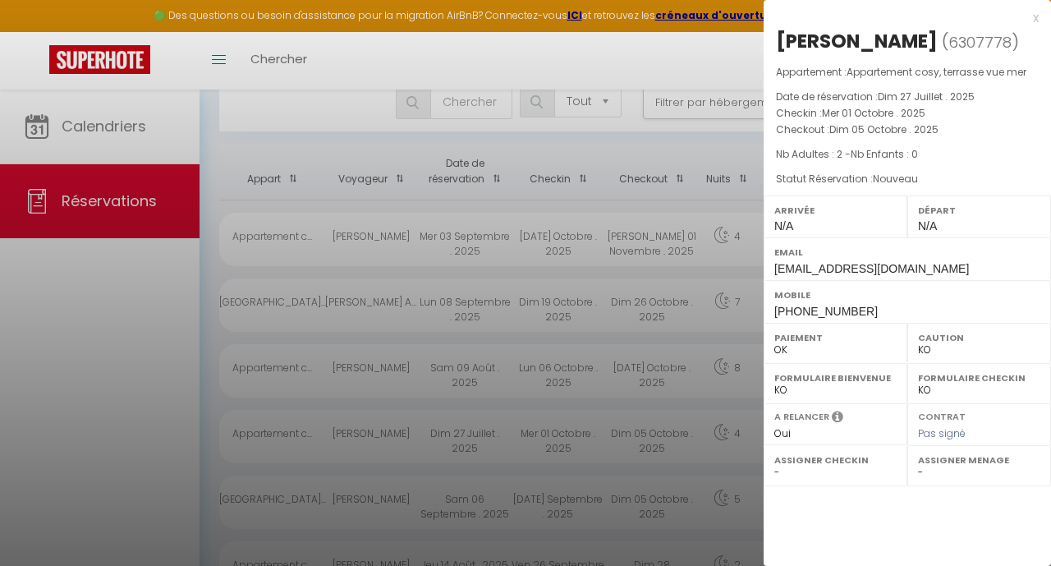
checkbox input "false"
click at [609, 243] on div at bounding box center [525, 283] width 1051 height 566
checkbox input "false"
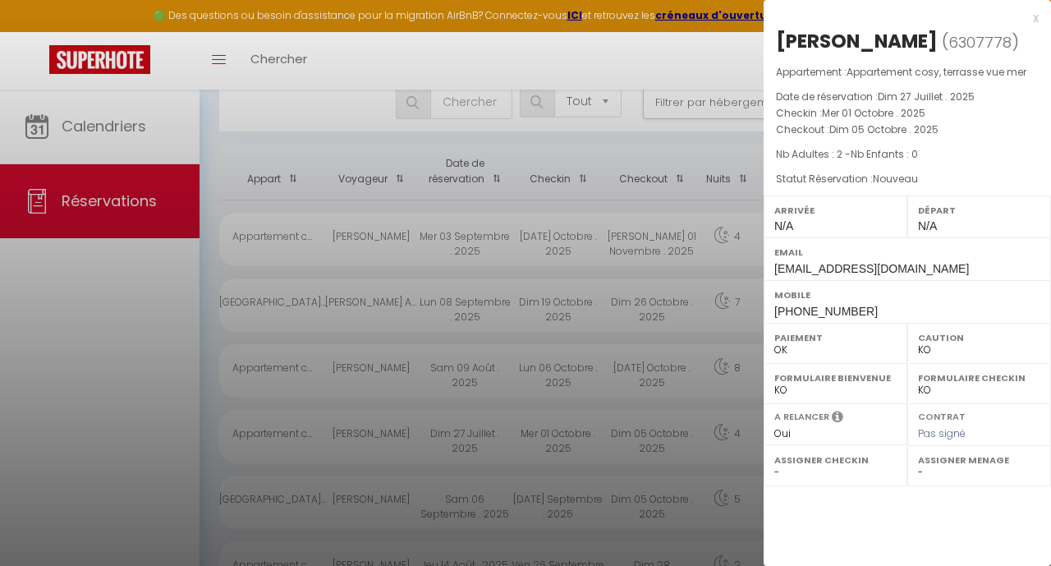
checkbox input "false"
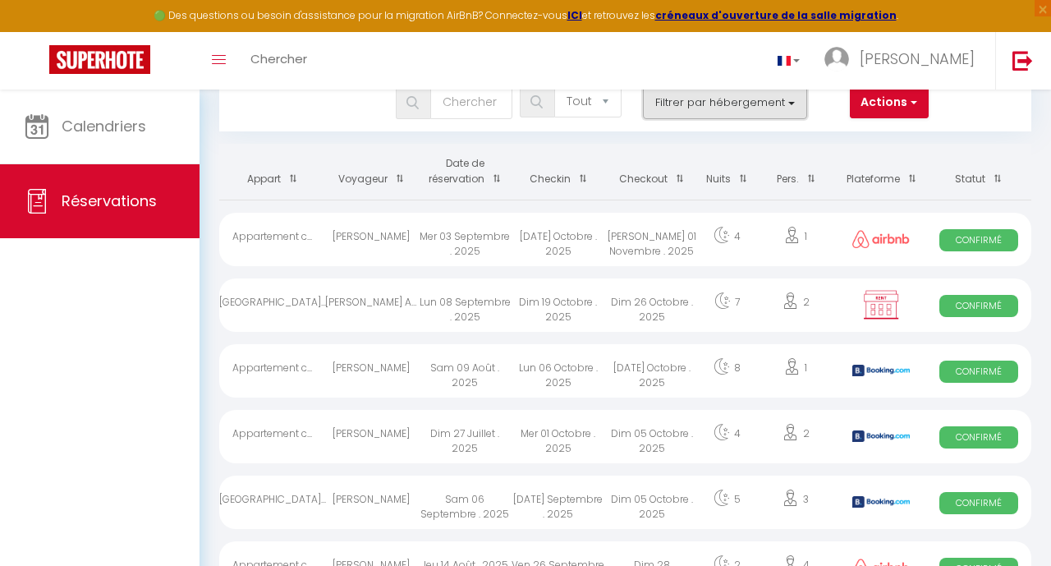
click at [729, 100] on button "Filtrer par hébergement" at bounding box center [725, 102] width 164 height 33
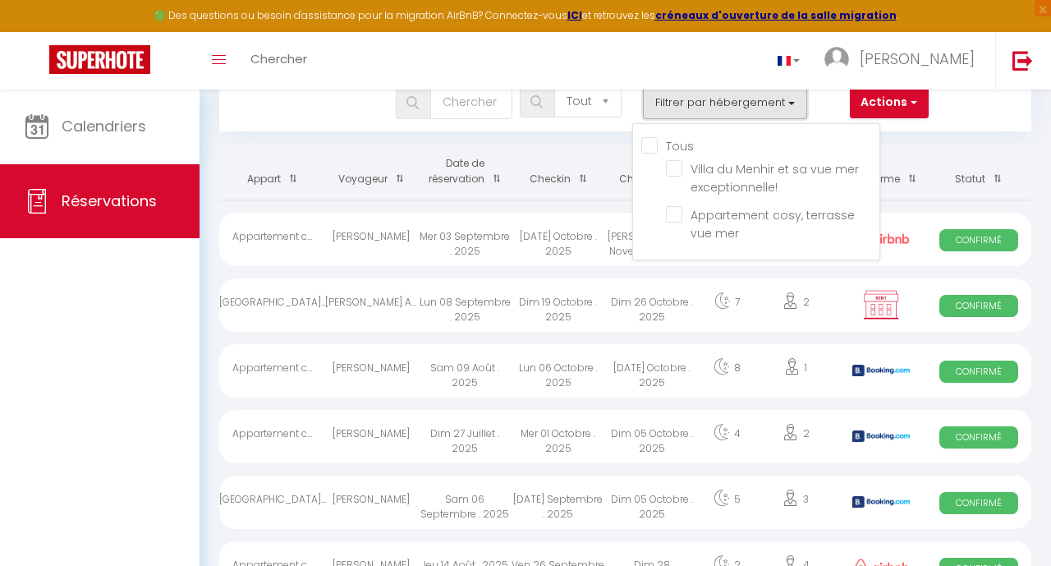
click at [729, 100] on button "Filtrer par hébergement" at bounding box center [725, 102] width 164 height 33
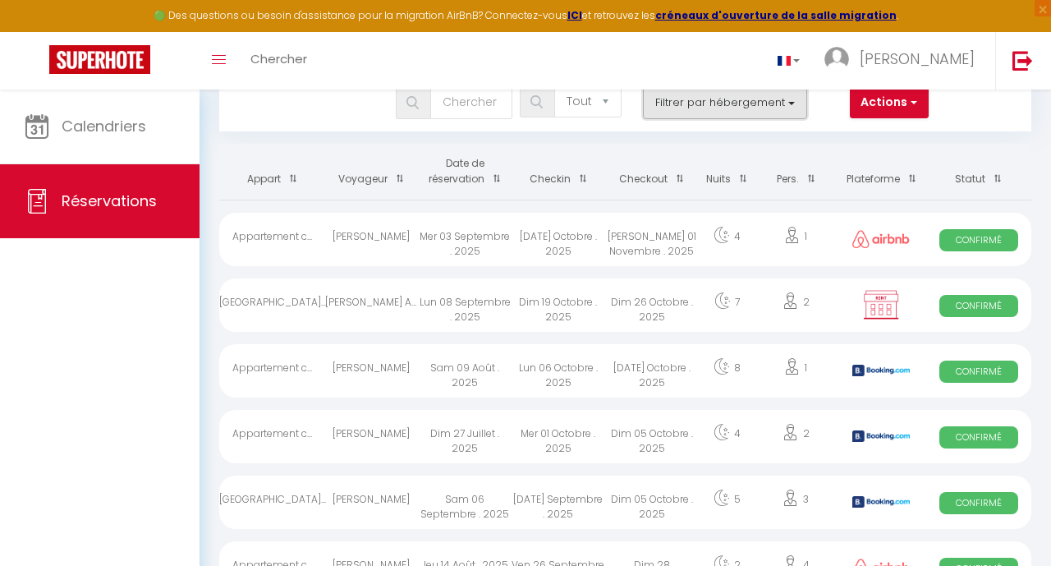
click at [728, 112] on button "Filtrer par hébergement" at bounding box center [725, 102] width 164 height 33
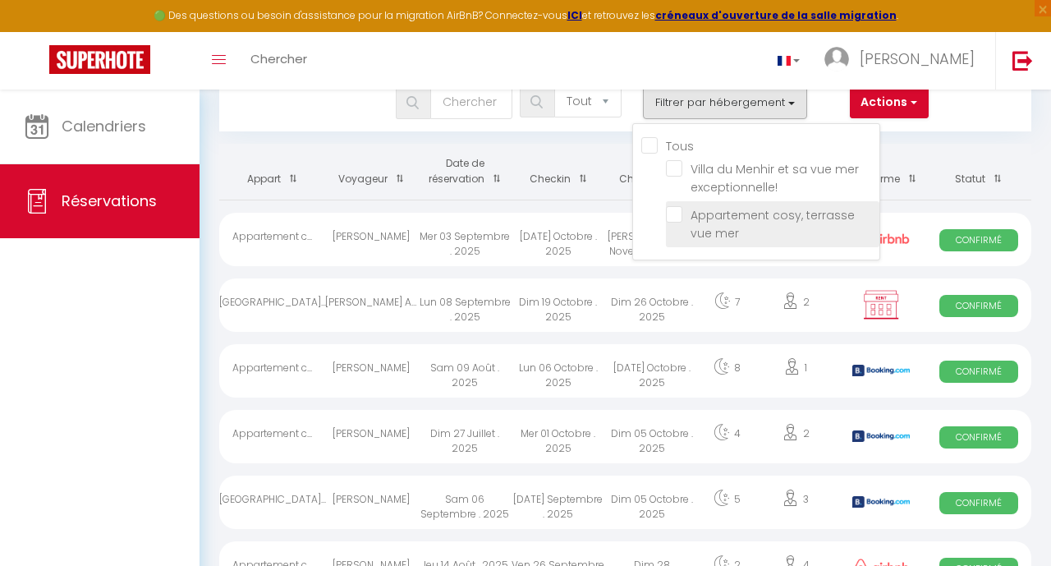
click at [680, 213] on input "Appartement cosy, terrasse vue mer" at bounding box center [773, 214] width 214 height 16
checkbox input "true"
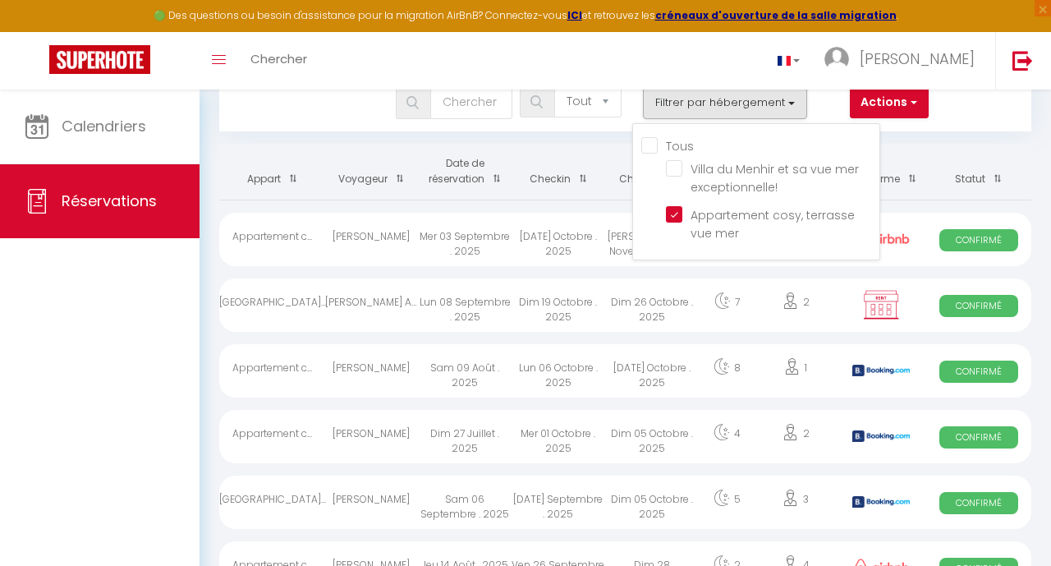
checkbox input "false"
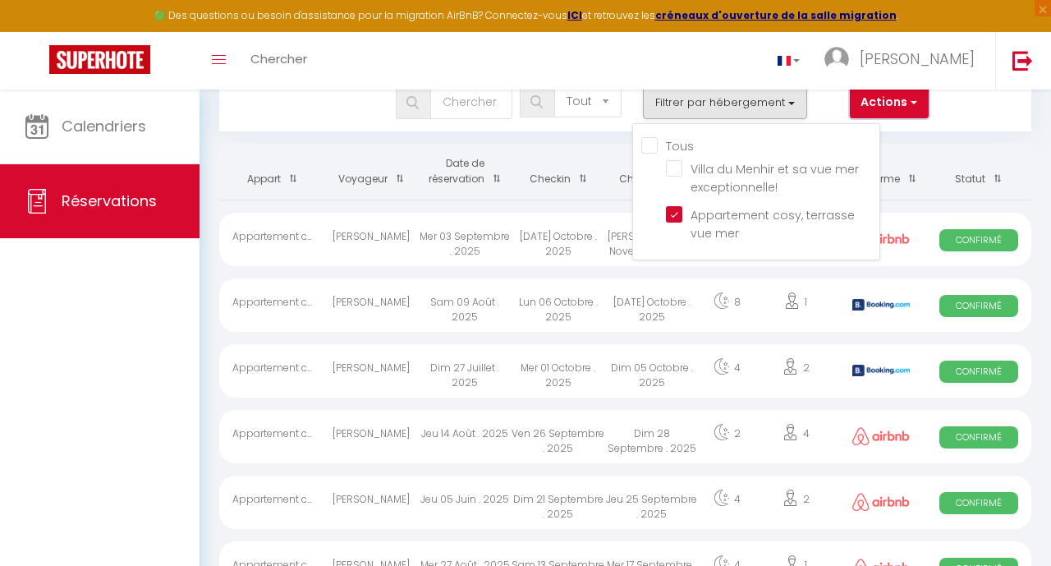
click at [906, 110] on button "Actions" at bounding box center [889, 102] width 79 height 33
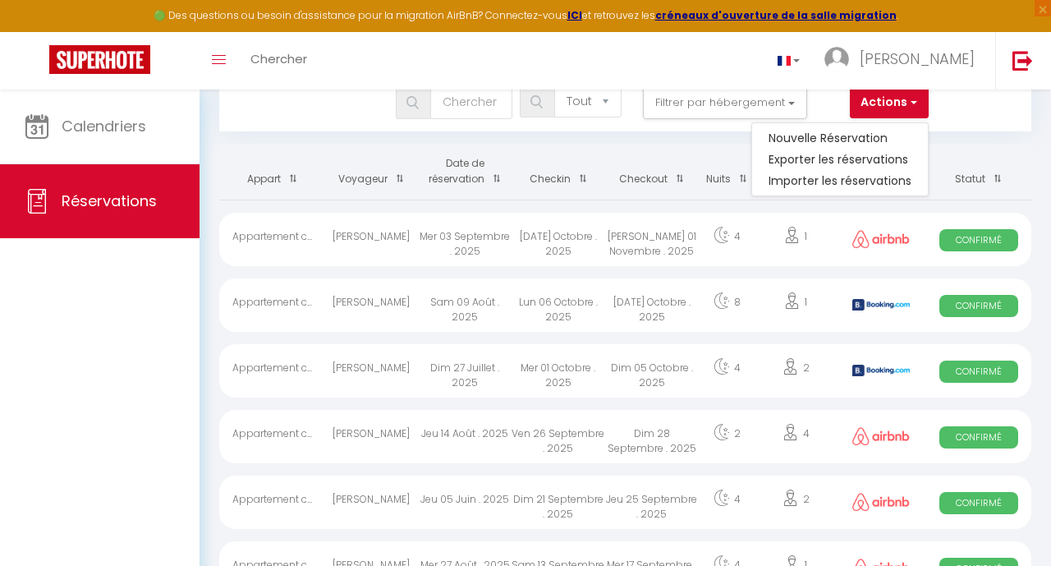
click at [940, 118] on div "Bookings Tous les statuts Annulé Confirmé Non Confirmé Tout sauf annulé No Show…" at bounding box center [625, 102] width 812 height 57
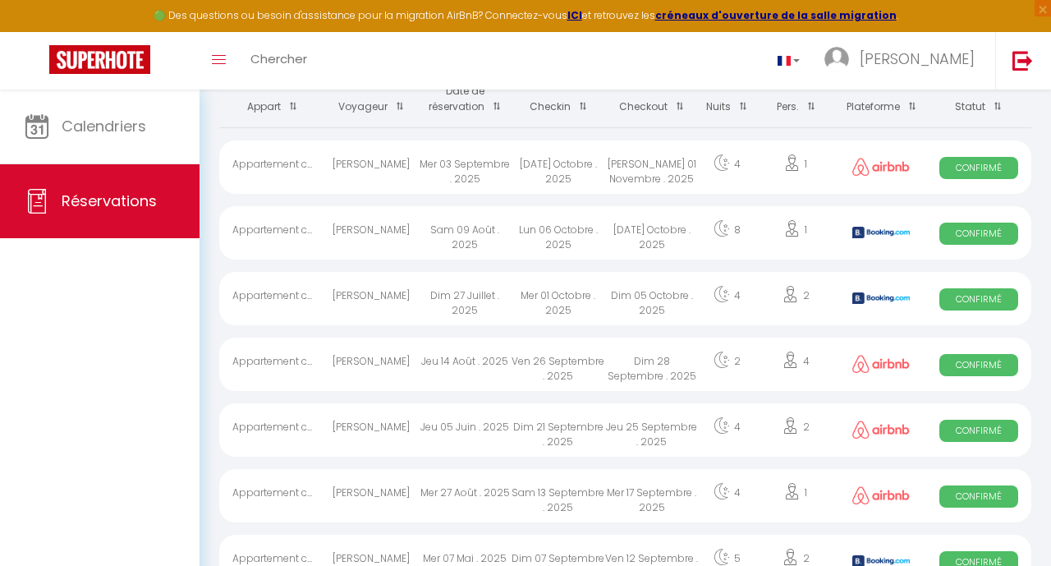
click at [361, 365] on div "[PERSON_NAME]" at bounding box center [372, 364] width 94 height 53
select select "OK"
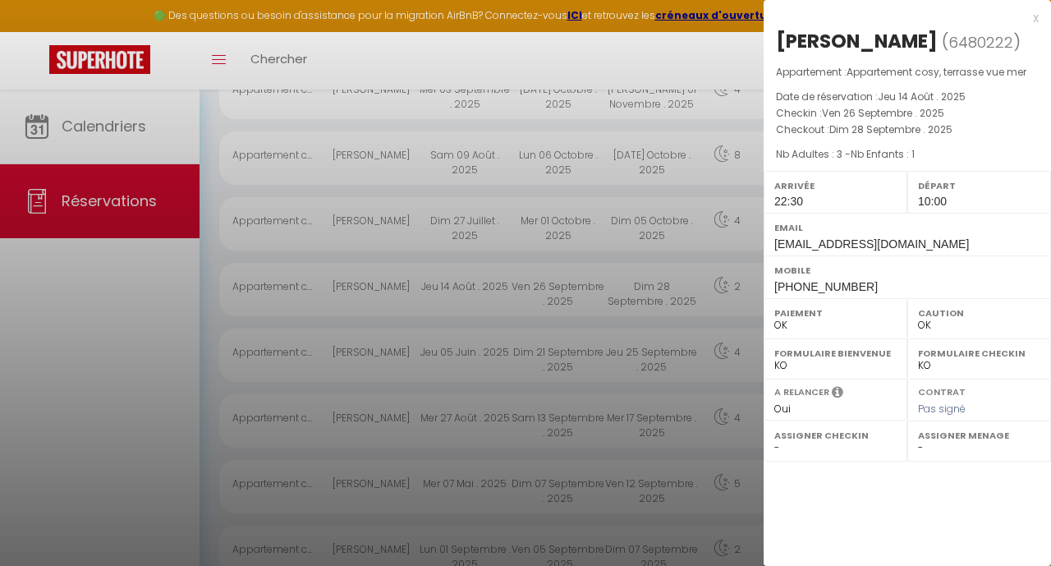
scroll to position [204, 0]
click at [957, 416] on span "Pas signé" at bounding box center [942, 409] width 48 height 14
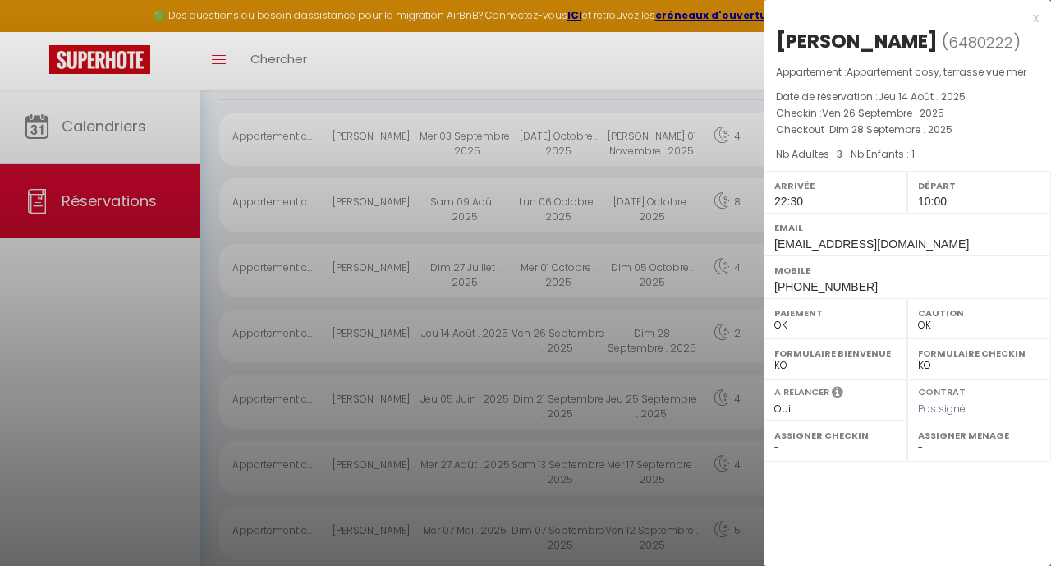
scroll to position [127, 0]
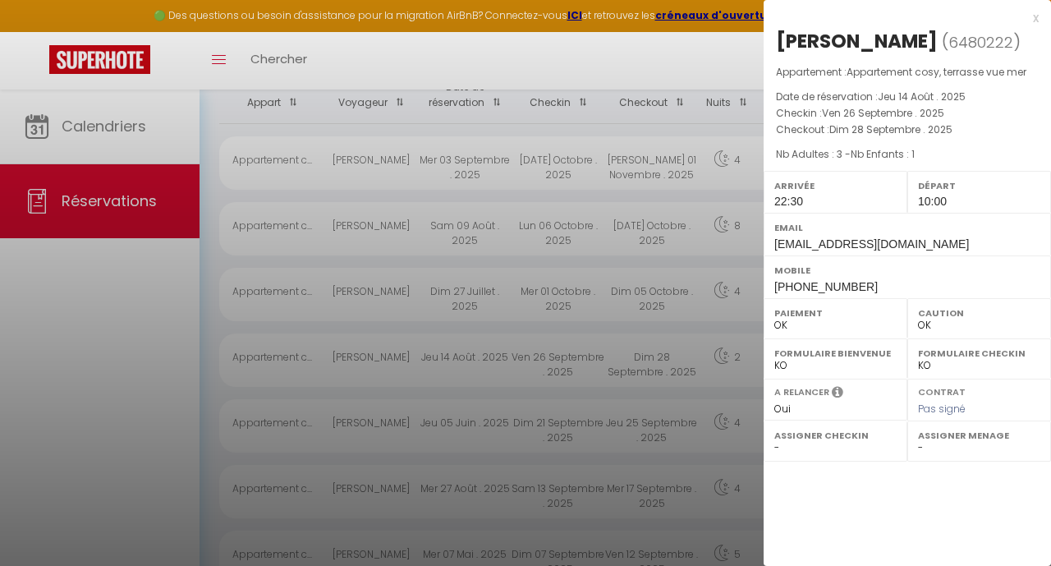
click at [647, 319] on div at bounding box center [525, 283] width 1051 height 566
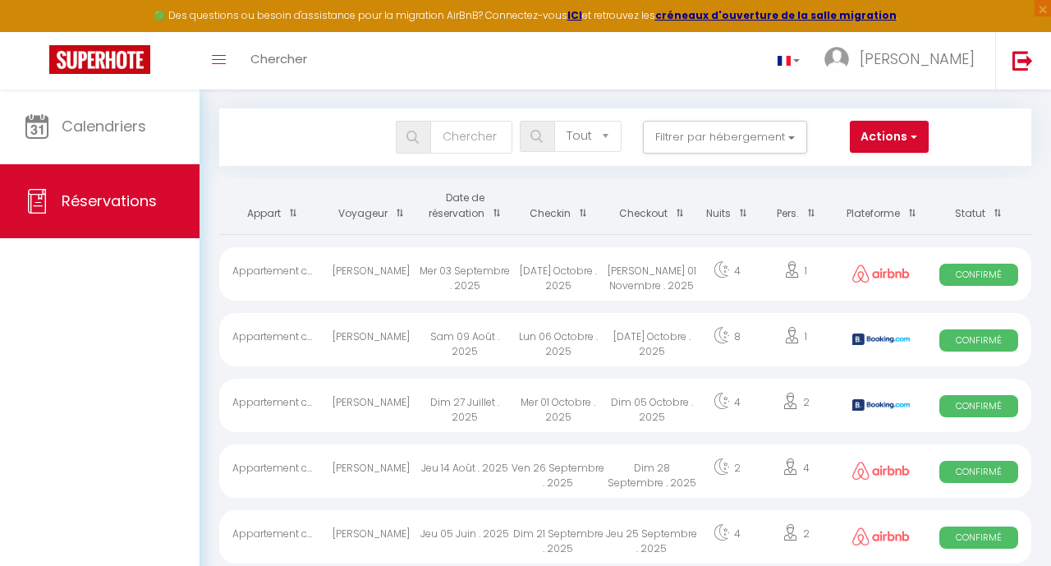
scroll to position [0, 0]
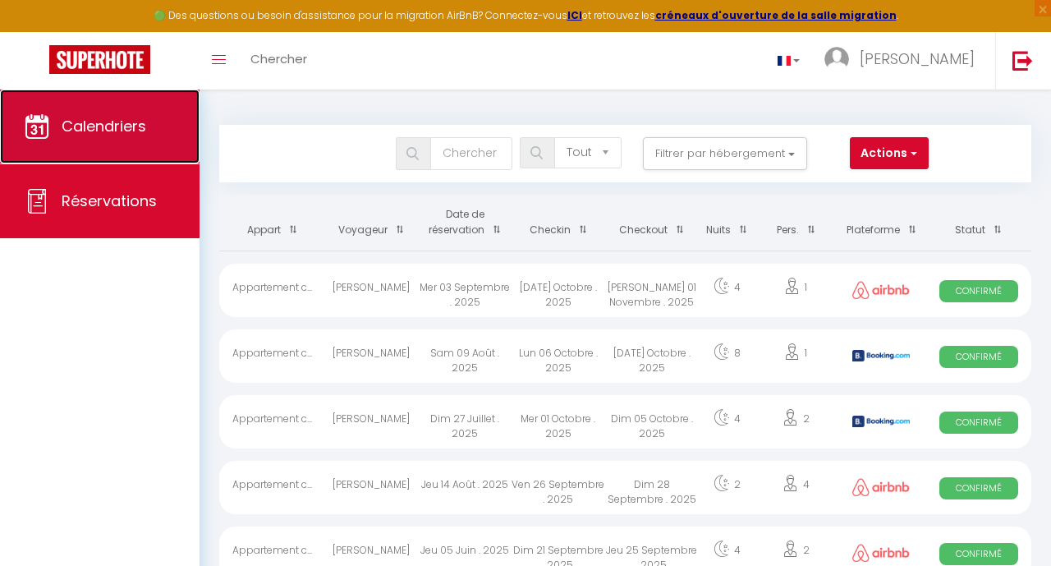
click at [120, 143] on link "Calendriers" at bounding box center [100, 127] width 200 height 74
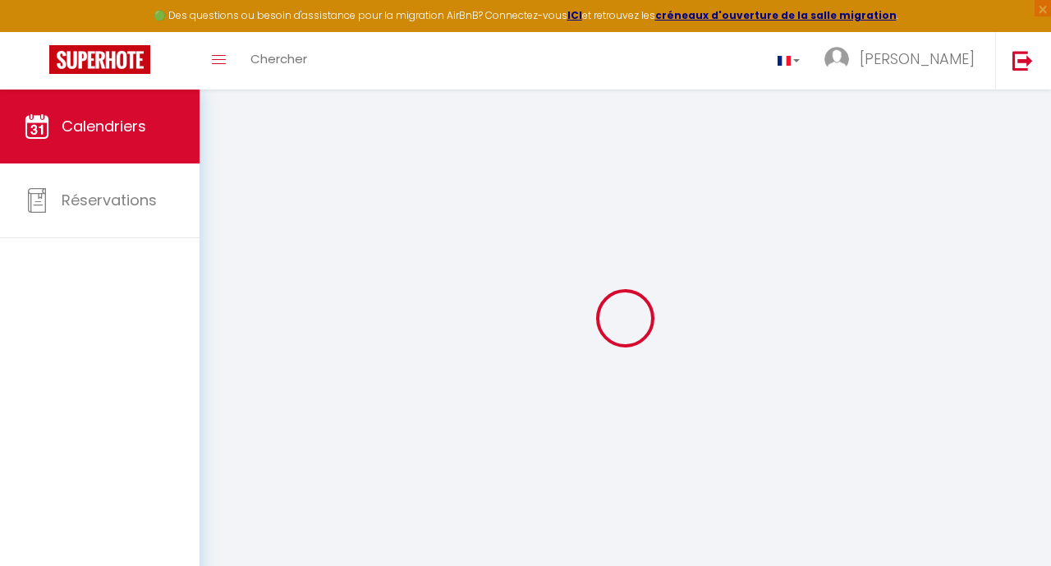
select select
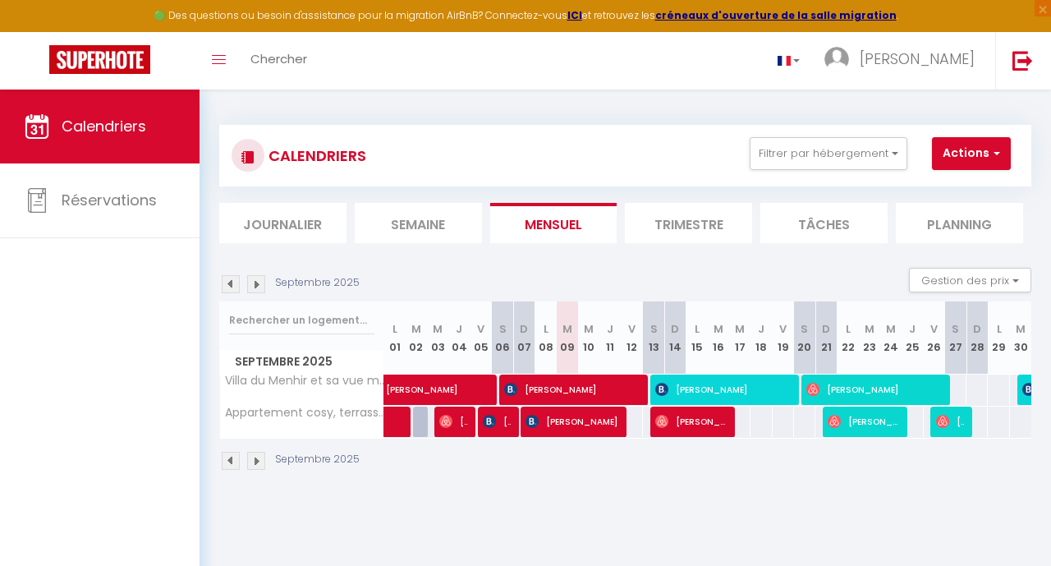
scroll to position [90, 0]
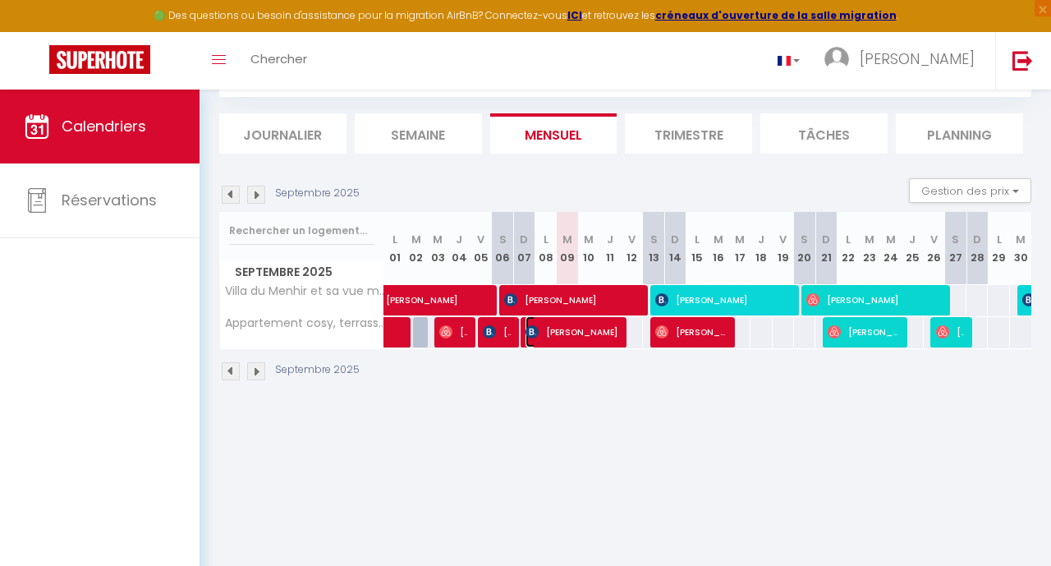
click at [592, 333] on span "[PERSON_NAME]" at bounding box center [572, 331] width 93 height 31
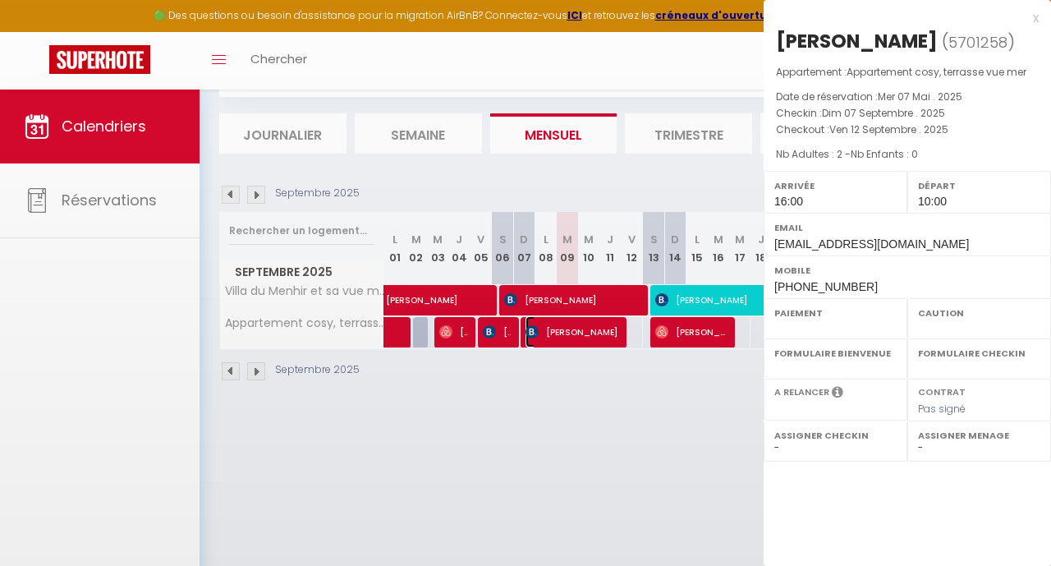
select select "OK"
select select "KO"
select select "1"
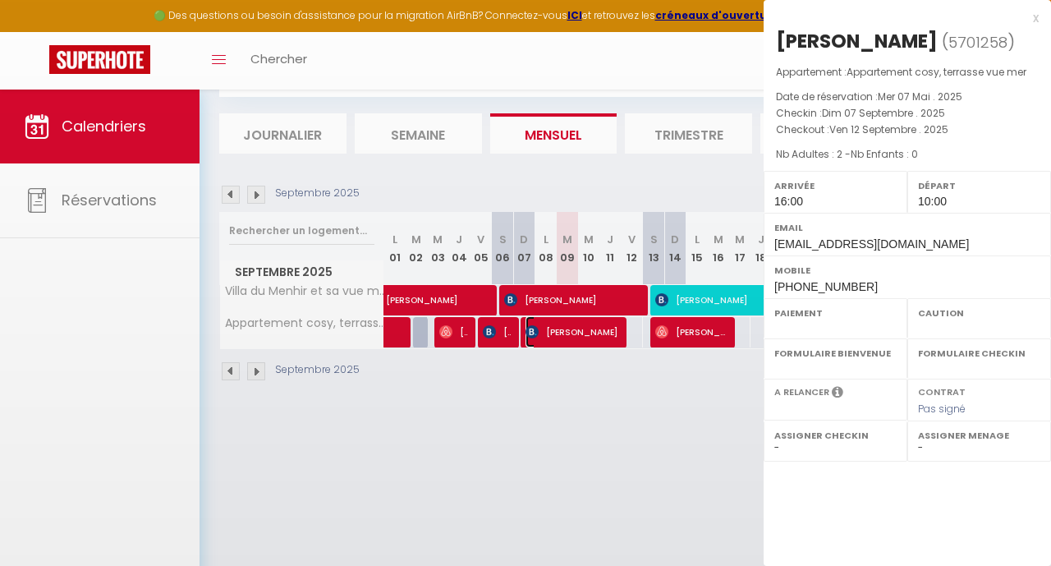
select select
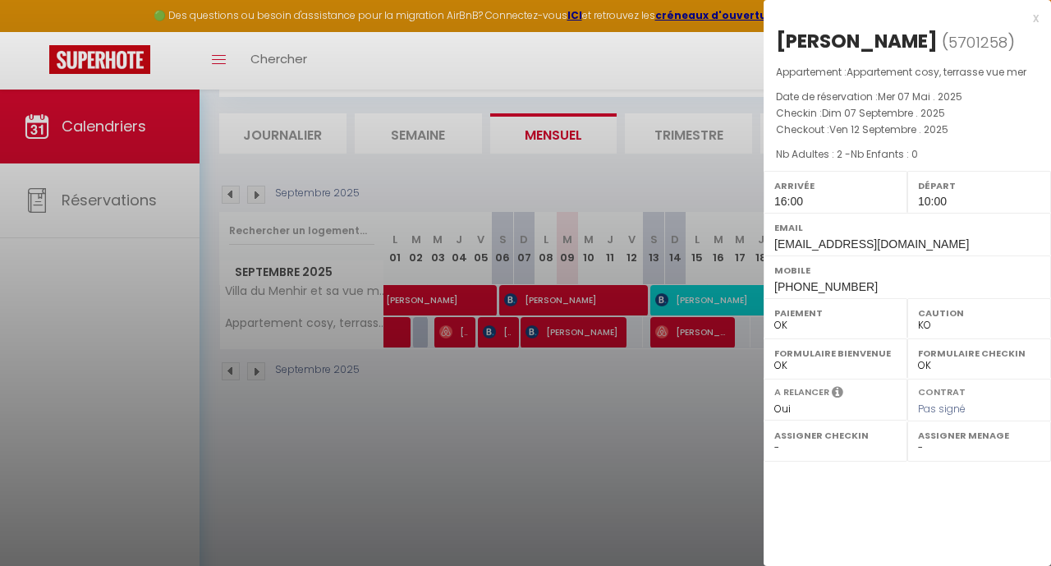
click at [602, 374] on div at bounding box center [525, 283] width 1051 height 566
